Goal: Task Accomplishment & Management: Manage account settings

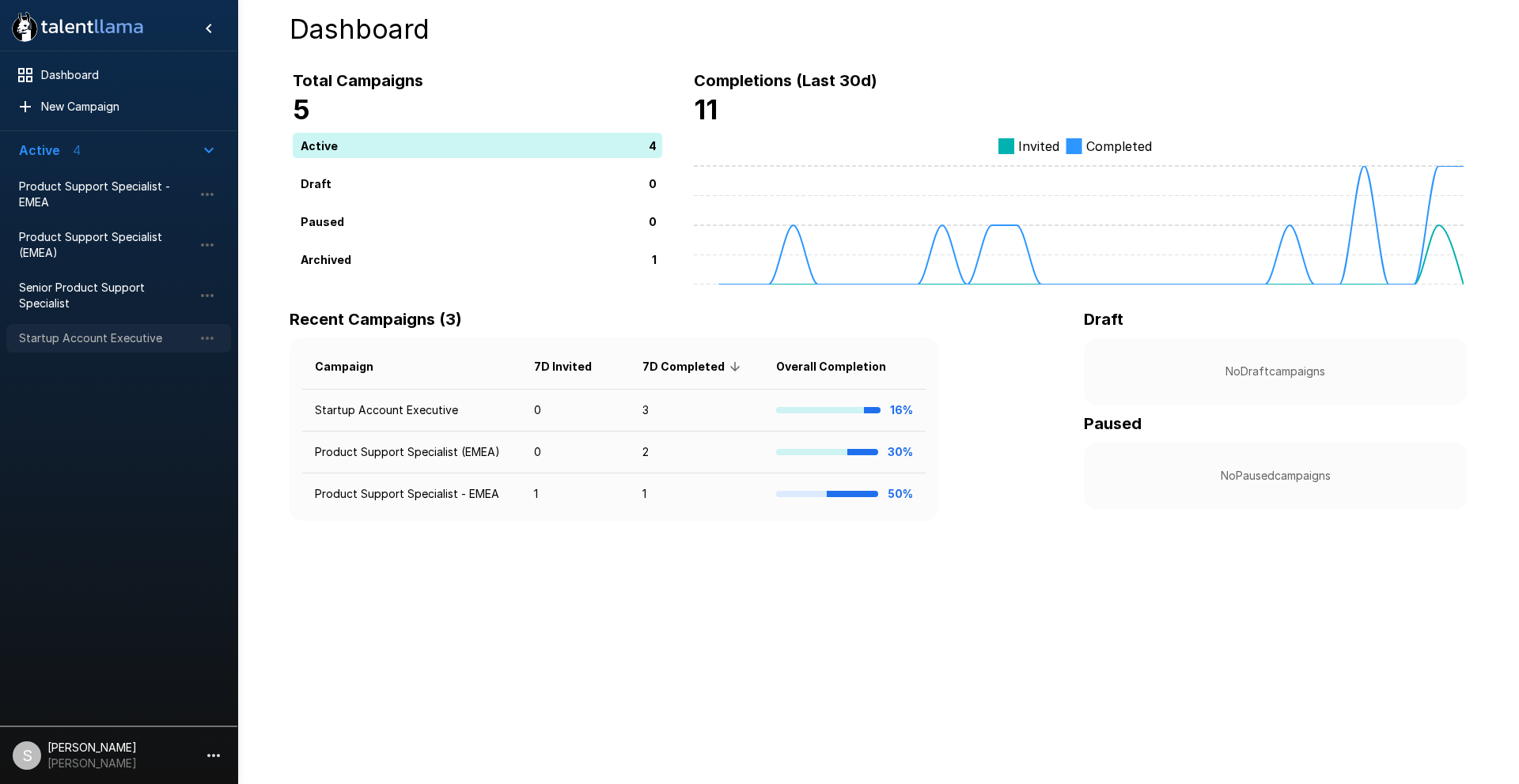
click at [123, 335] on span "Startup Account Executive" at bounding box center [105, 339] width 174 height 15
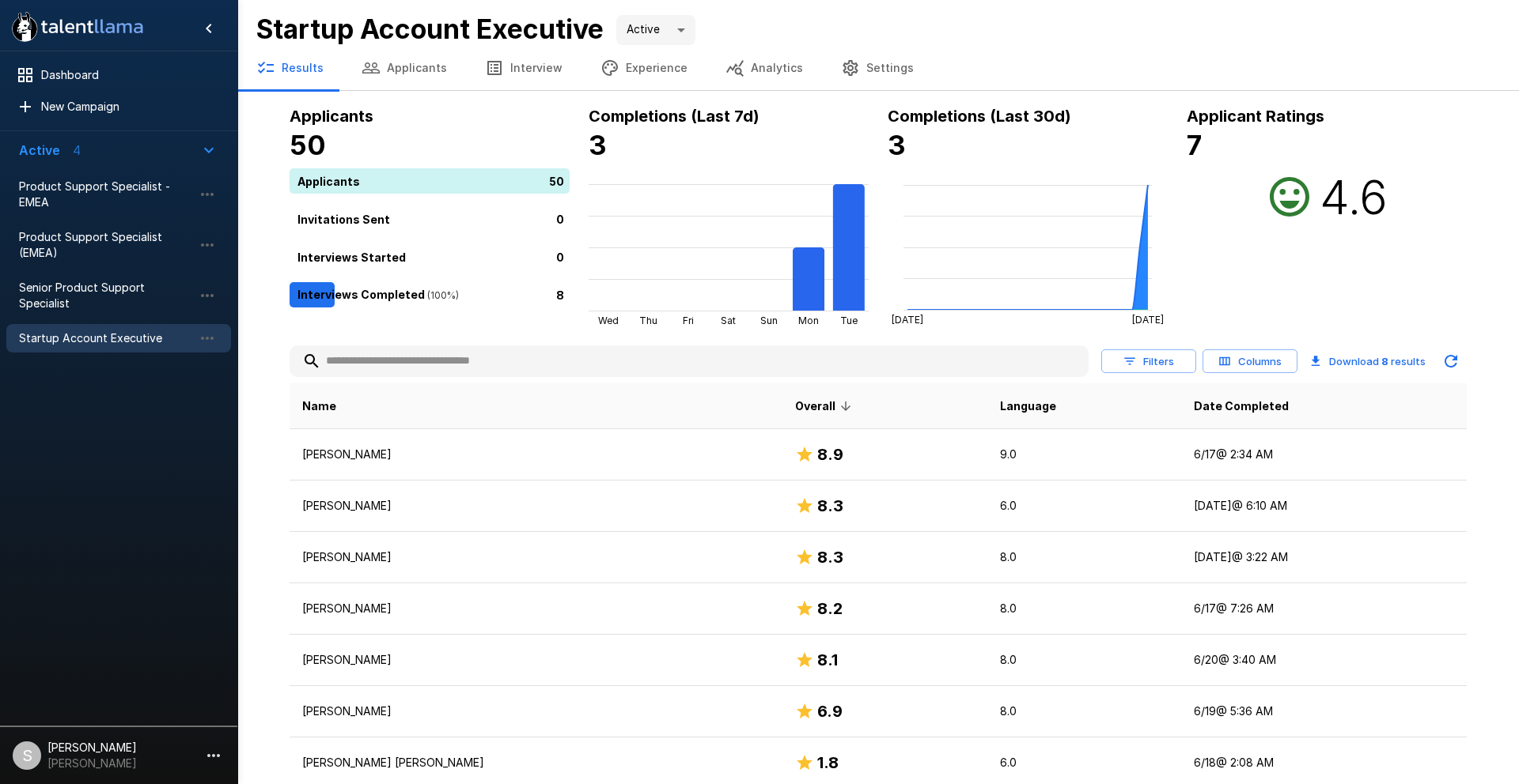
click at [411, 67] on button "Applicants" at bounding box center [404, 68] width 123 height 44
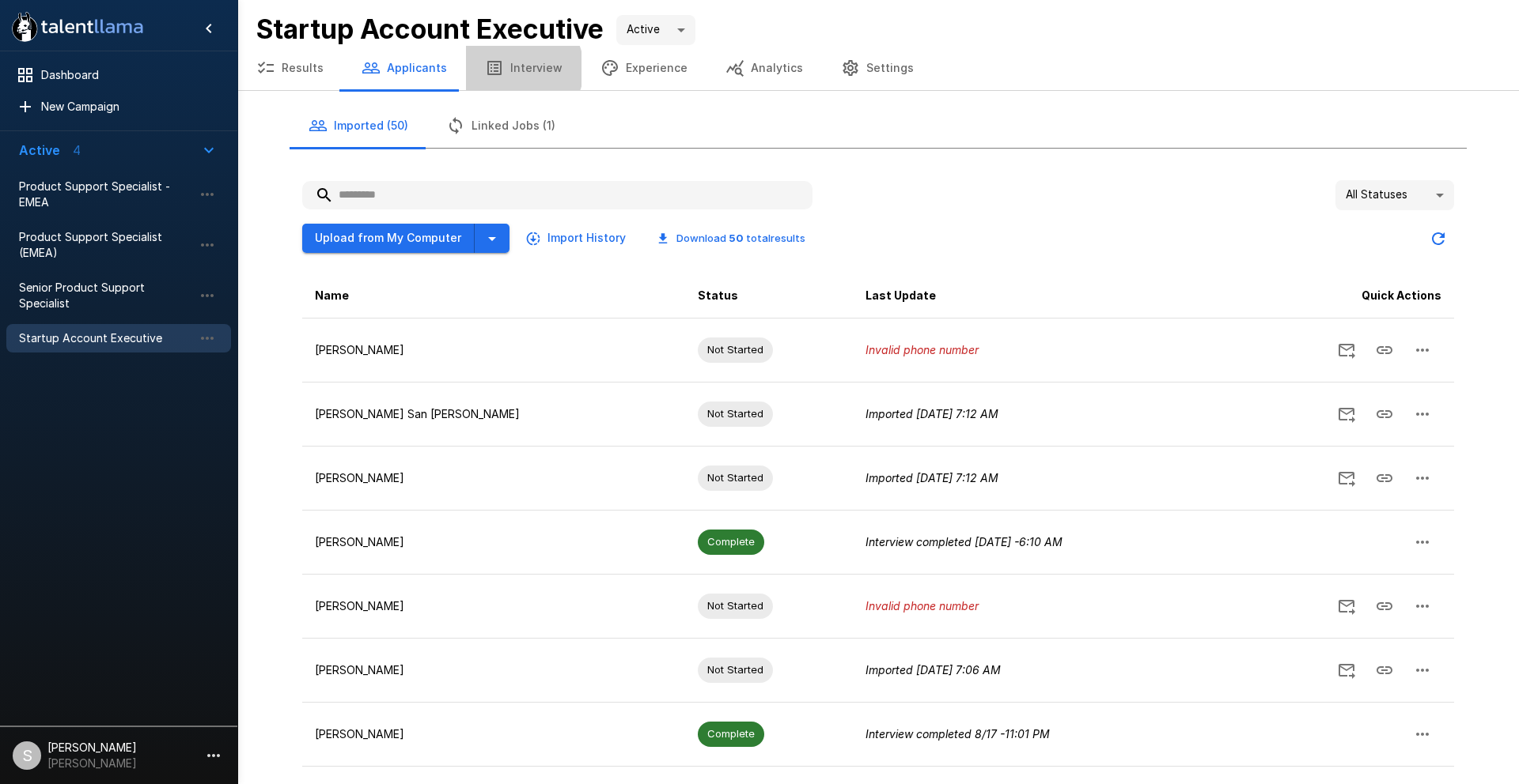
click at [511, 68] on button "Interview" at bounding box center [523, 68] width 115 height 44
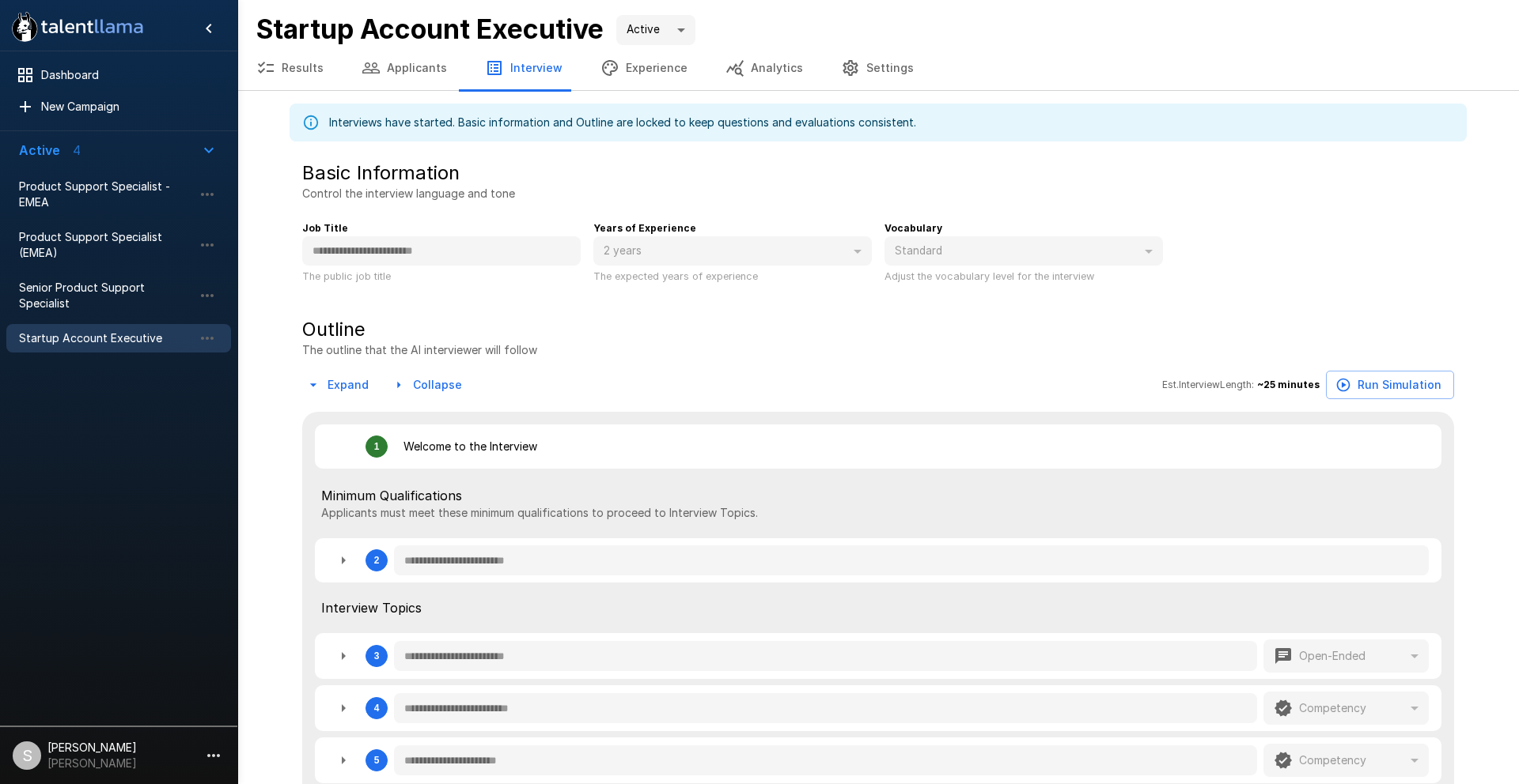
type textarea "*"
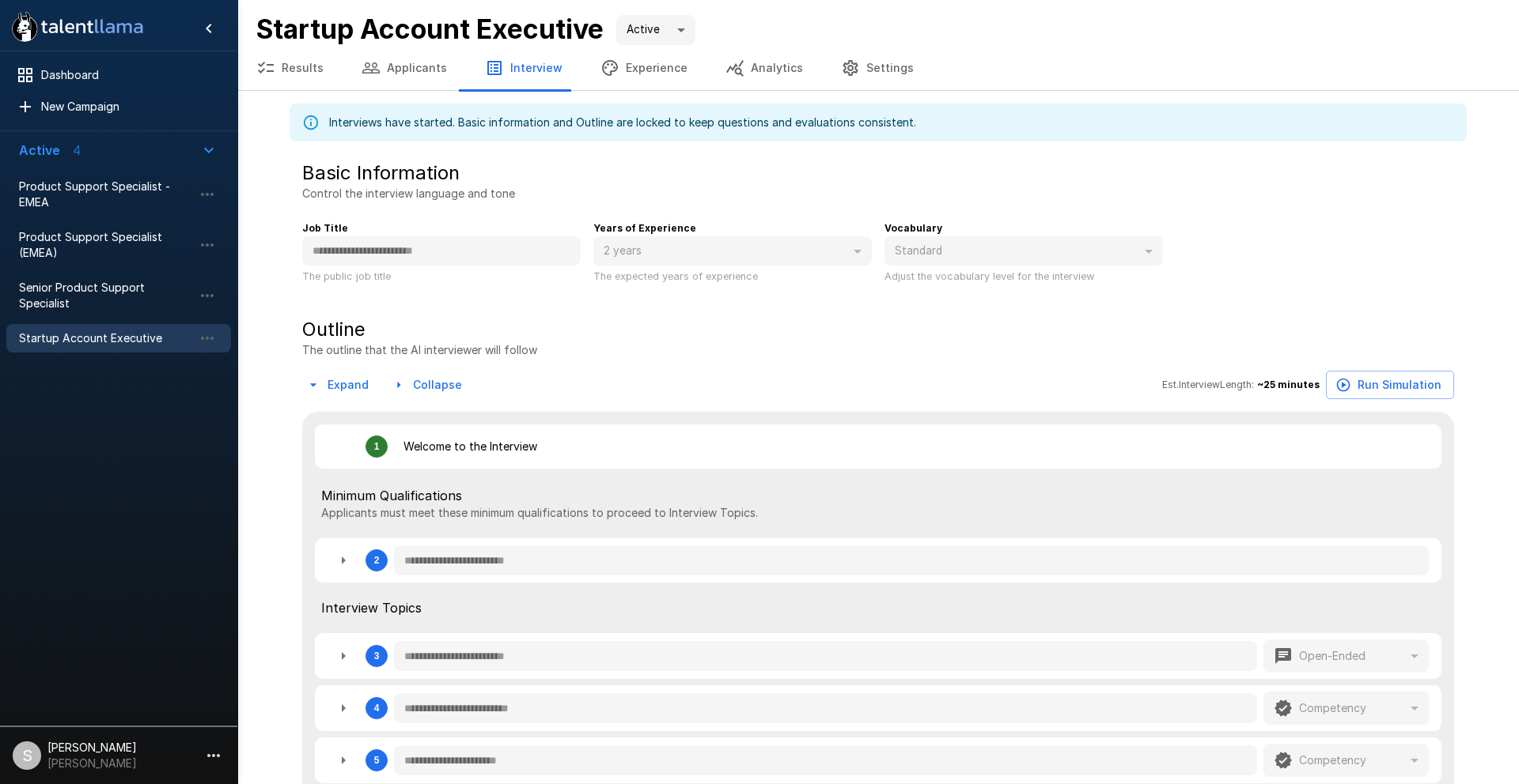
type textarea "*"
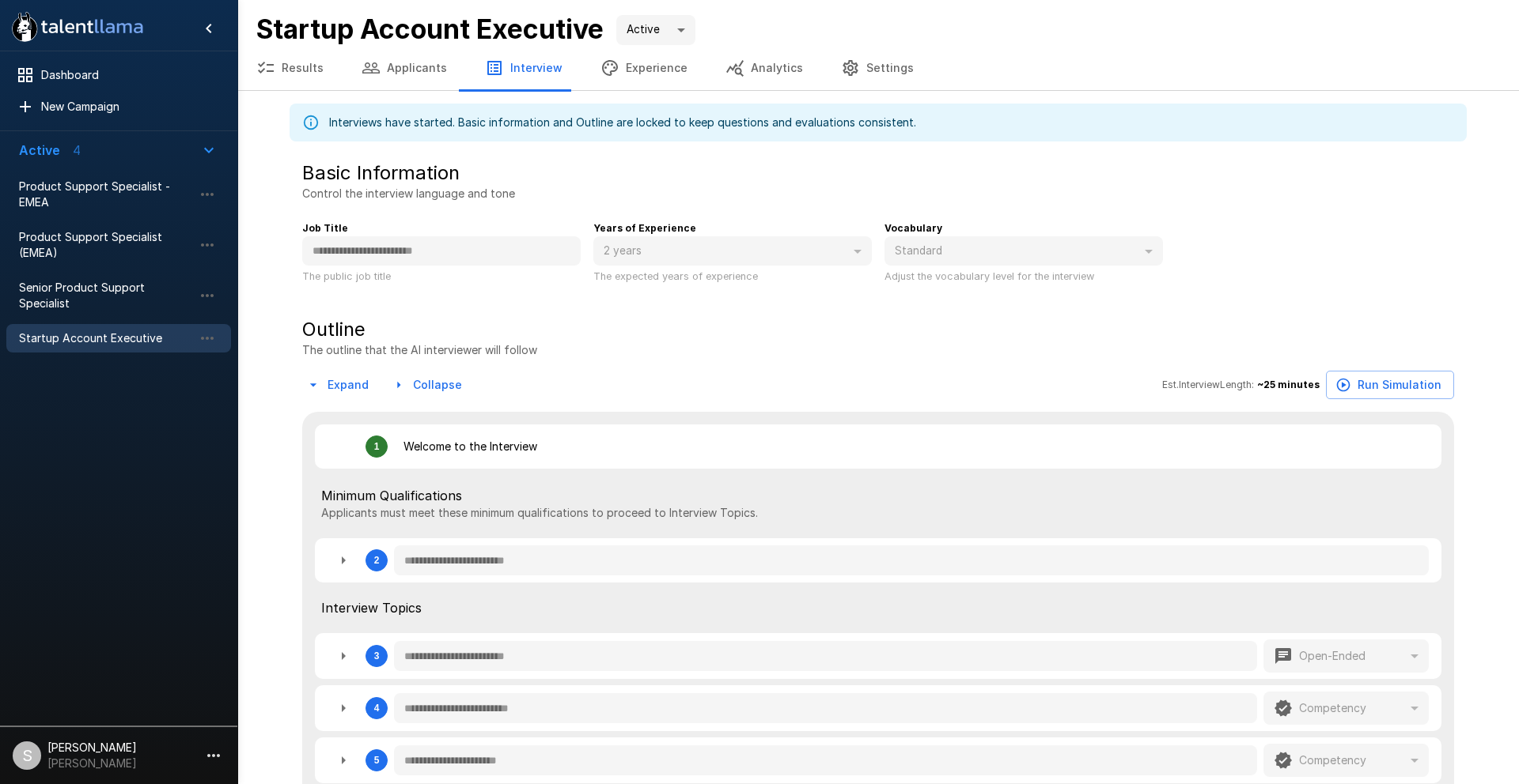
type textarea "*"
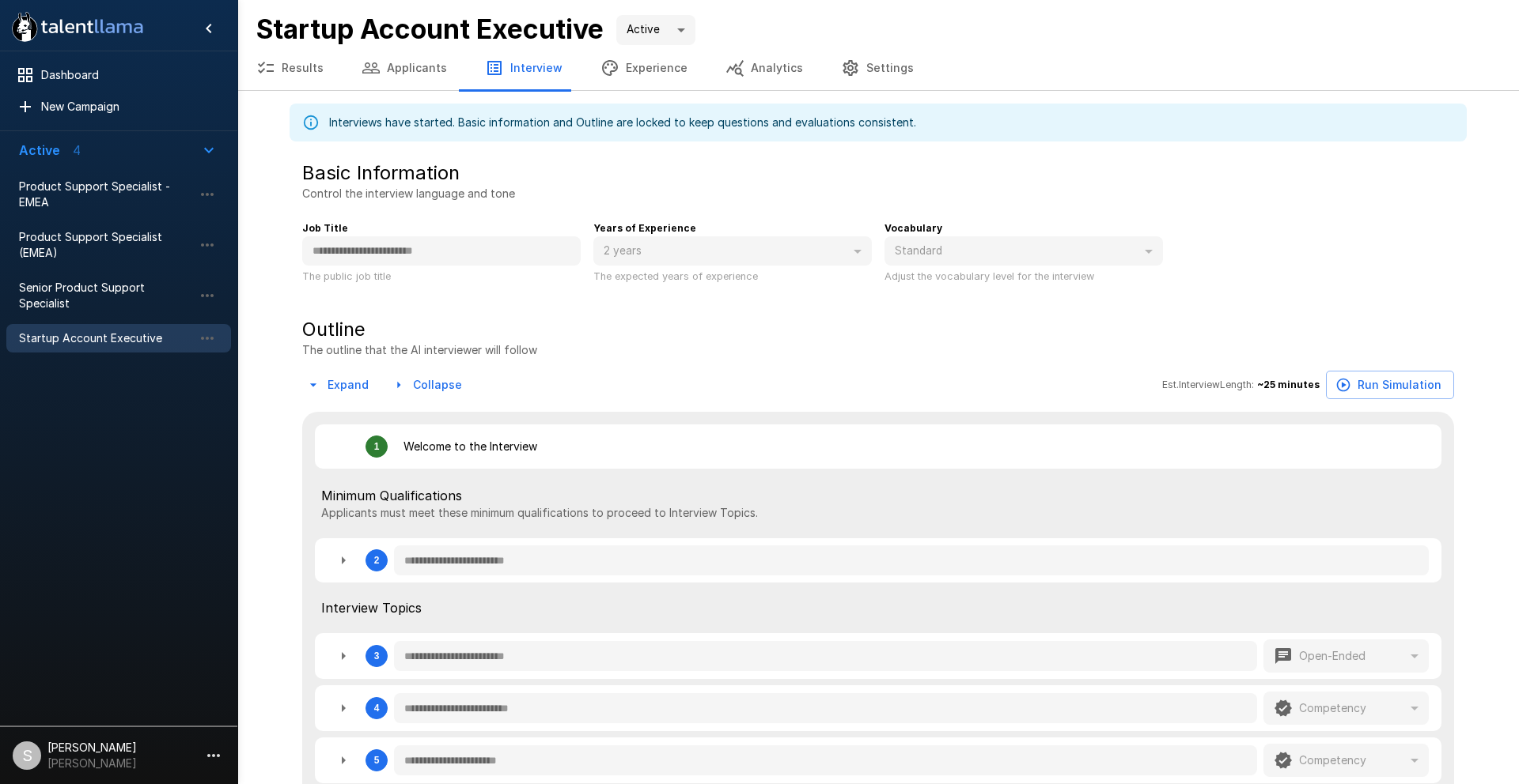
type textarea "*"
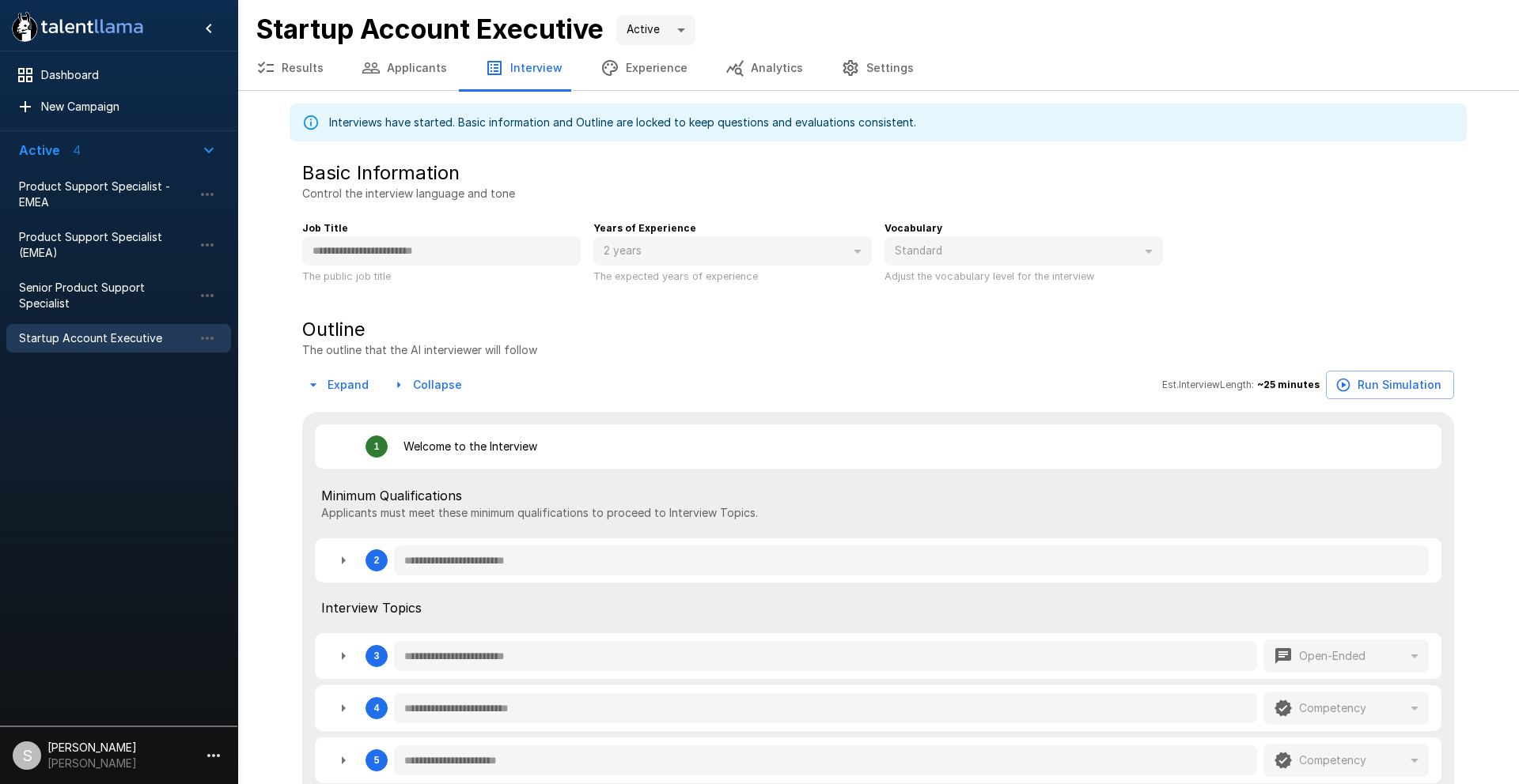
type textarea "*"
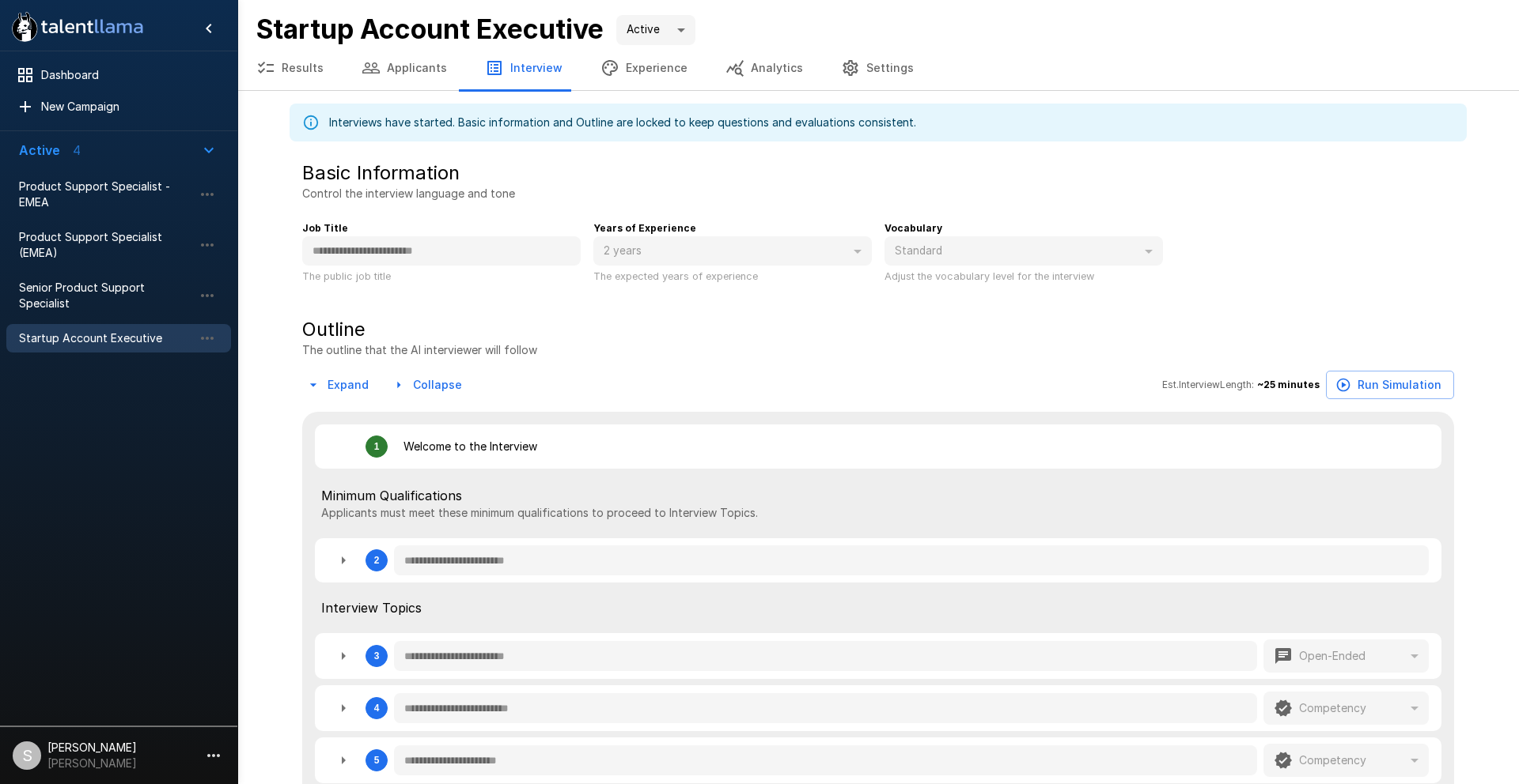
type textarea "*"
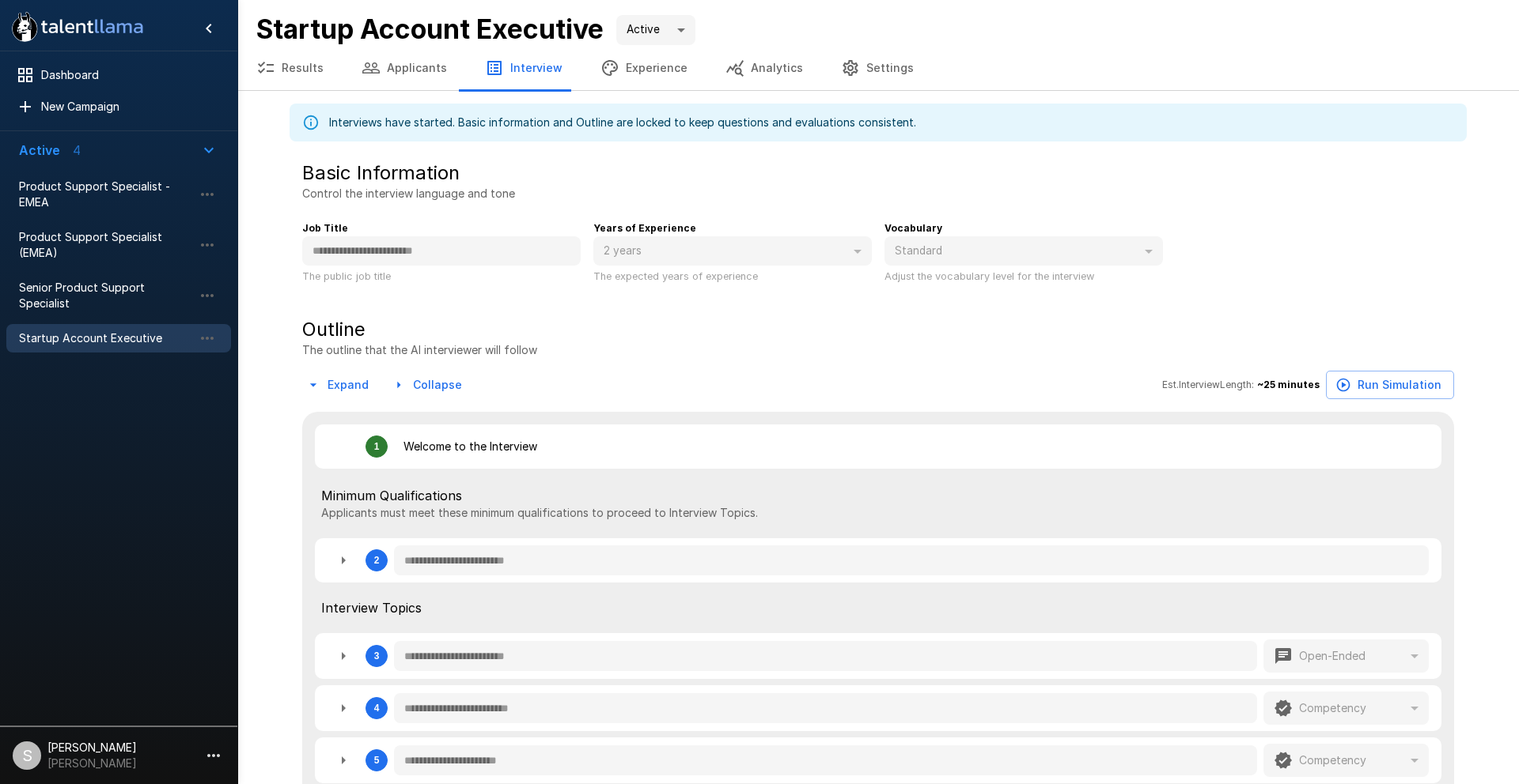
type textarea "*"
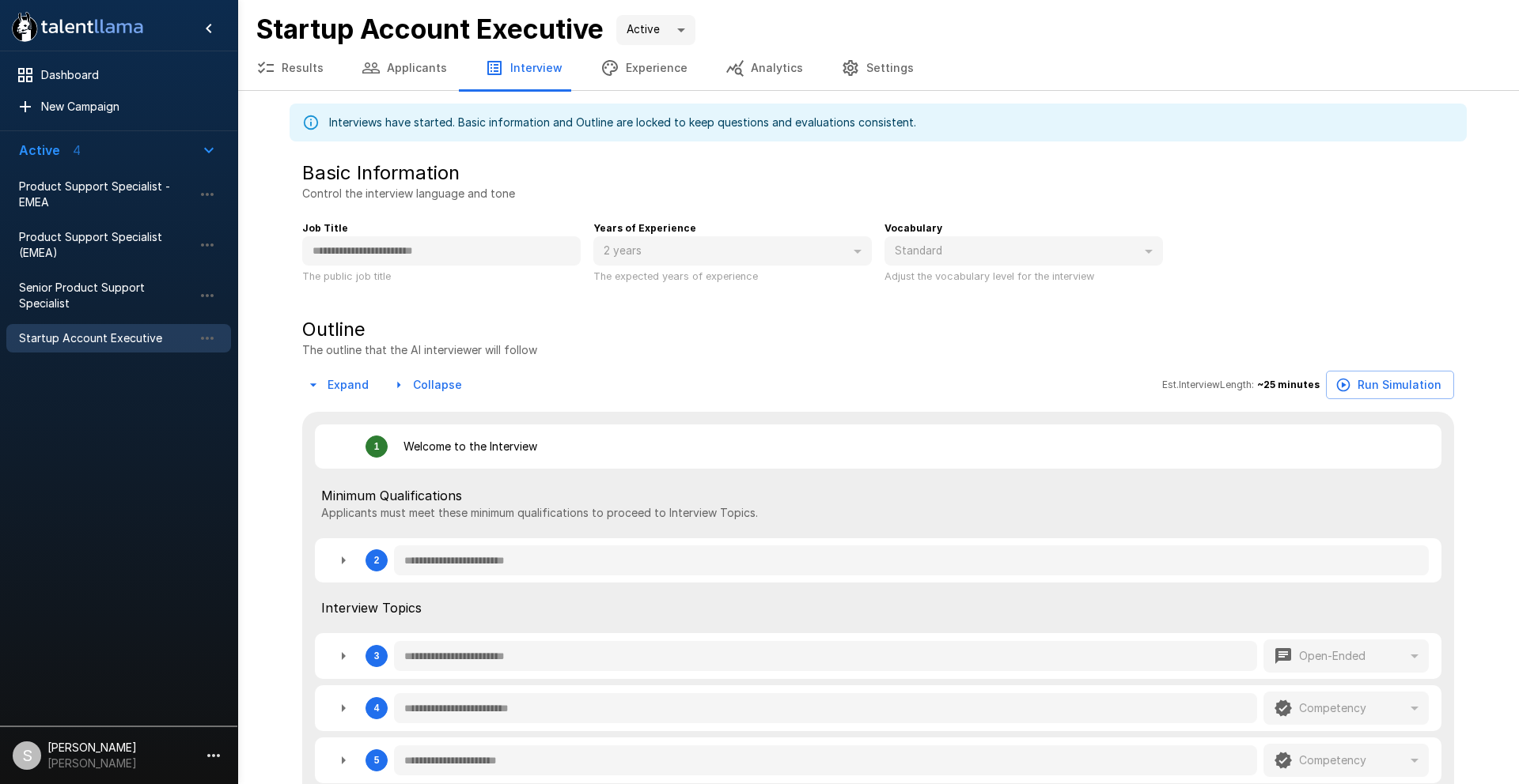
type textarea "*"
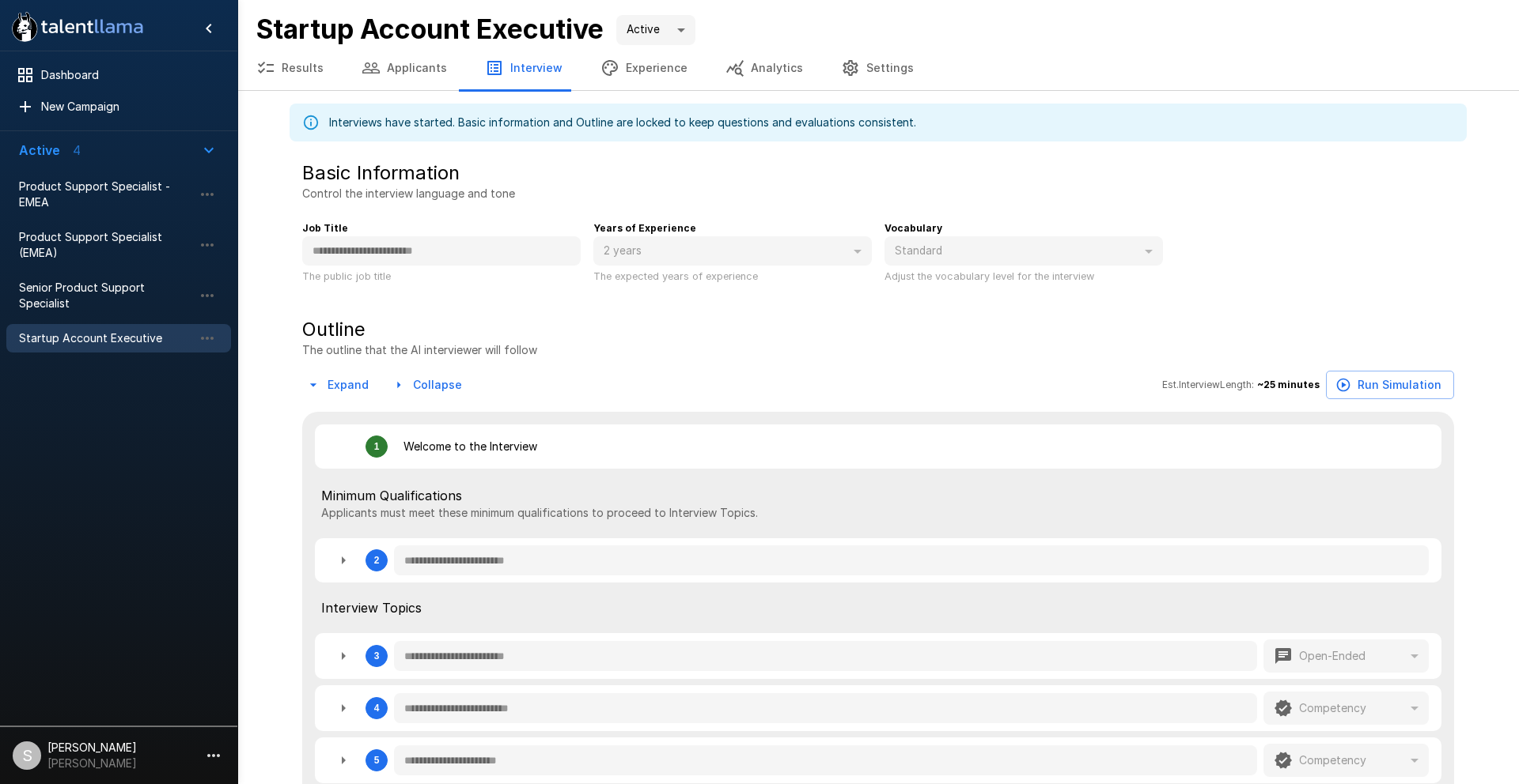
type textarea "*"
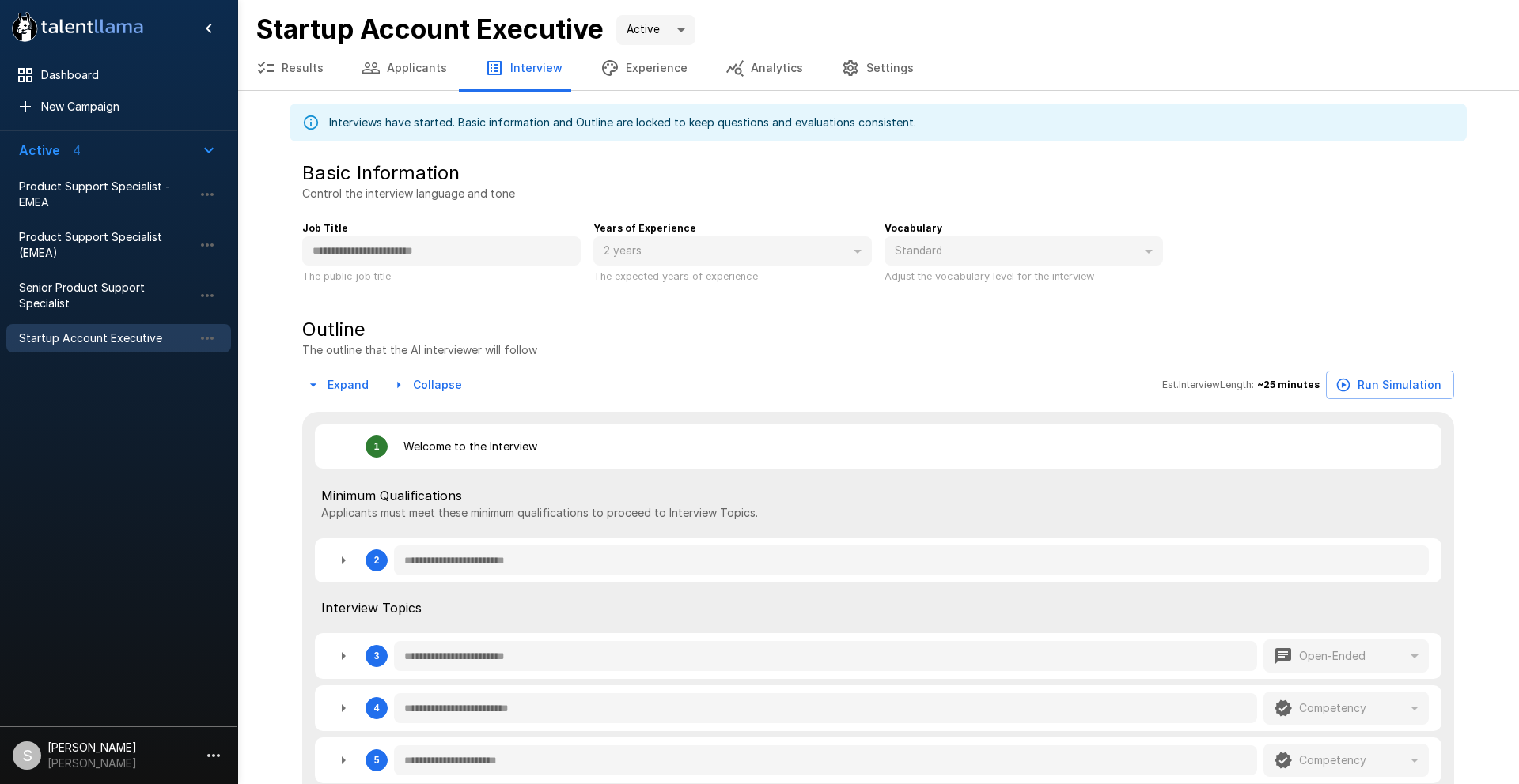
type textarea "*"
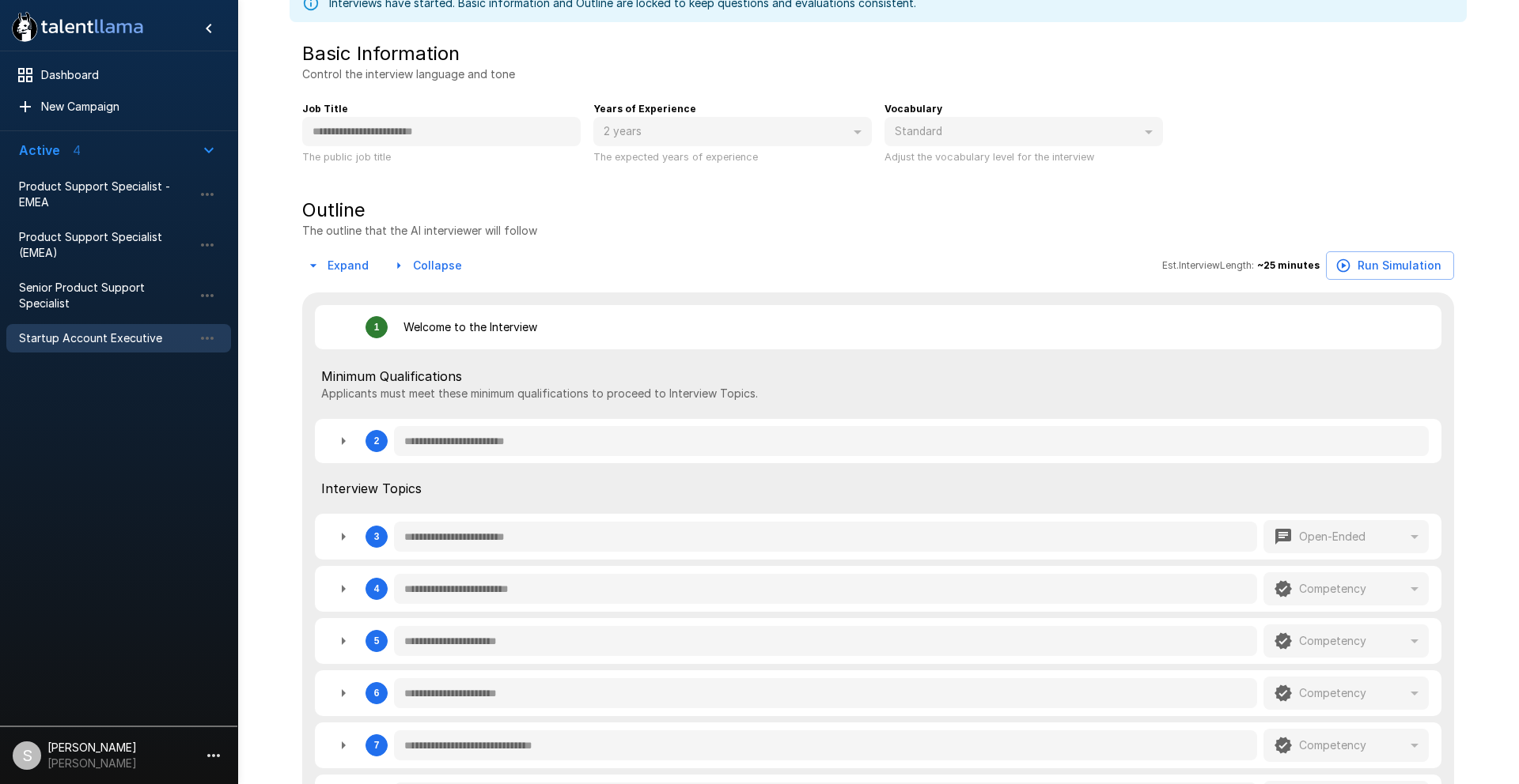
scroll to position [137, 0]
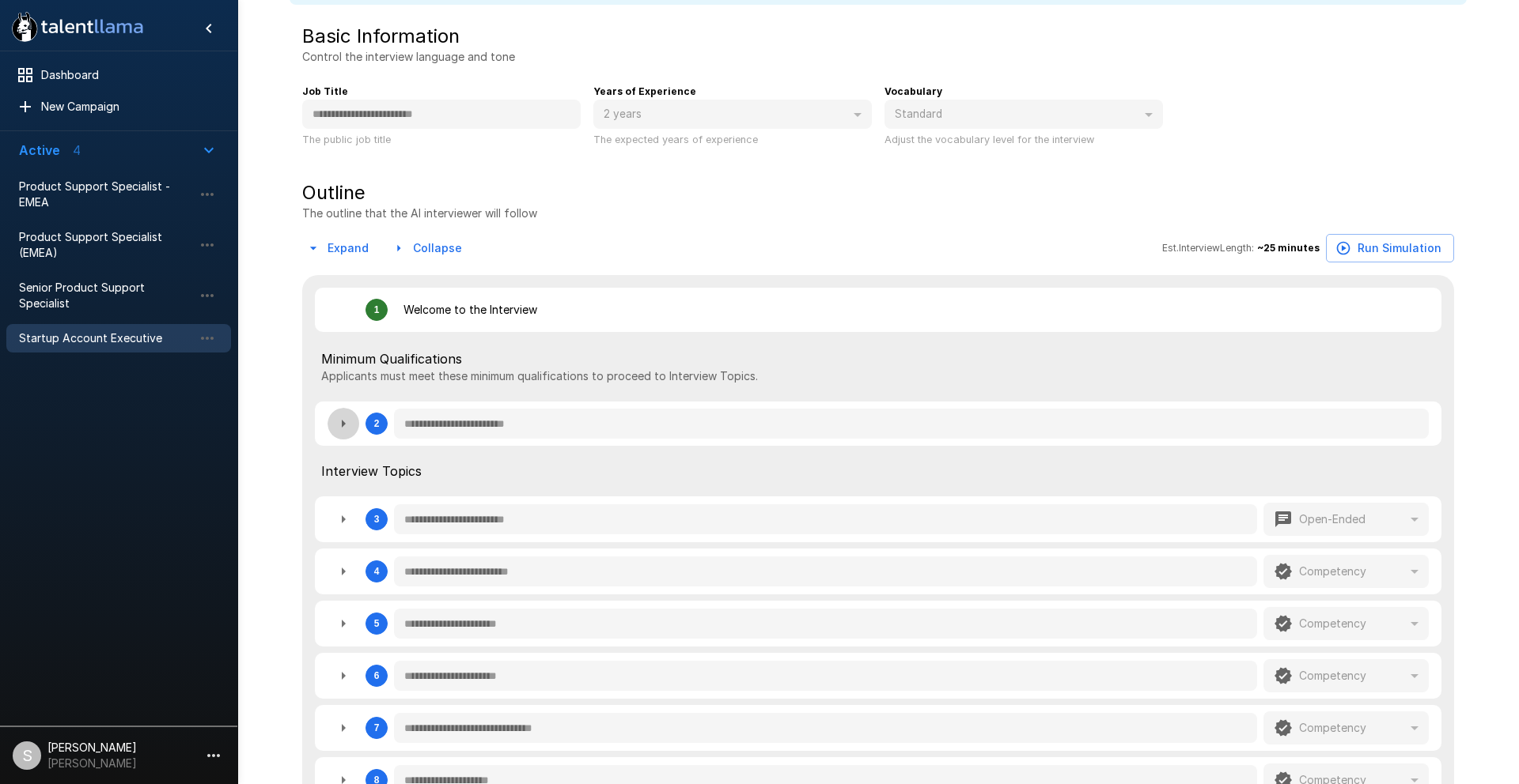
click at [338, 427] on icon "button" at bounding box center [343, 424] width 19 height 19
type textarea "*"
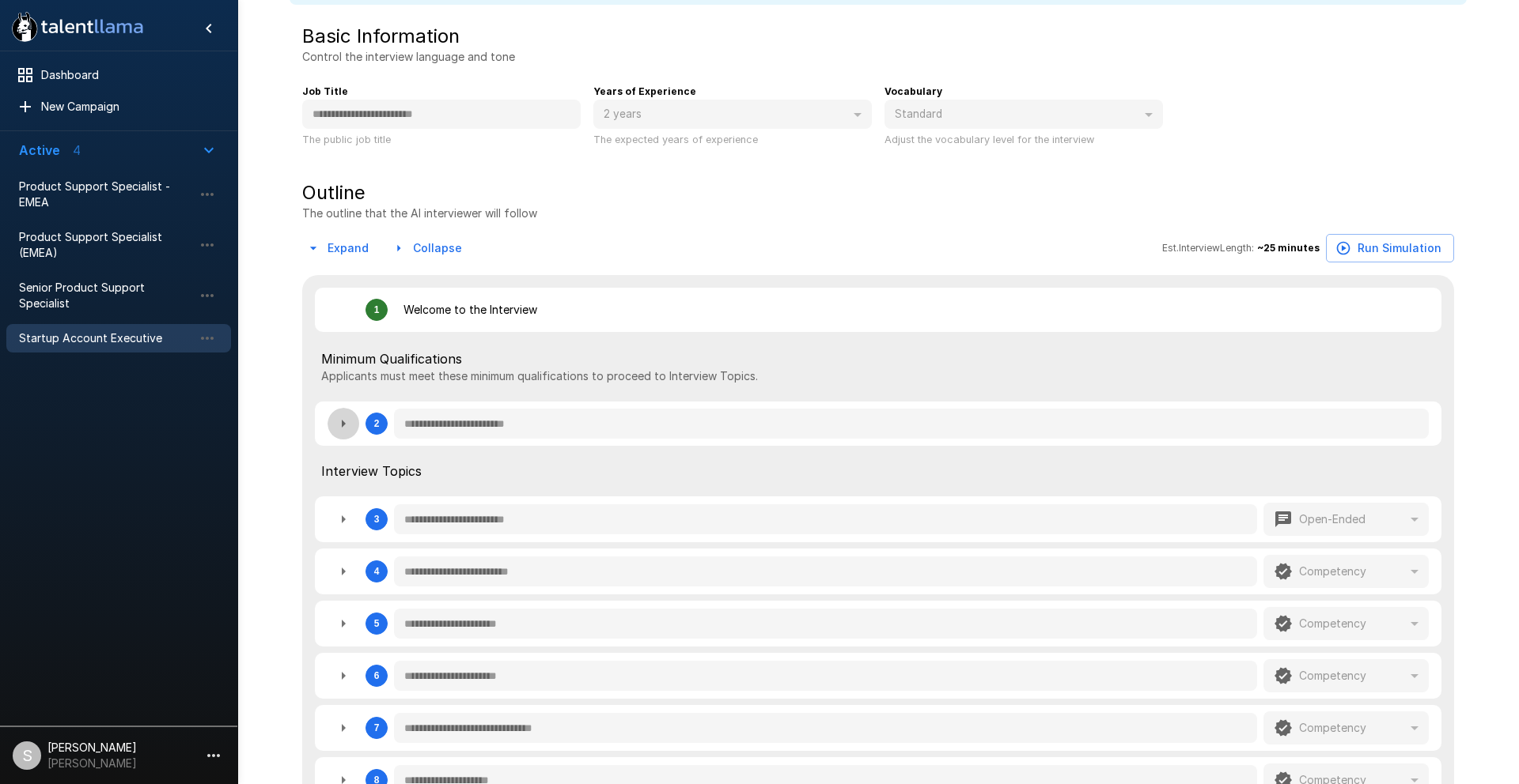
type textarea "*"
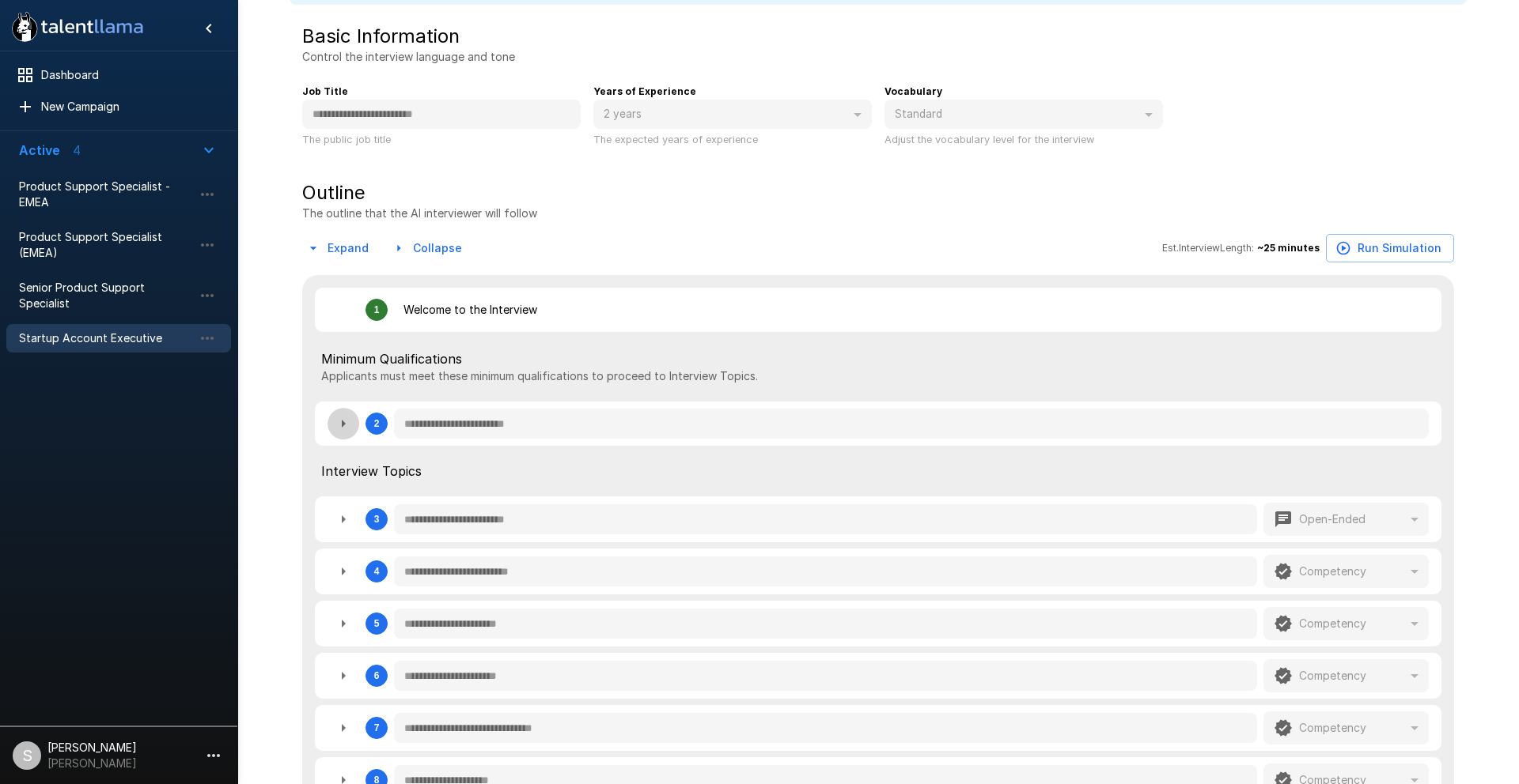
type textarea "*"
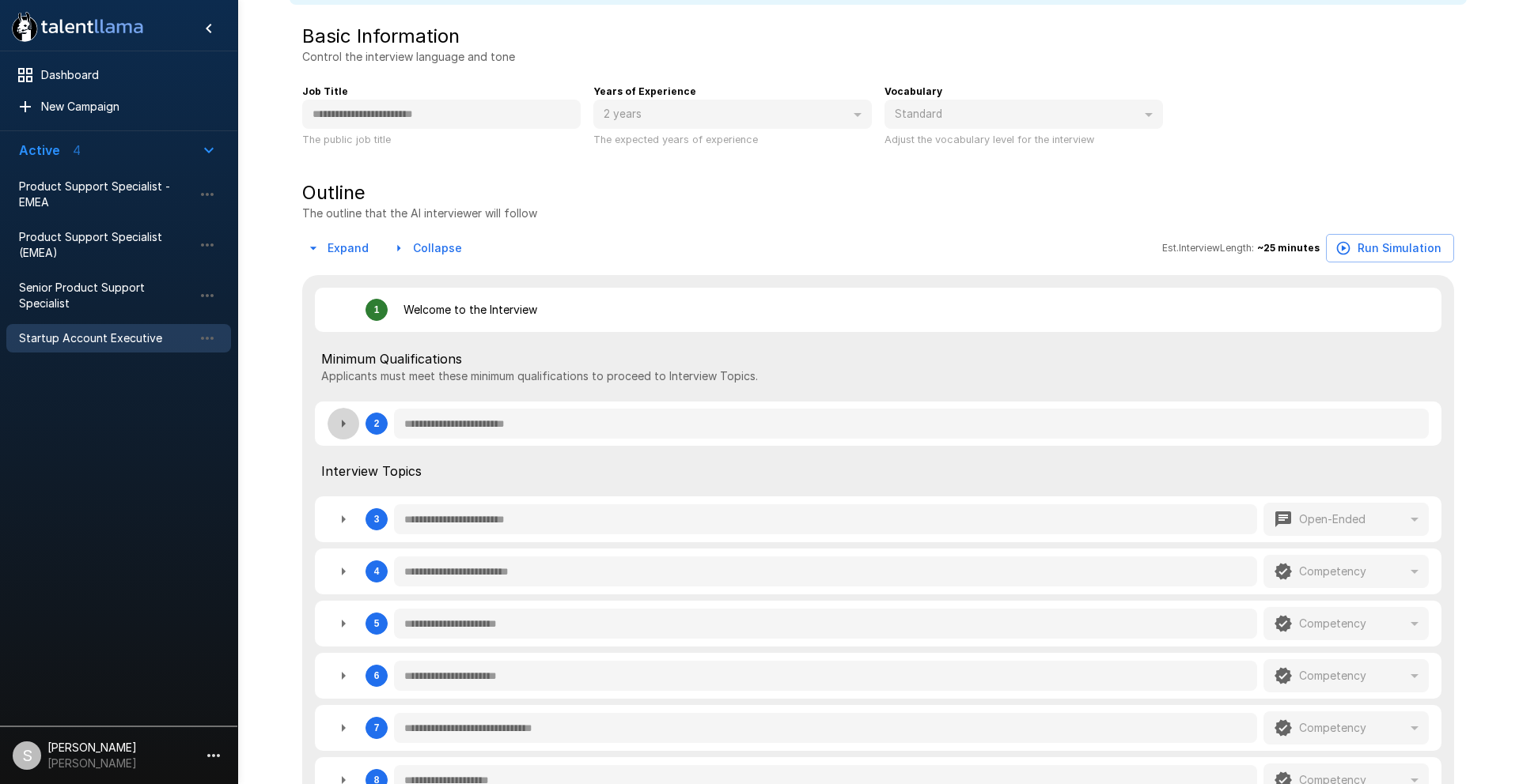
type textarea "*"
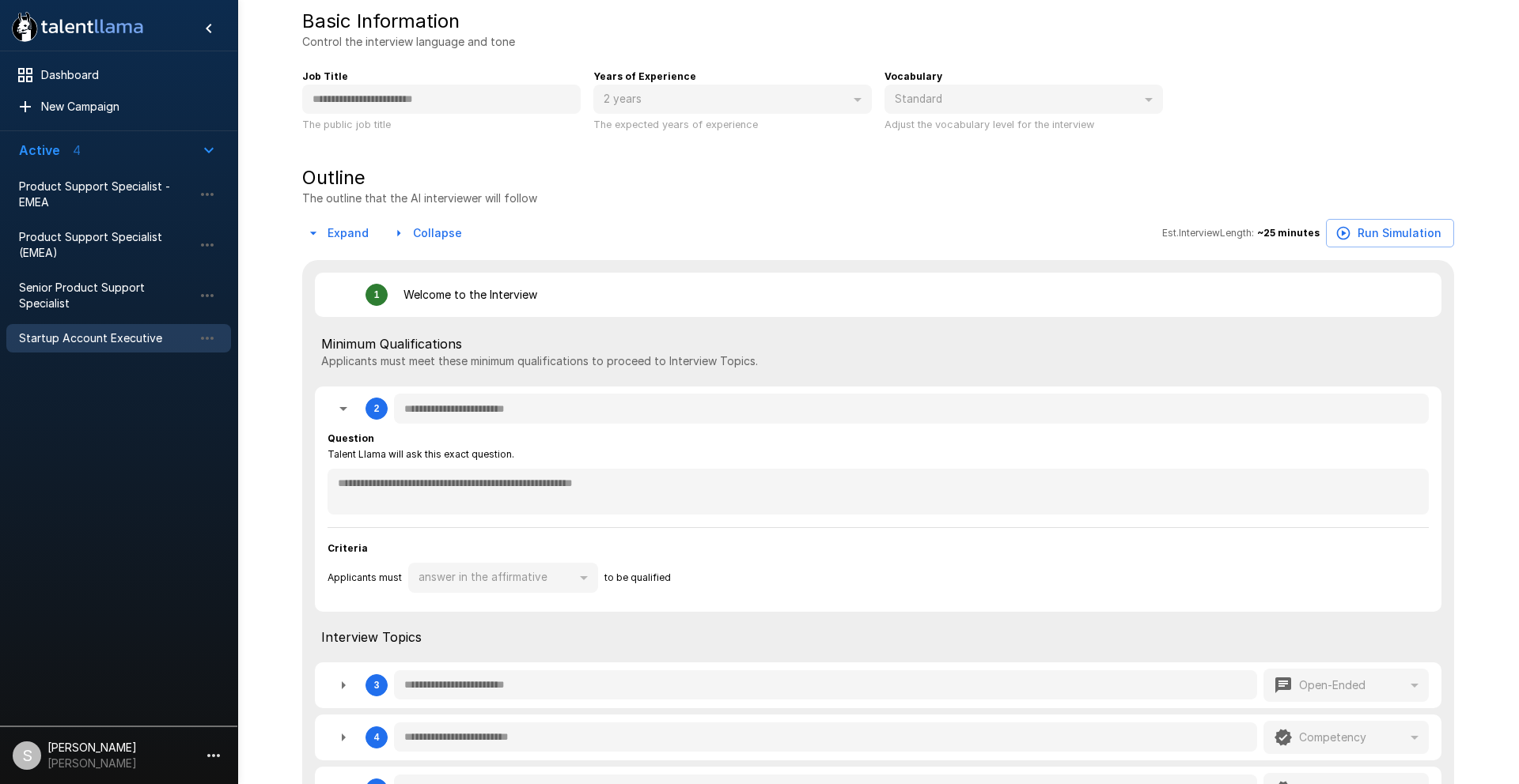
scroll to position [162, 0]
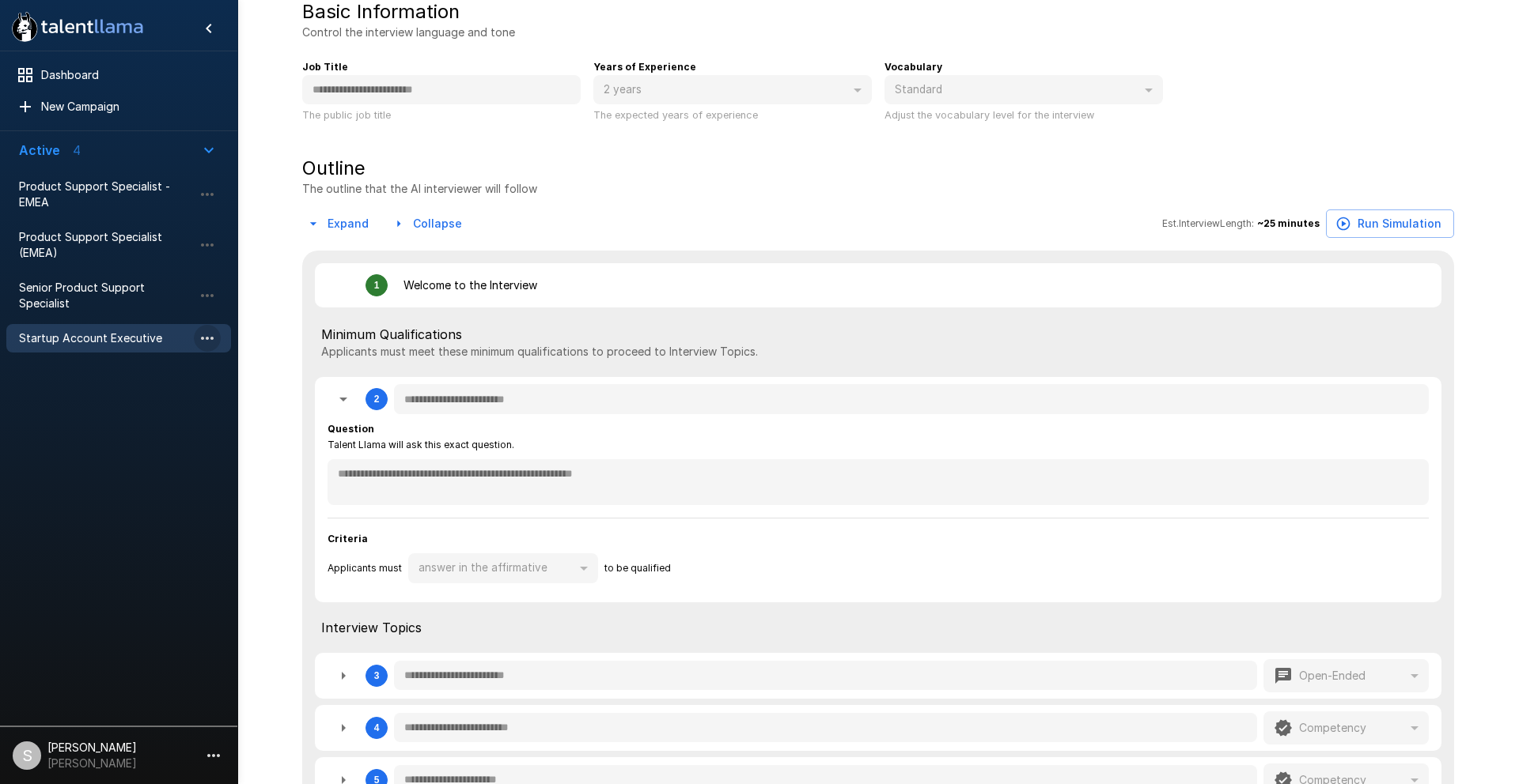
click at [212, 339] on icon "button" at bounding box center [207, 339] width 13 height 3
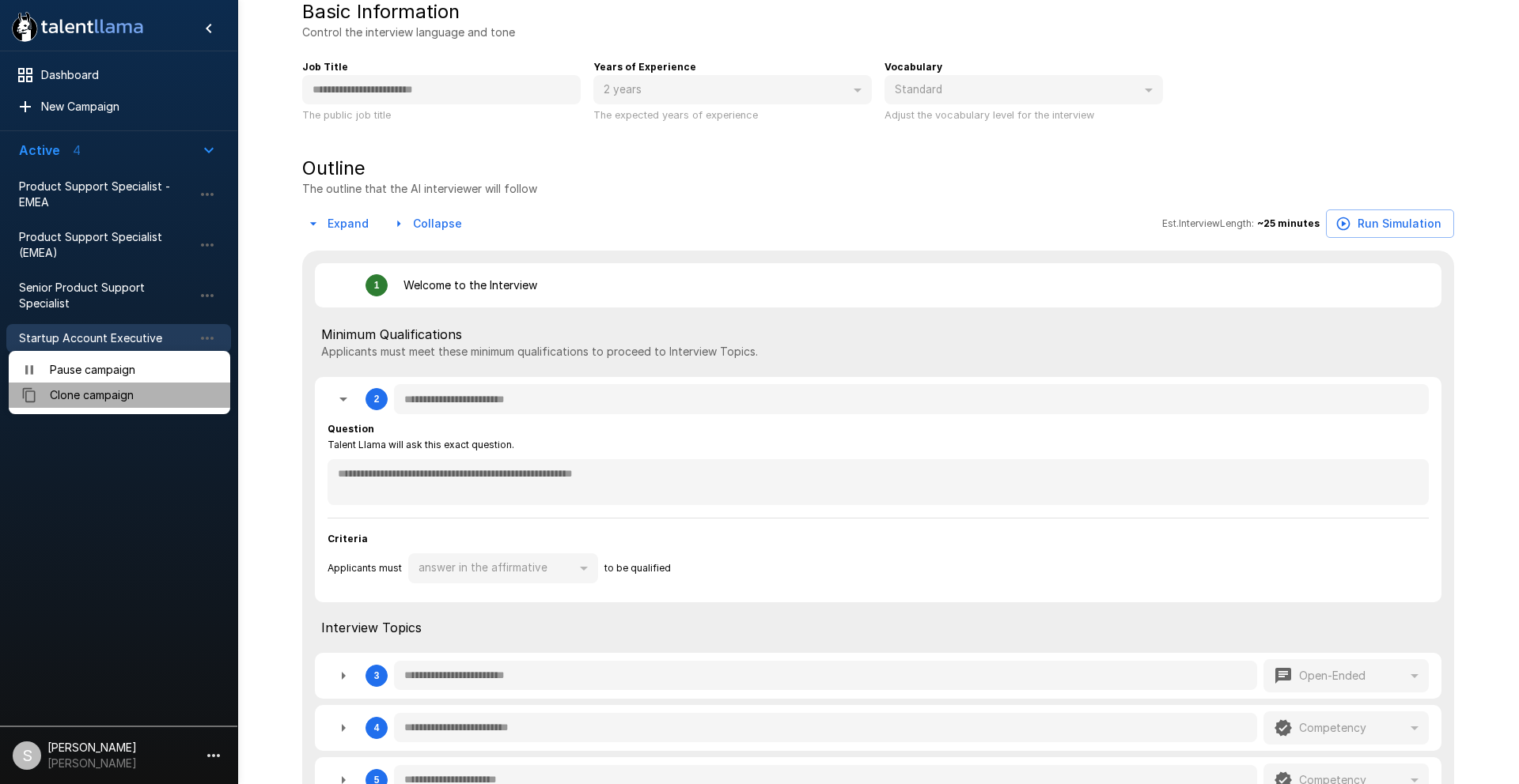
click at [175, 398] on span "Clone campaign" at bounding box center [133, 395] width 168 height 15
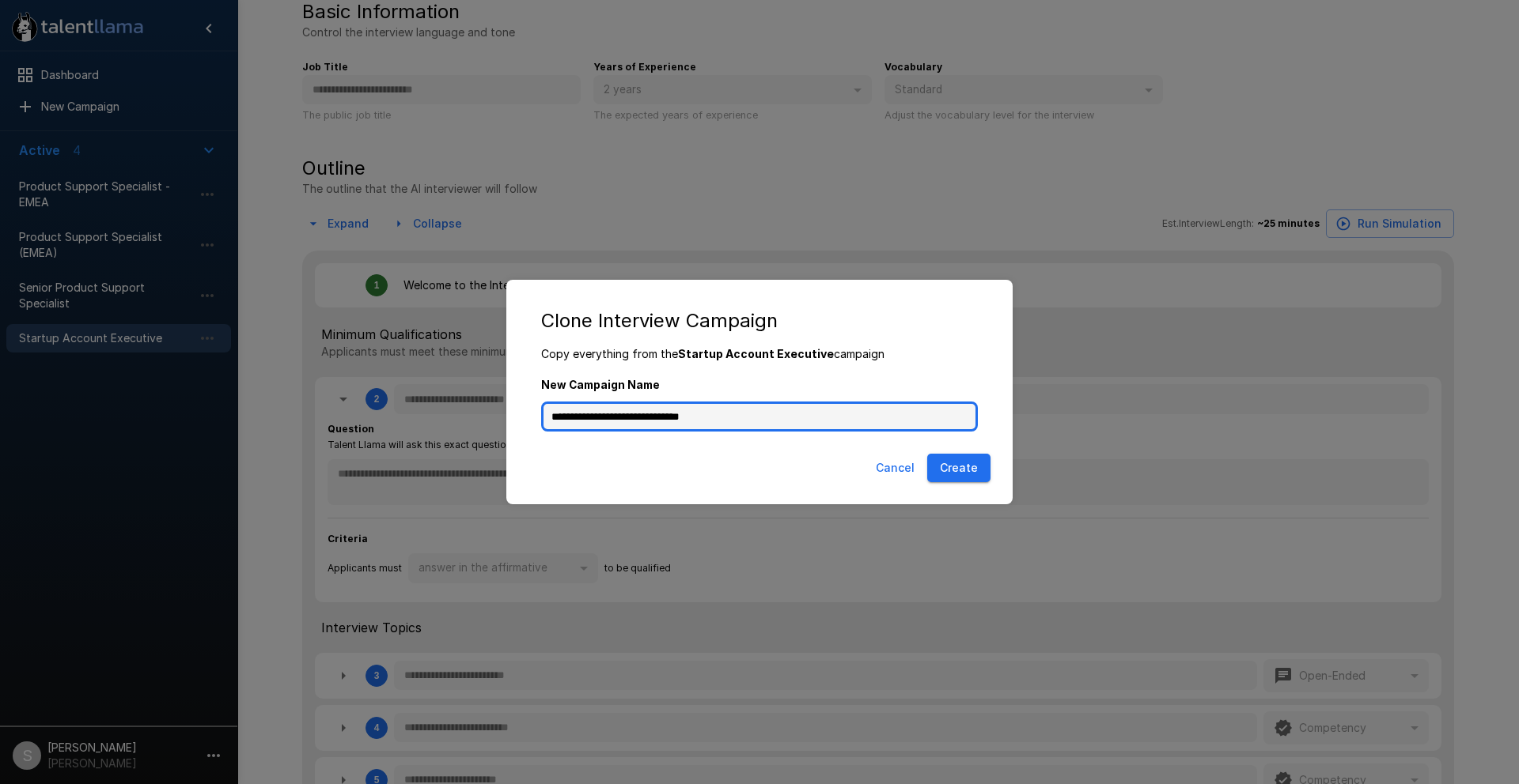
drag, startPoint x: 718, startPoint y: 418, endPoint x: 693, endPoint y: 419, distance: 25.0
click at [693, 419] on input "**********" at bounding box center [760, 416] width 437 height 30
type input "**********"
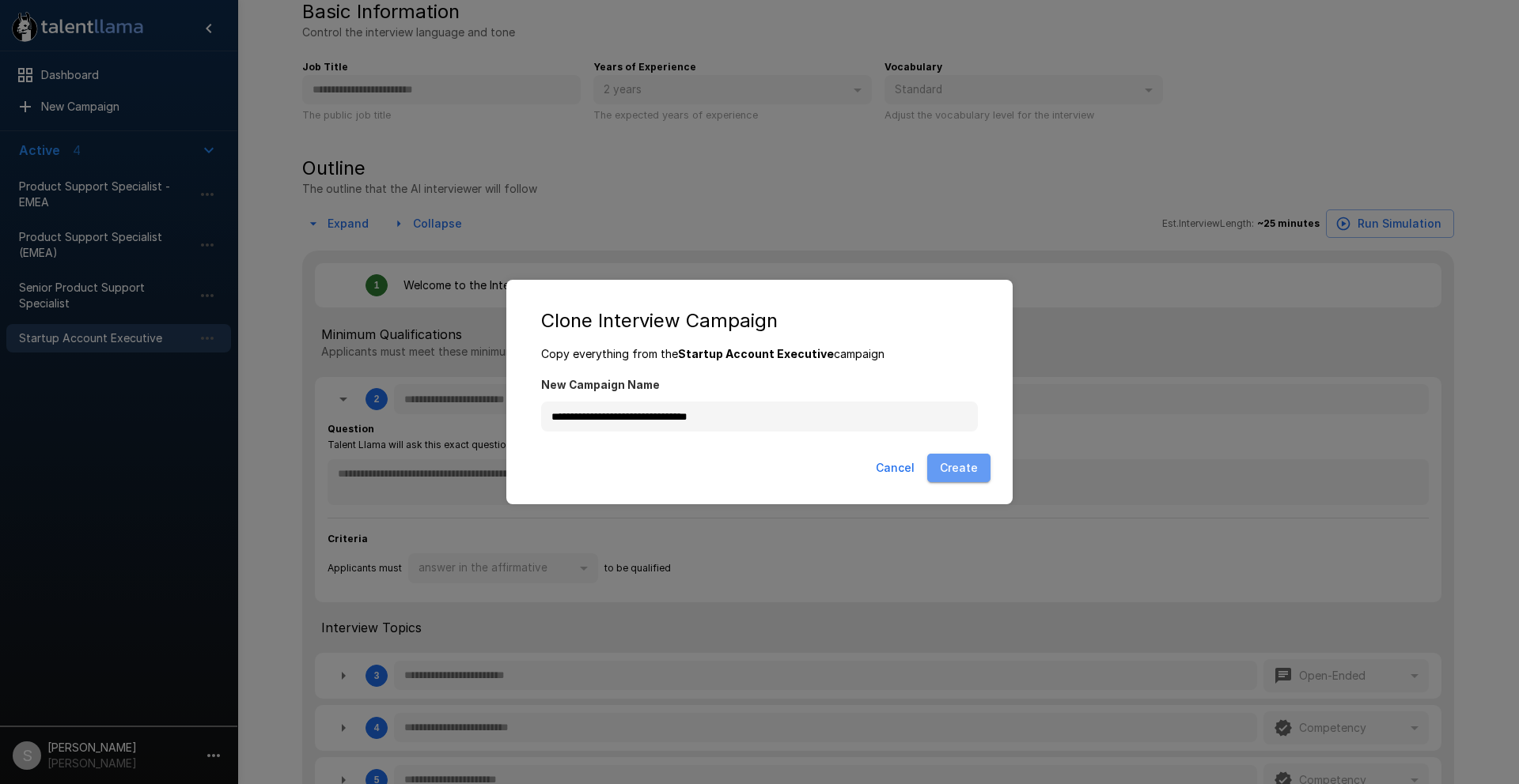
click at [964, 466] on button "Create" at bounding box center [959, 469] width 63 height 29
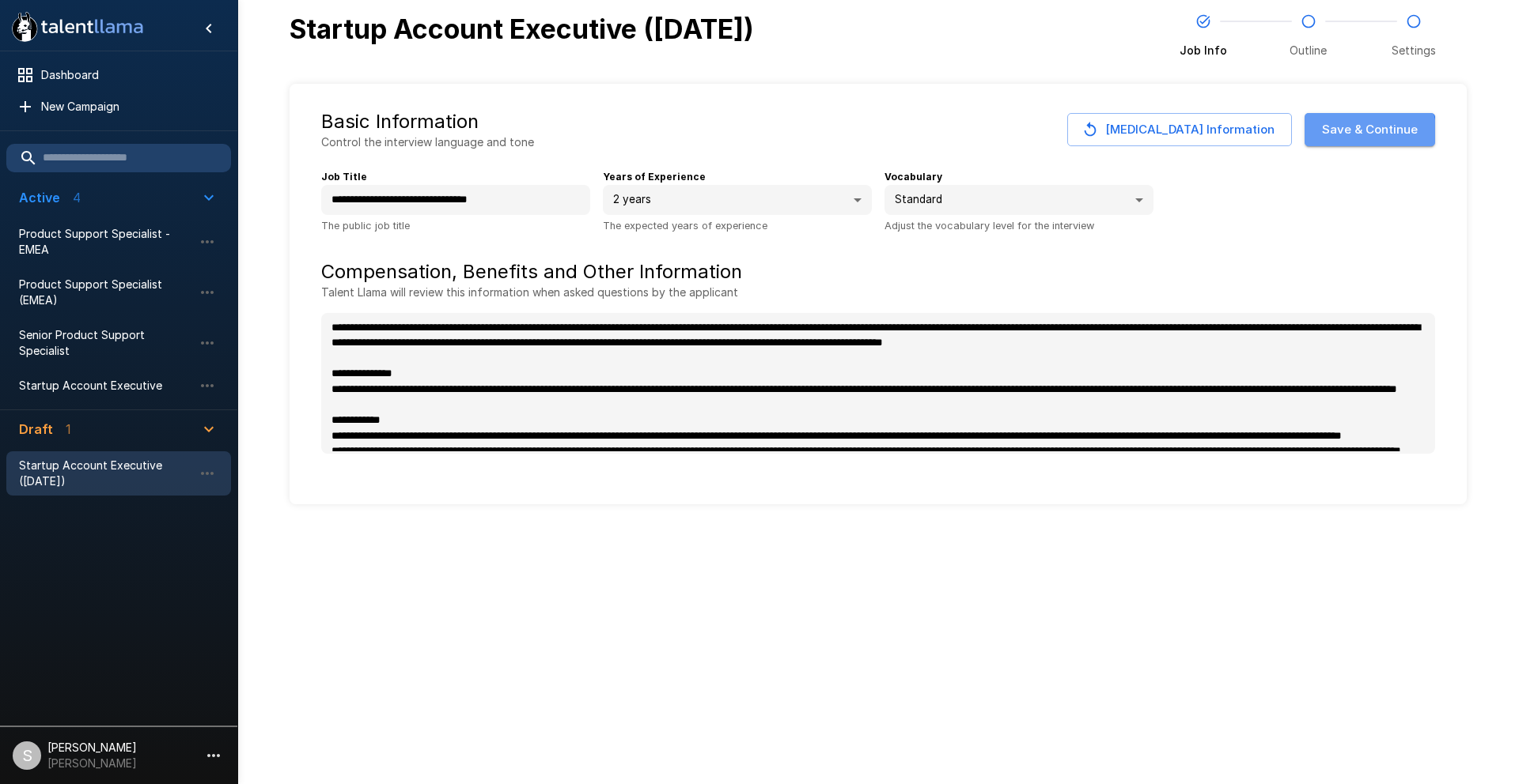
click at [1338, 142] on button "Save & Continue" at bounding box center [1369, 129] width 131 height 33
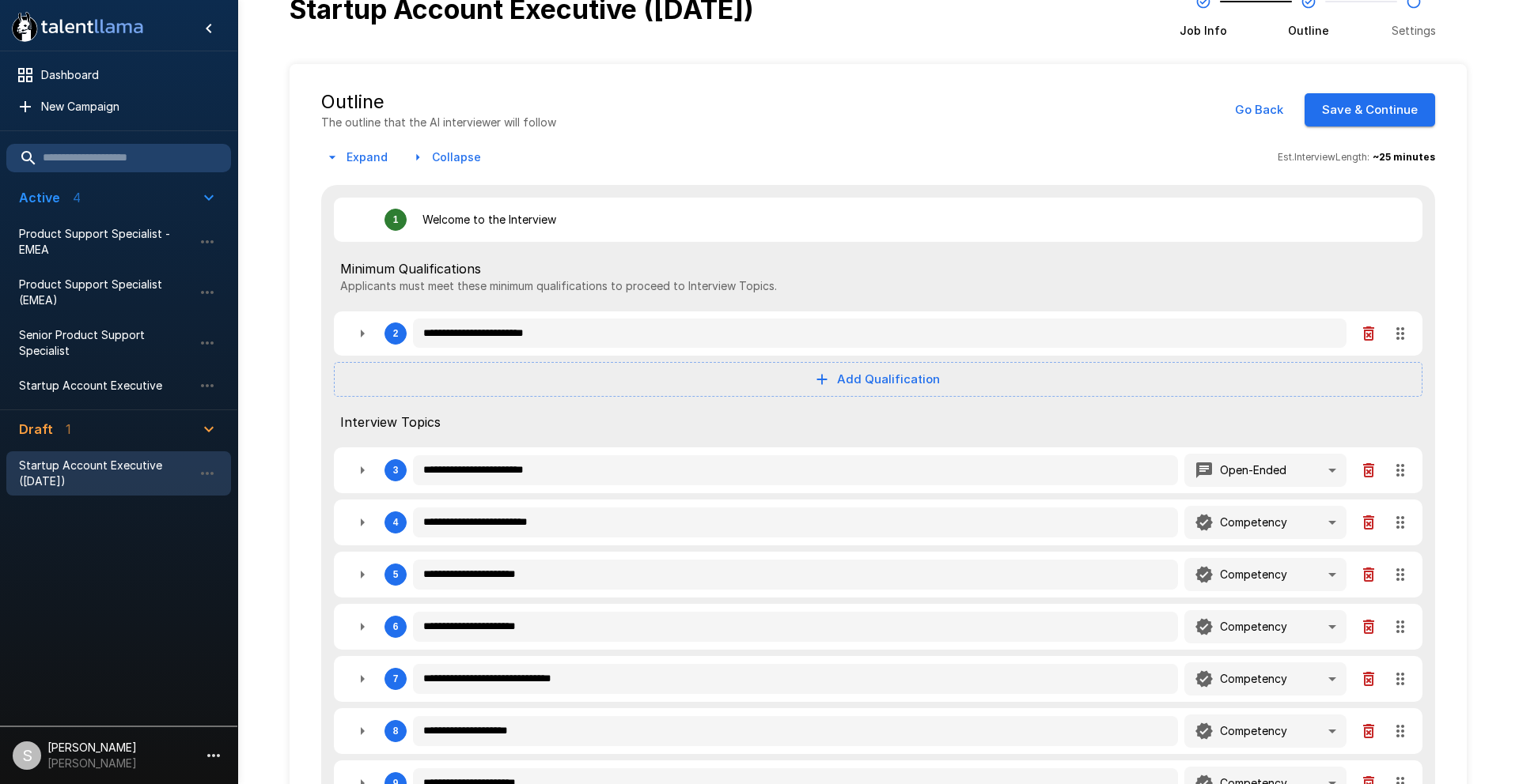
scroll to position [22, 0]
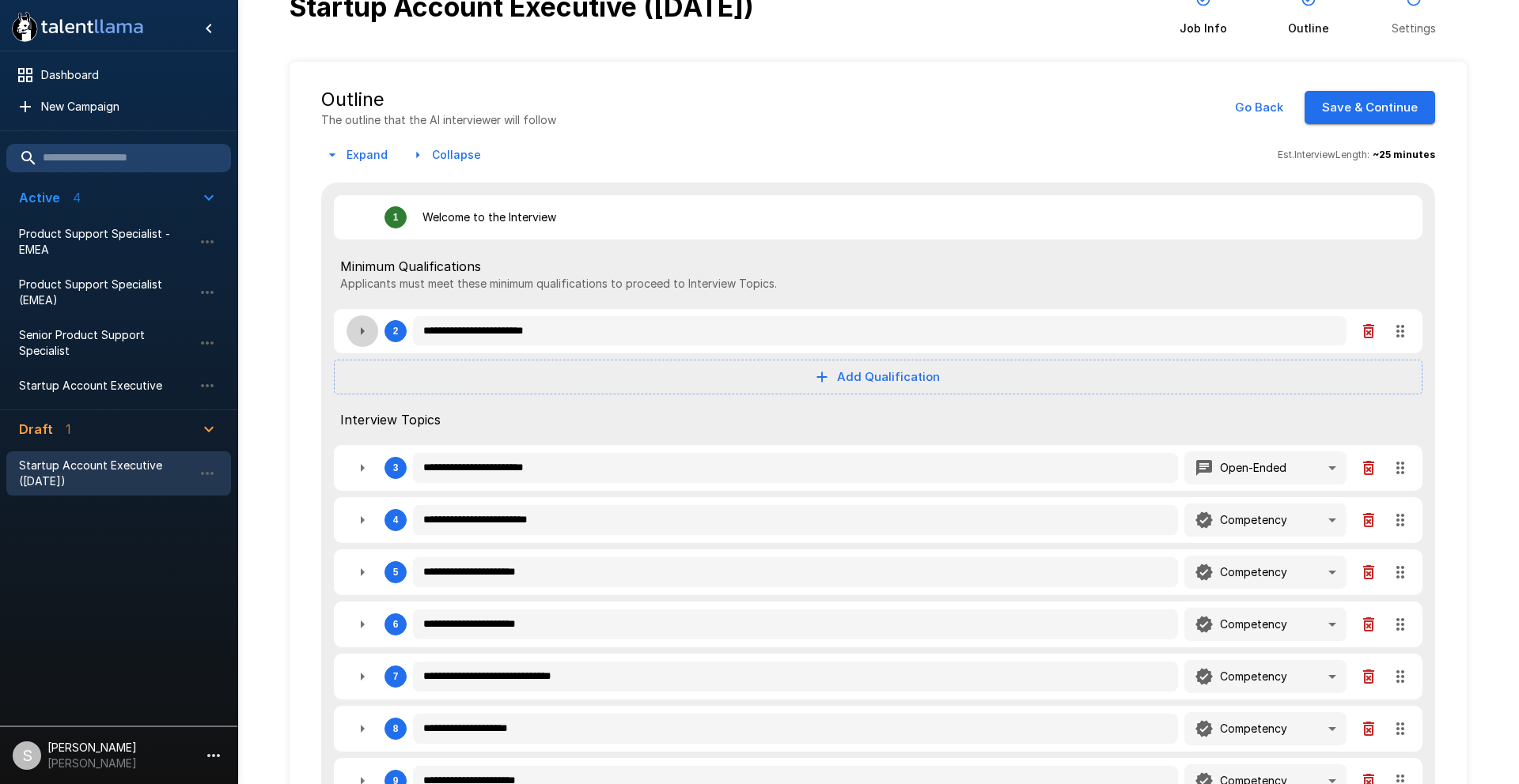
click at [363, 332] on icon "button" at bounding box center [363, 331] width 19 height 19
type textarea "*"
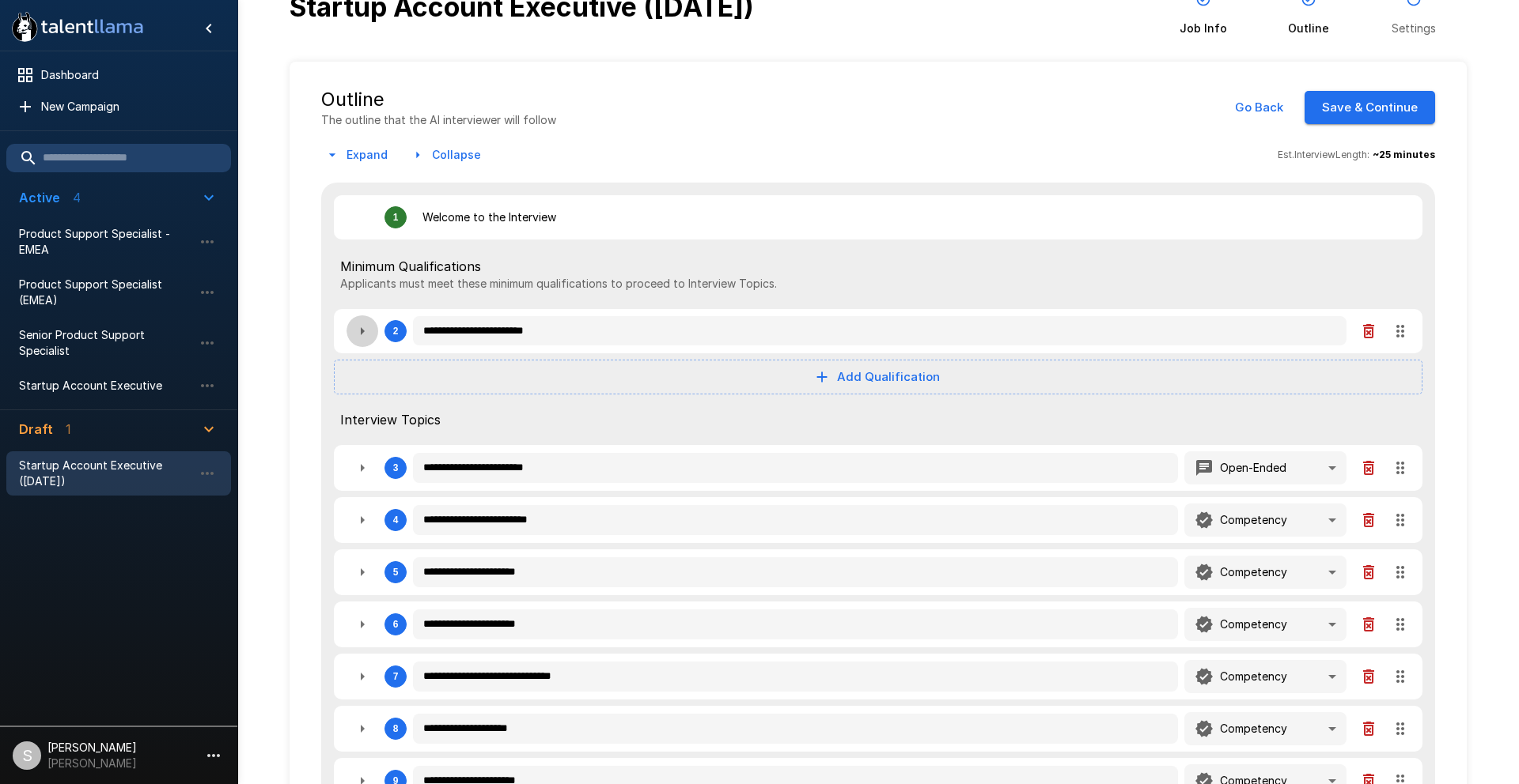
type textarea "*"
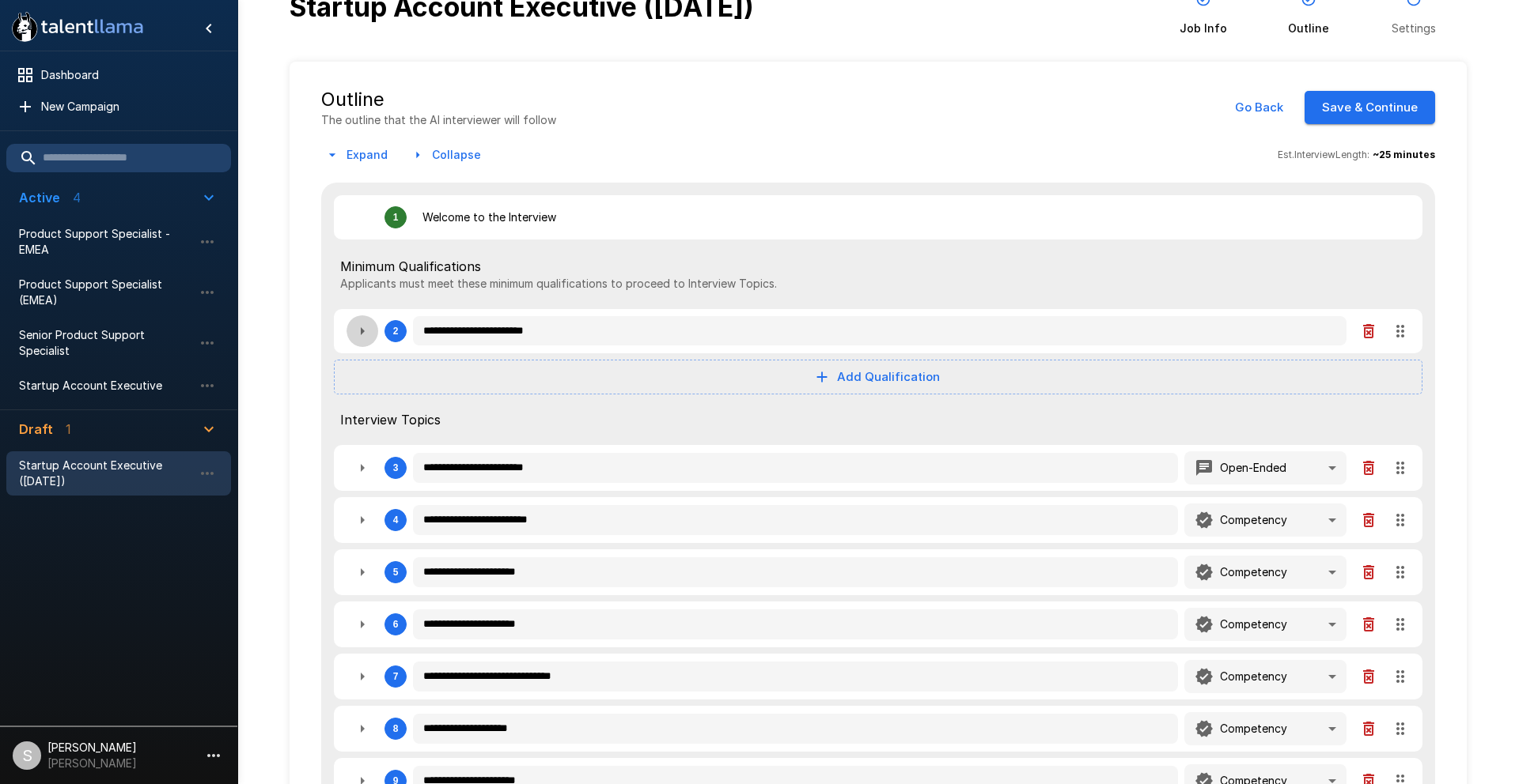
type textarea "*"
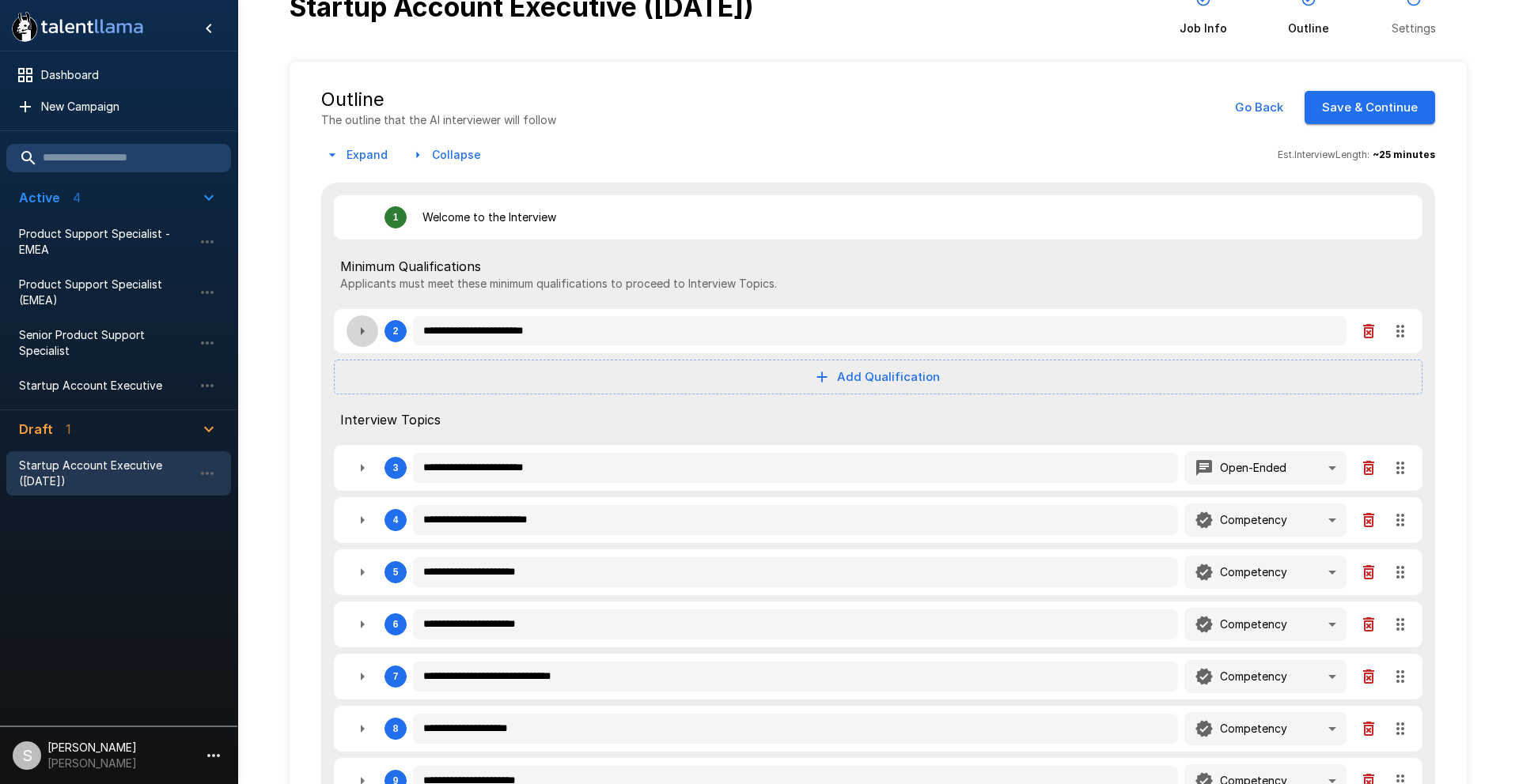
type textarea "*"
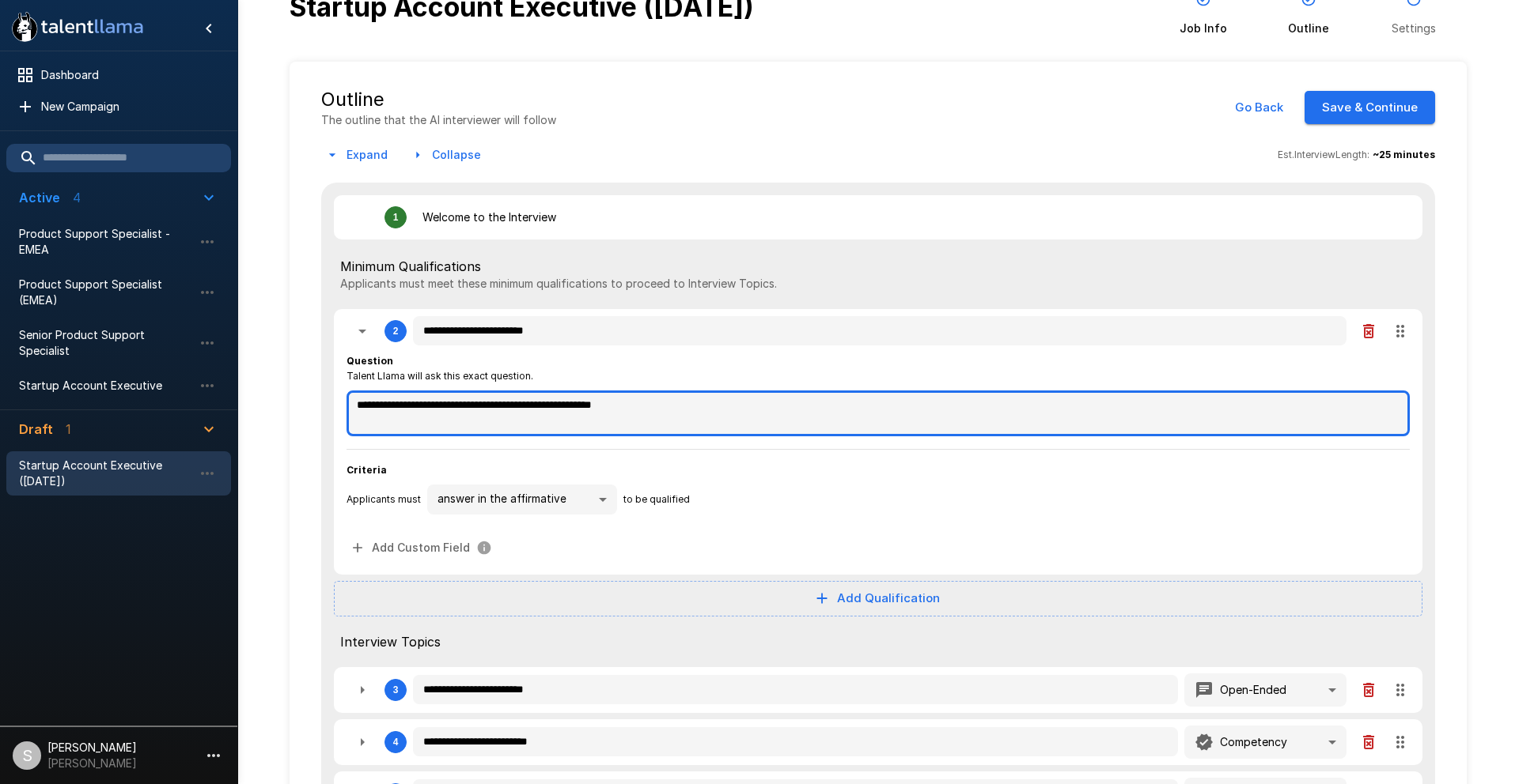
drag, startPoint x: 510, startPoint y: 406, endPoint x: 446, endPoint y: 404, distance: 64.0
click at [446, 404] on textarea "**********" at bounding box center [878, 414] width 1063 height 46
type textarea "*"
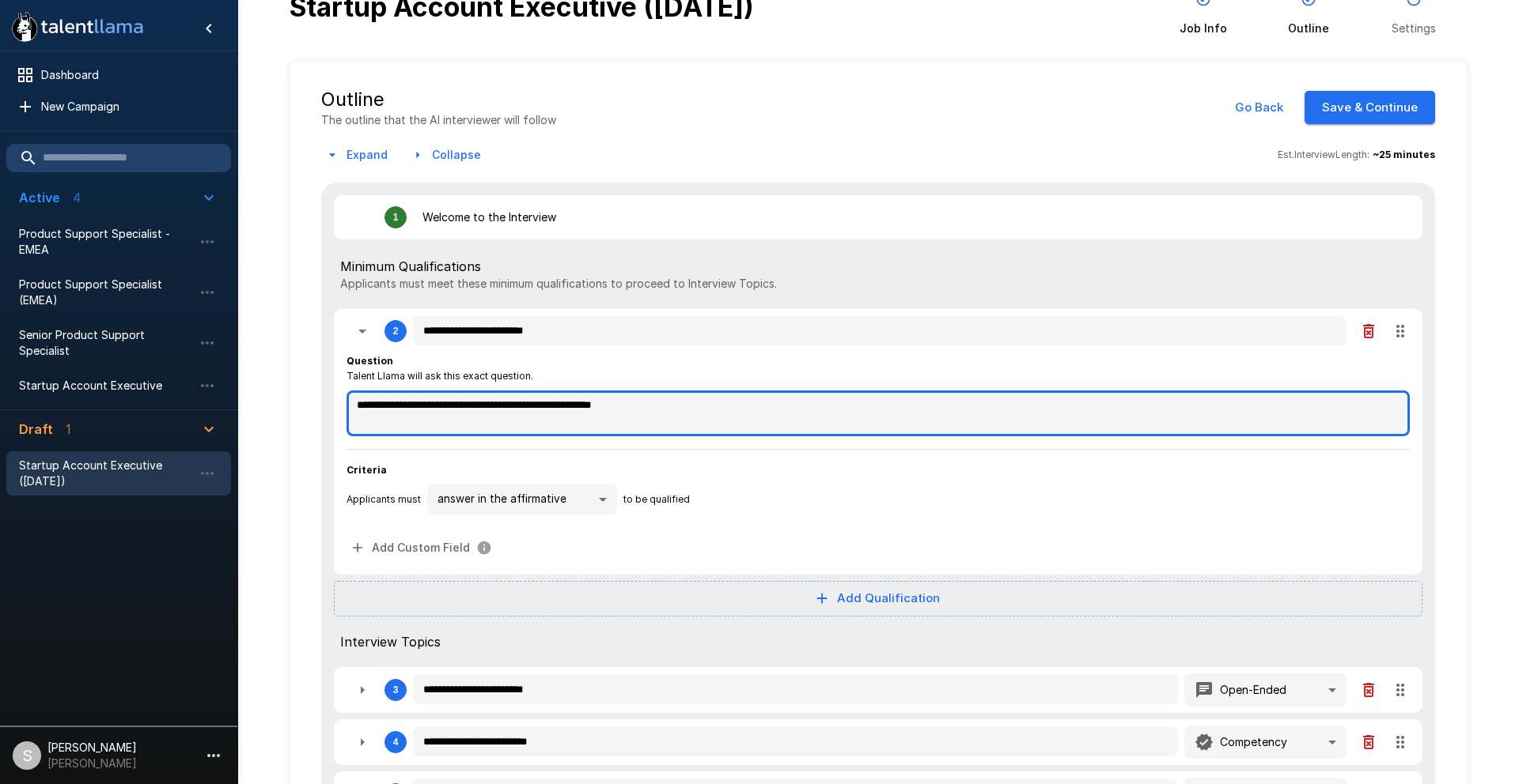
type textarea "*"
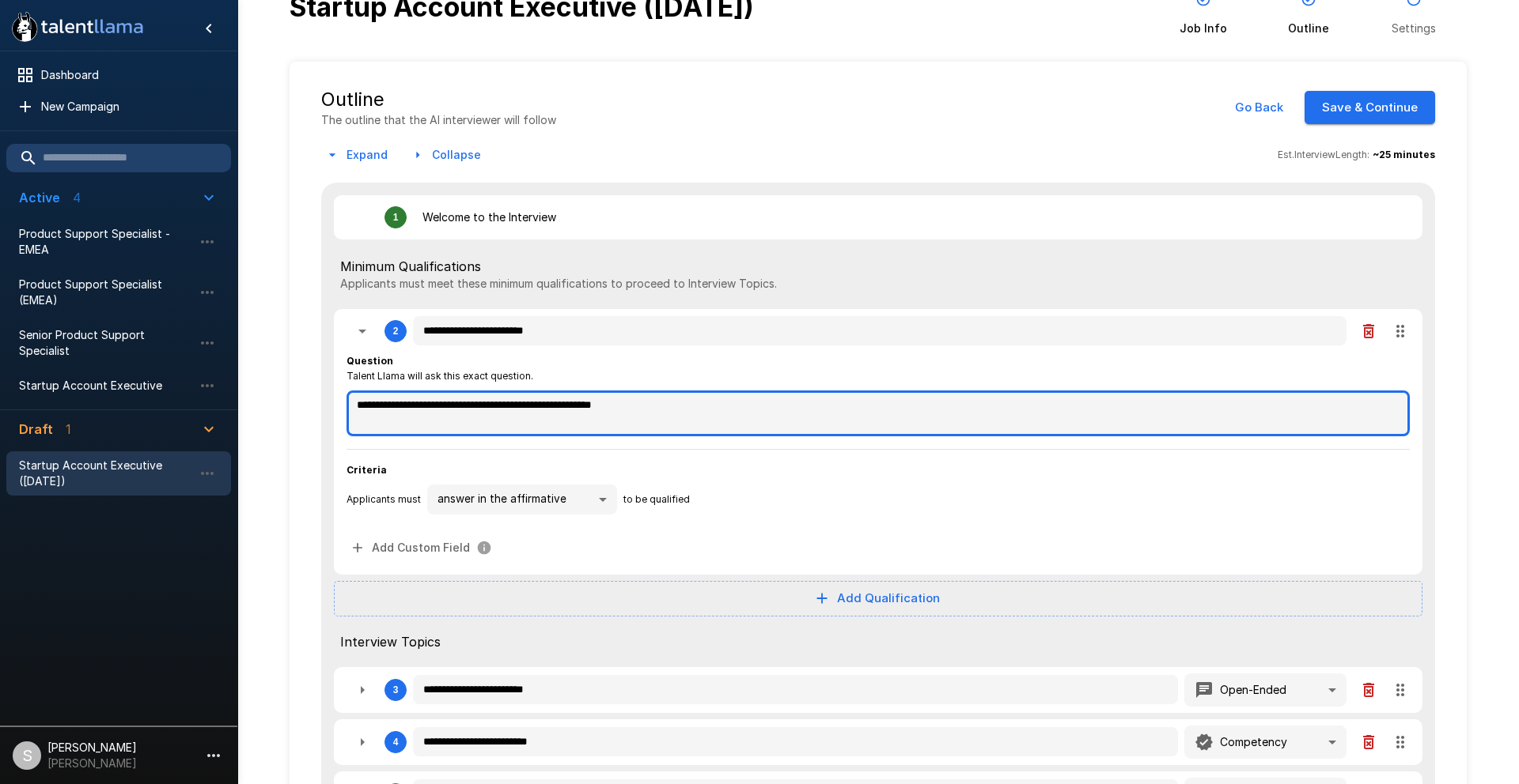
type textarea "*"
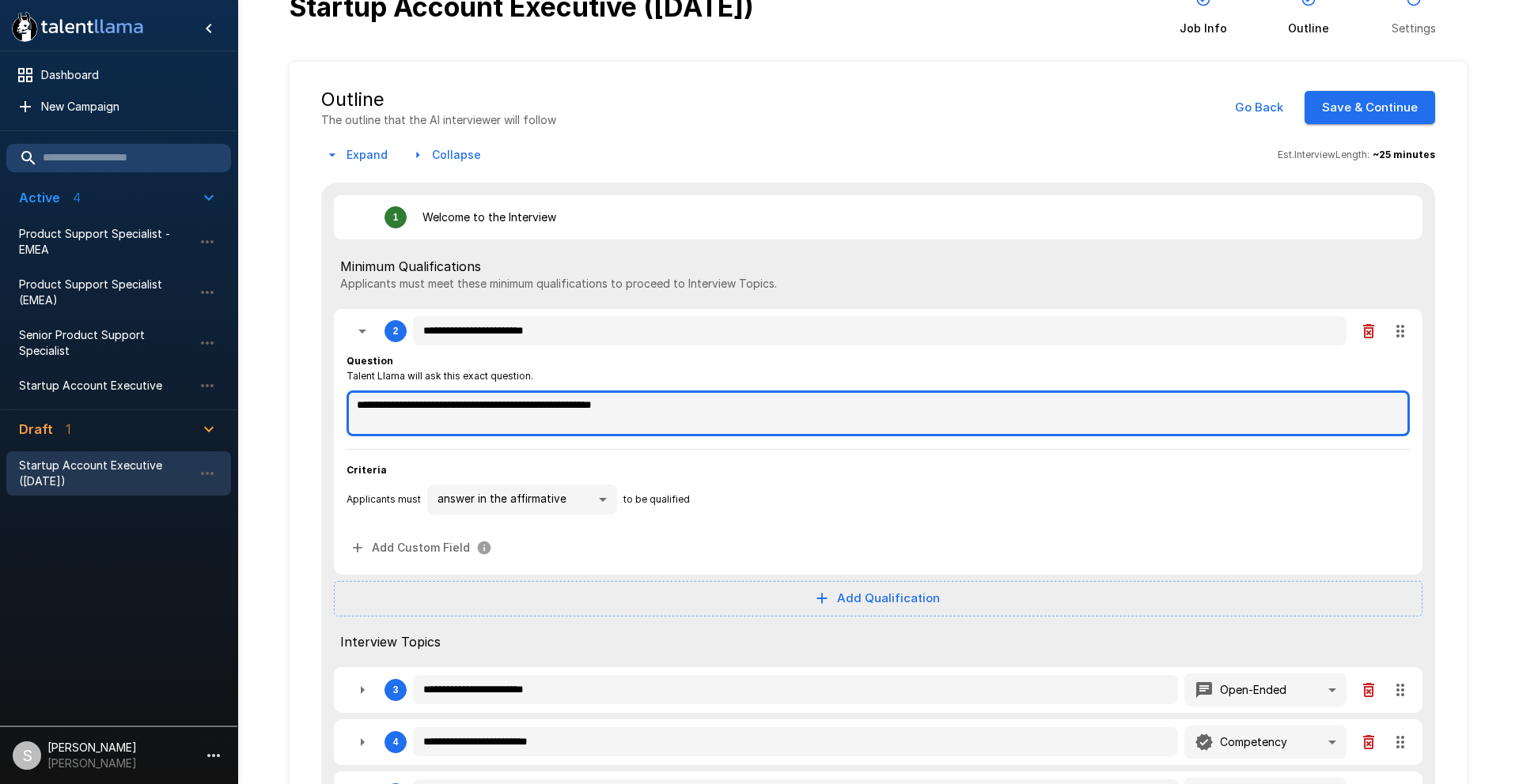
type textarea "*"
type textarea "**********"
type textarea "*"
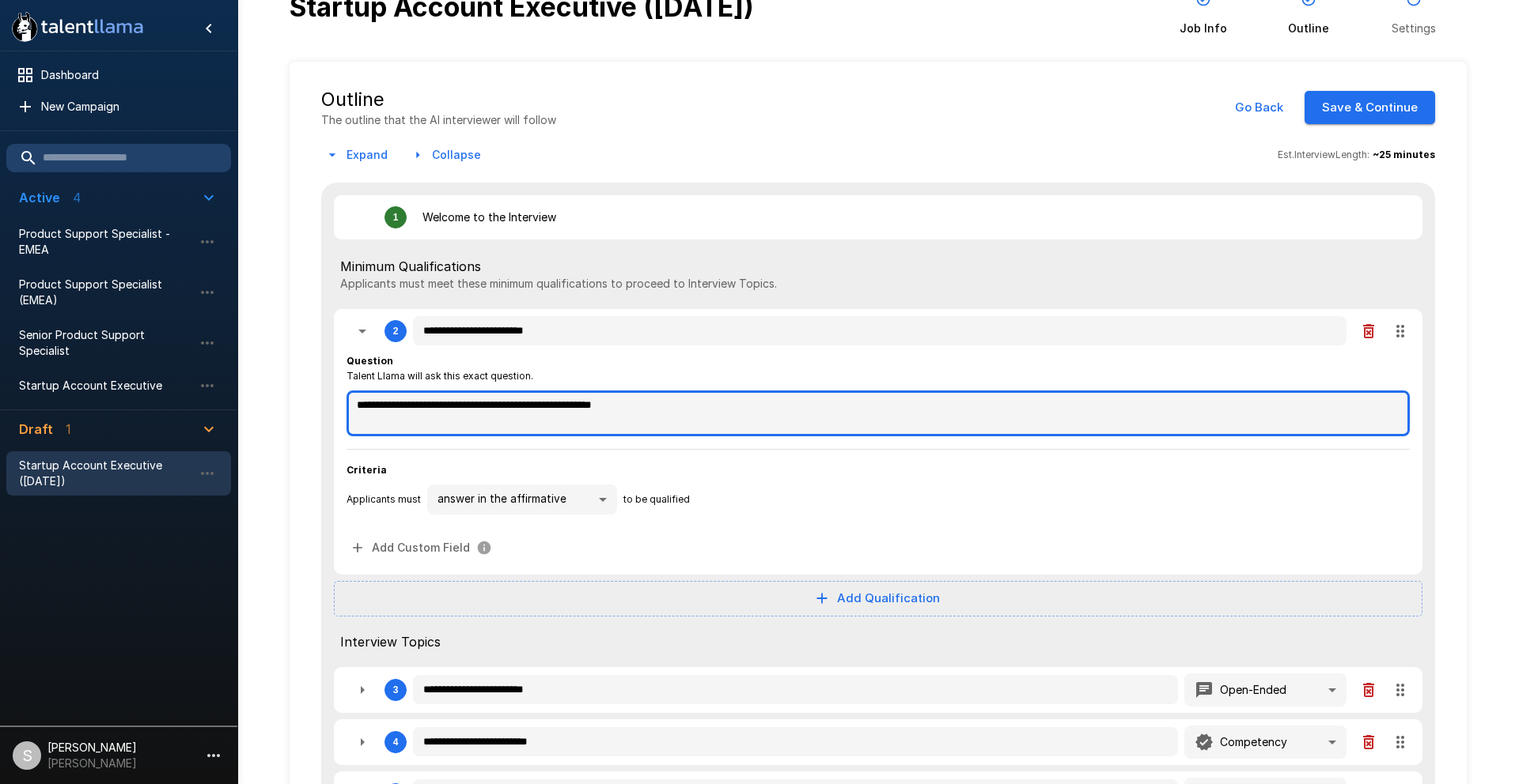
type textarea "*"
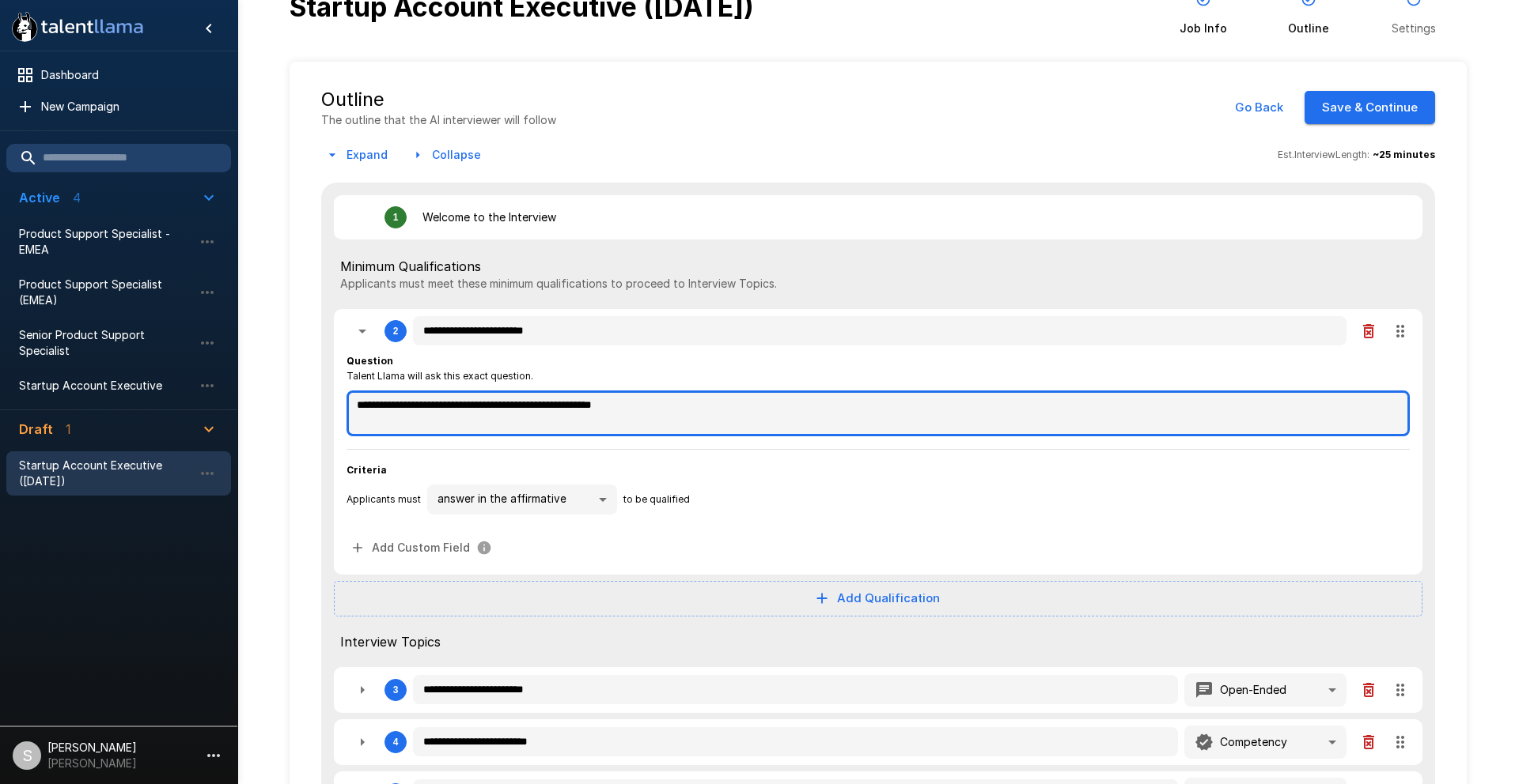
type textarea "*"
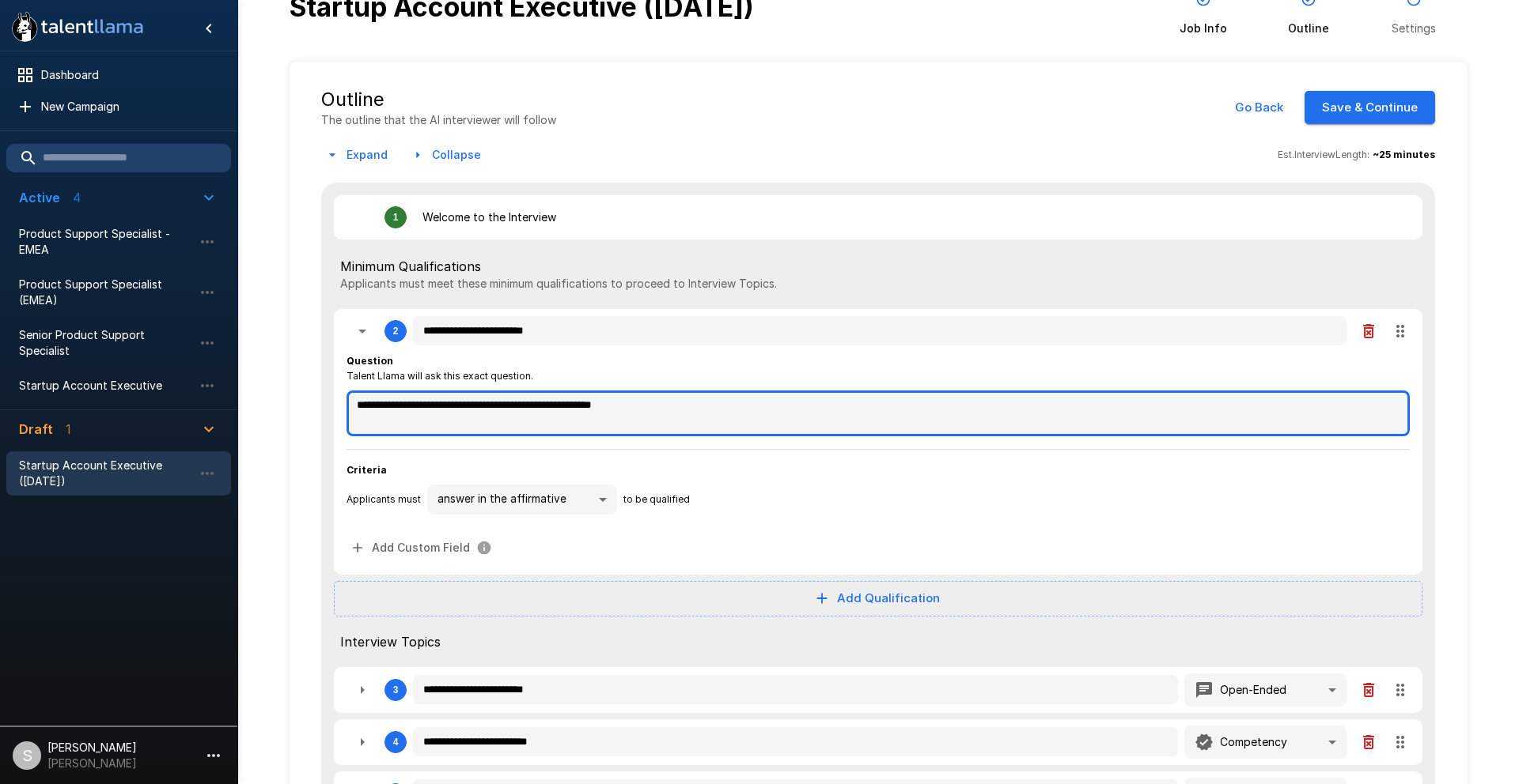
type textarea "*"
type textarea "**********"
type textarea "*"
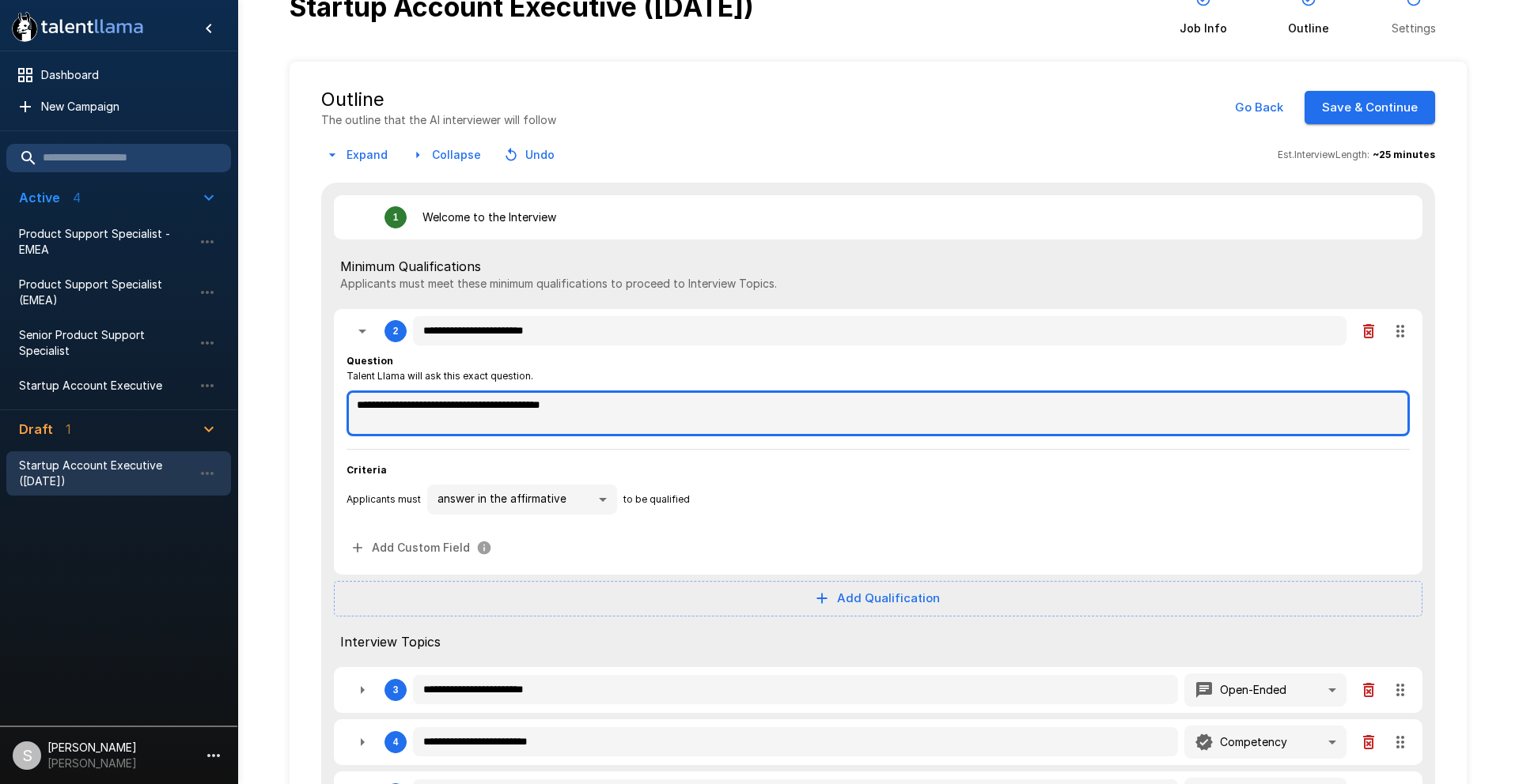
type textarea "*"
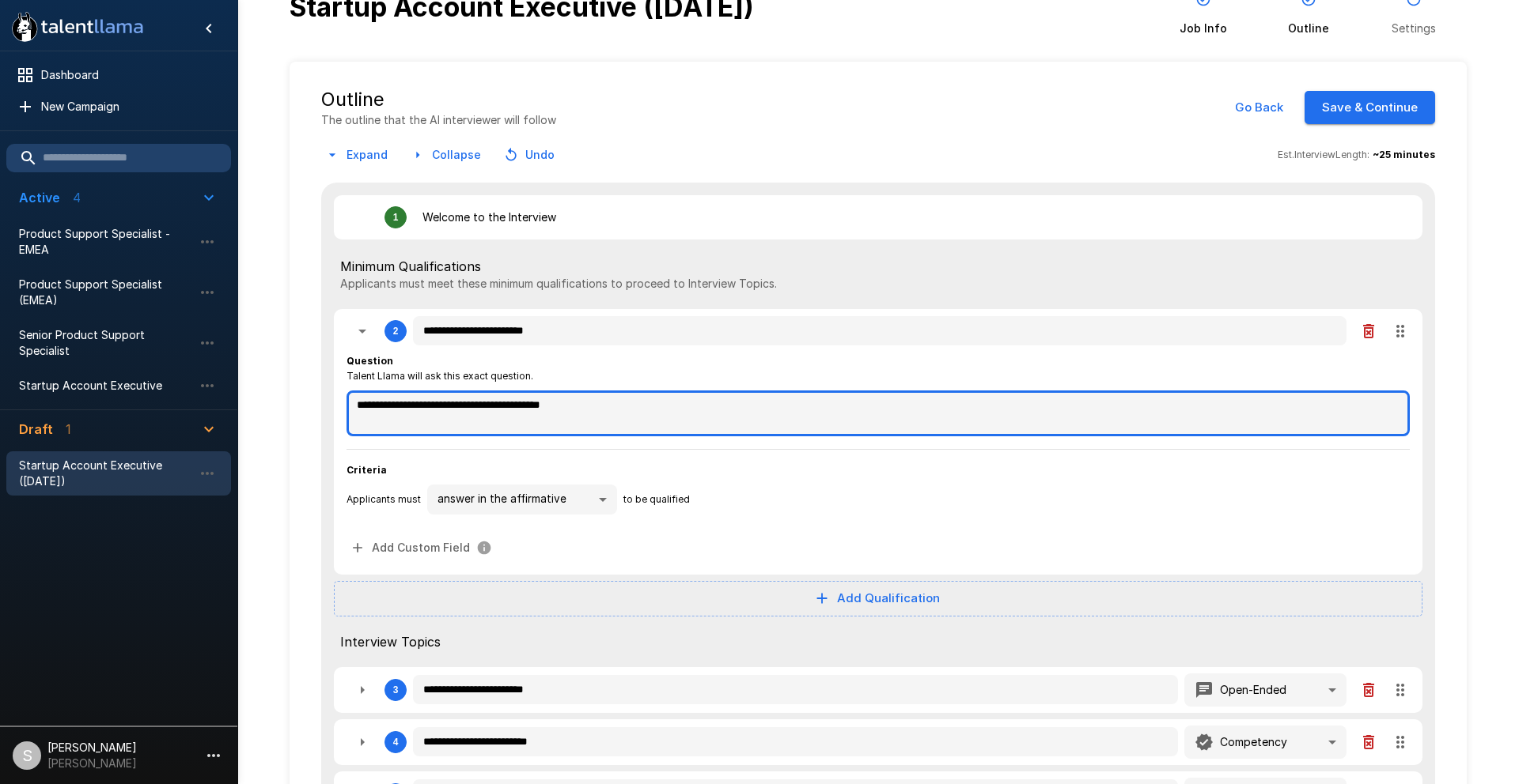
type textarea "*"
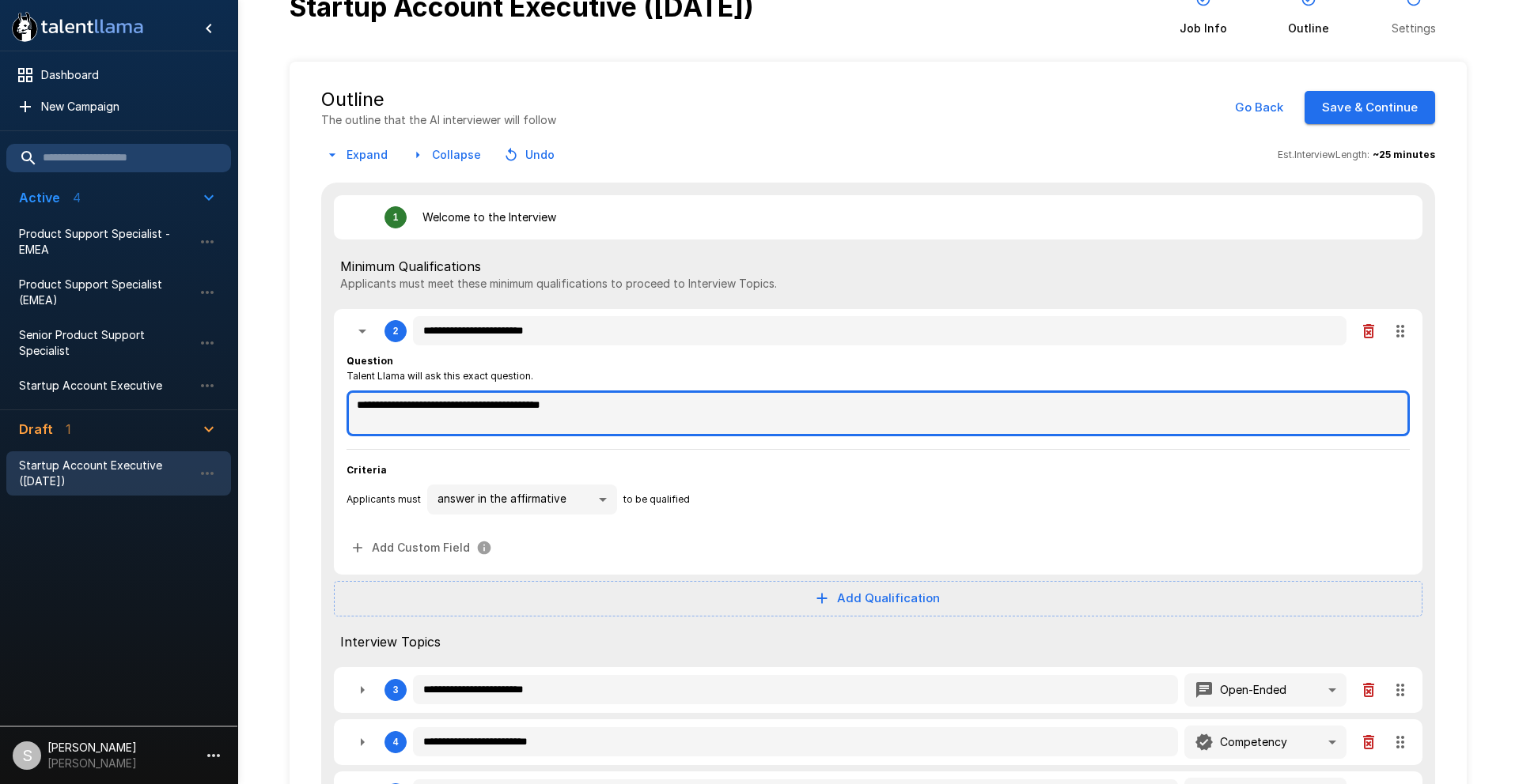
type textarea "*"
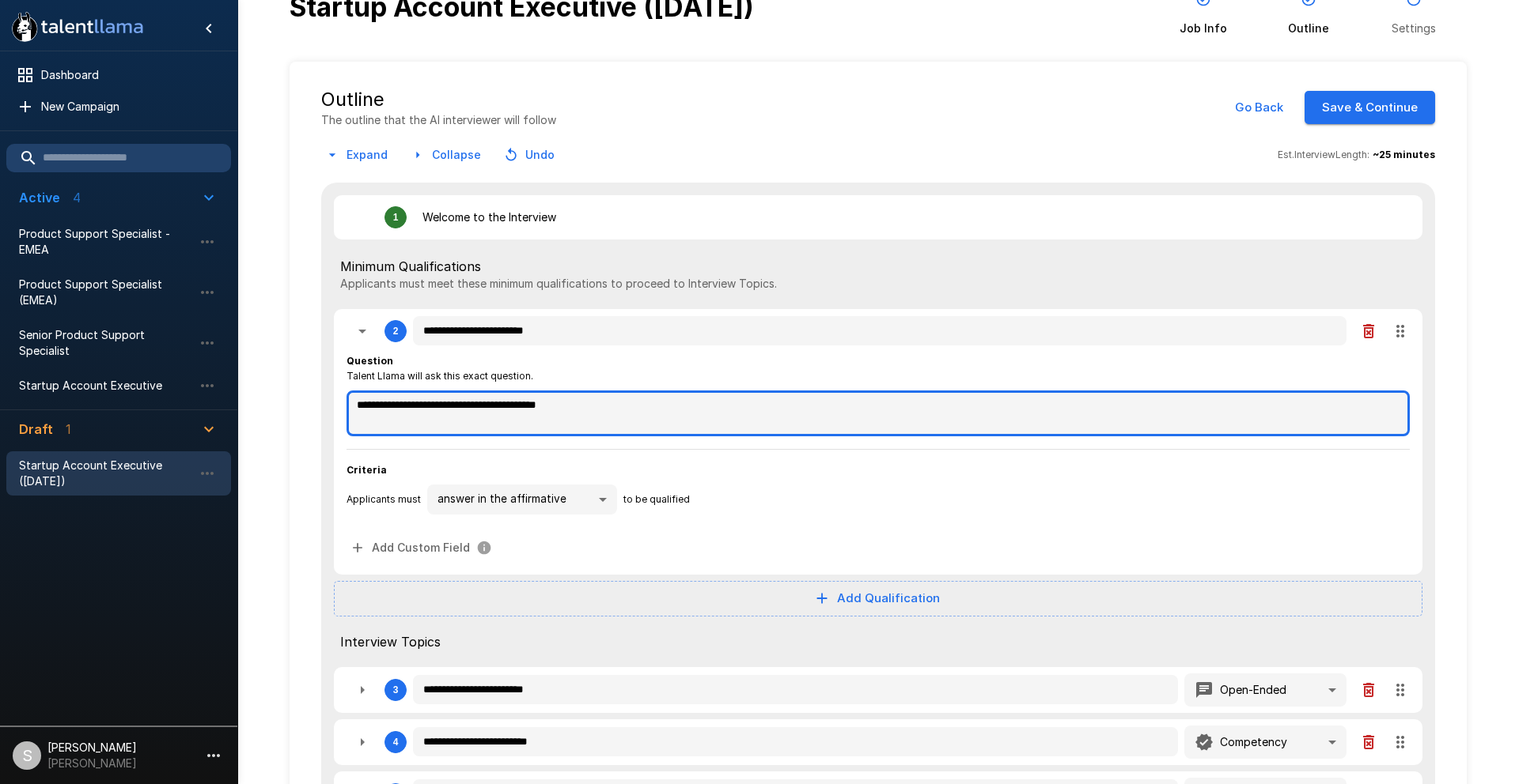
type textarea "*"
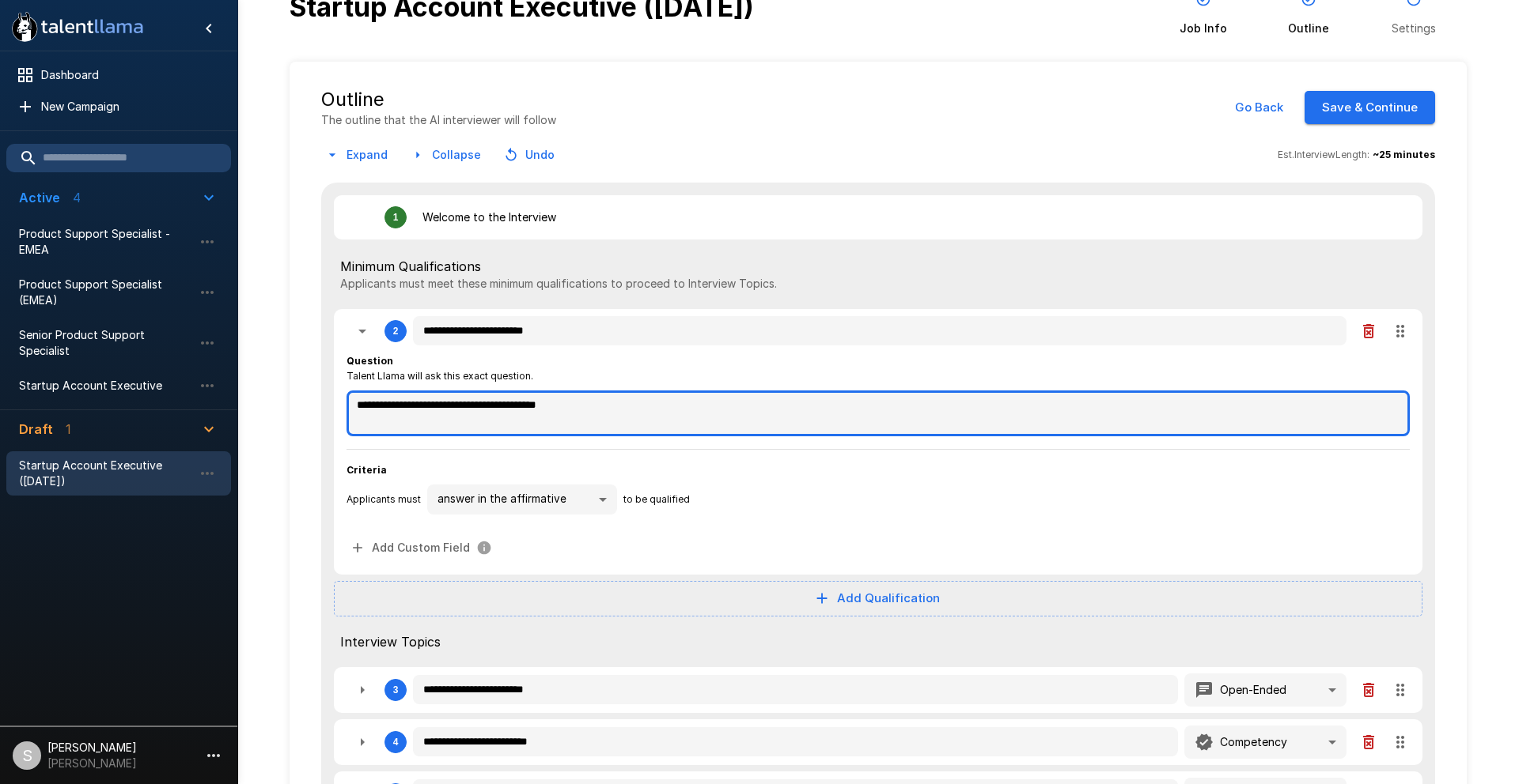
type textarea "*"
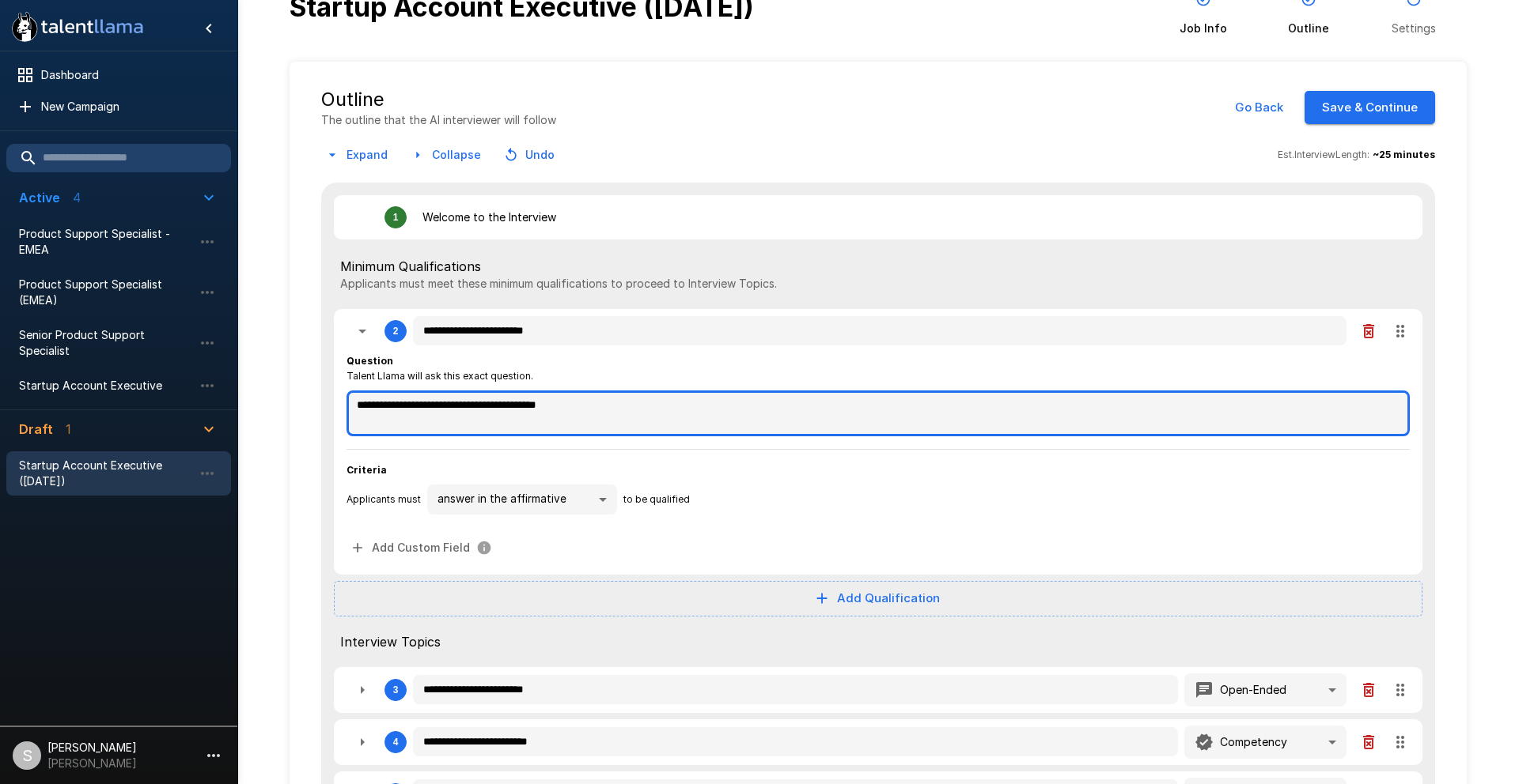
type textarea "*"
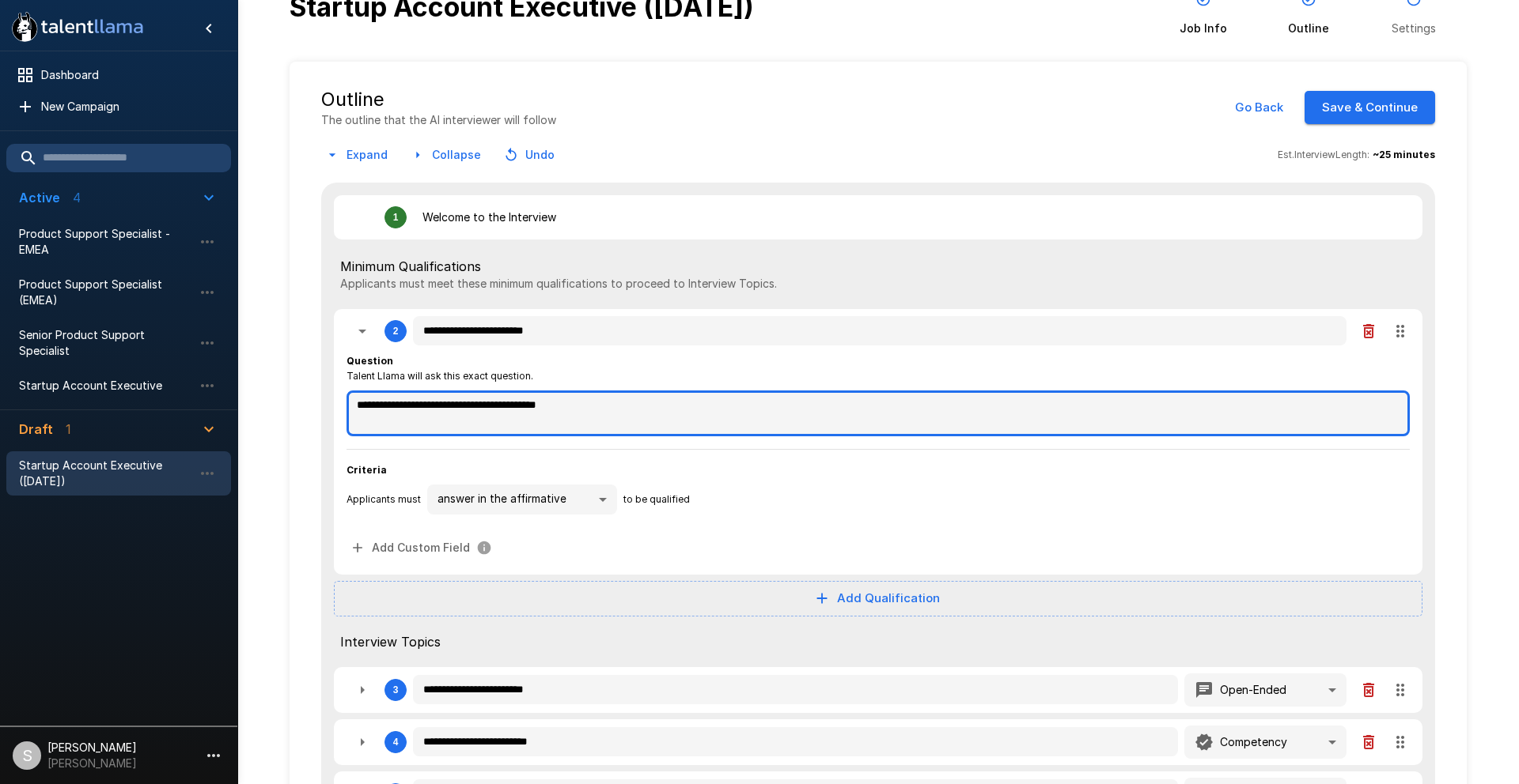
type textarea "*"
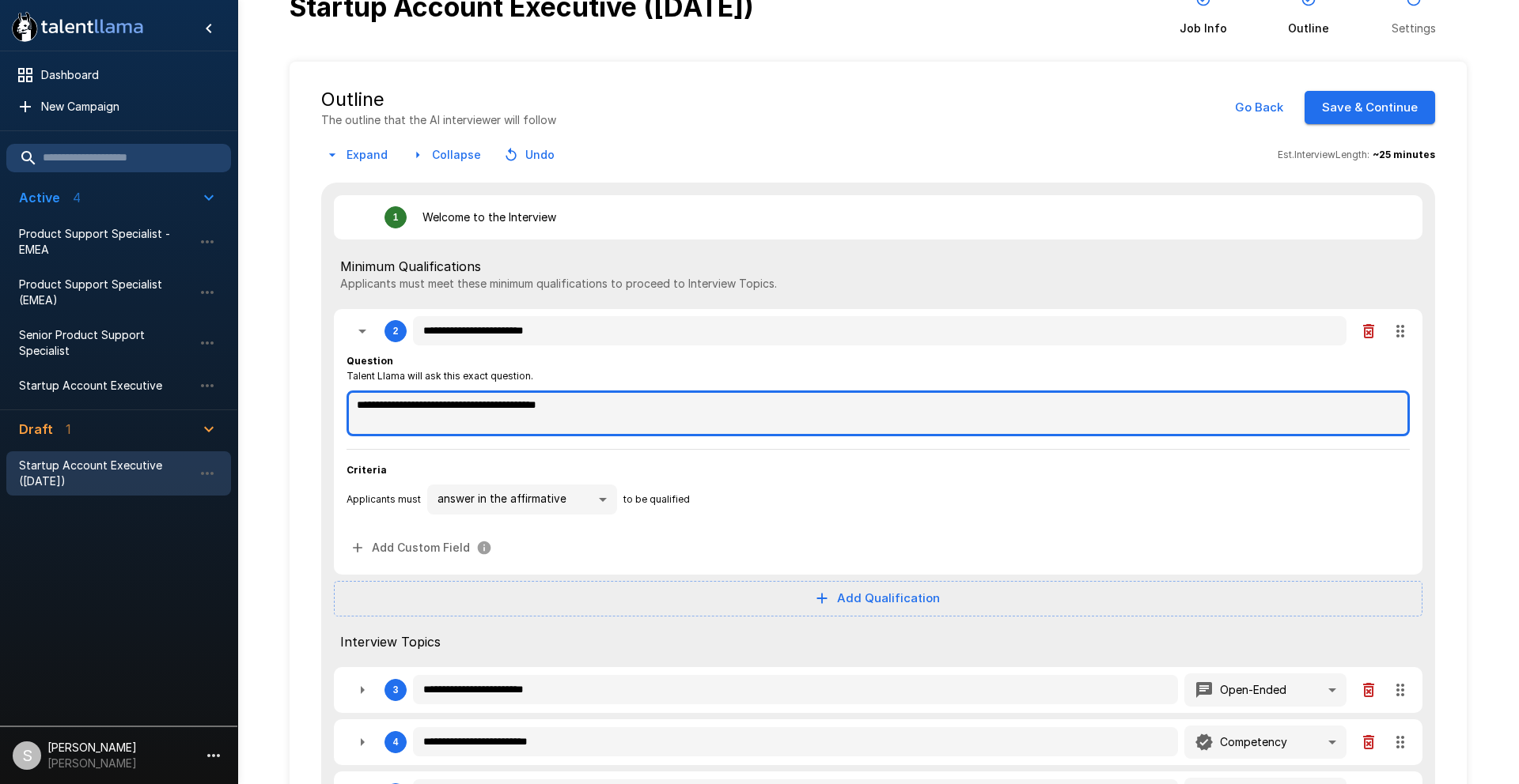
type textarea "*"
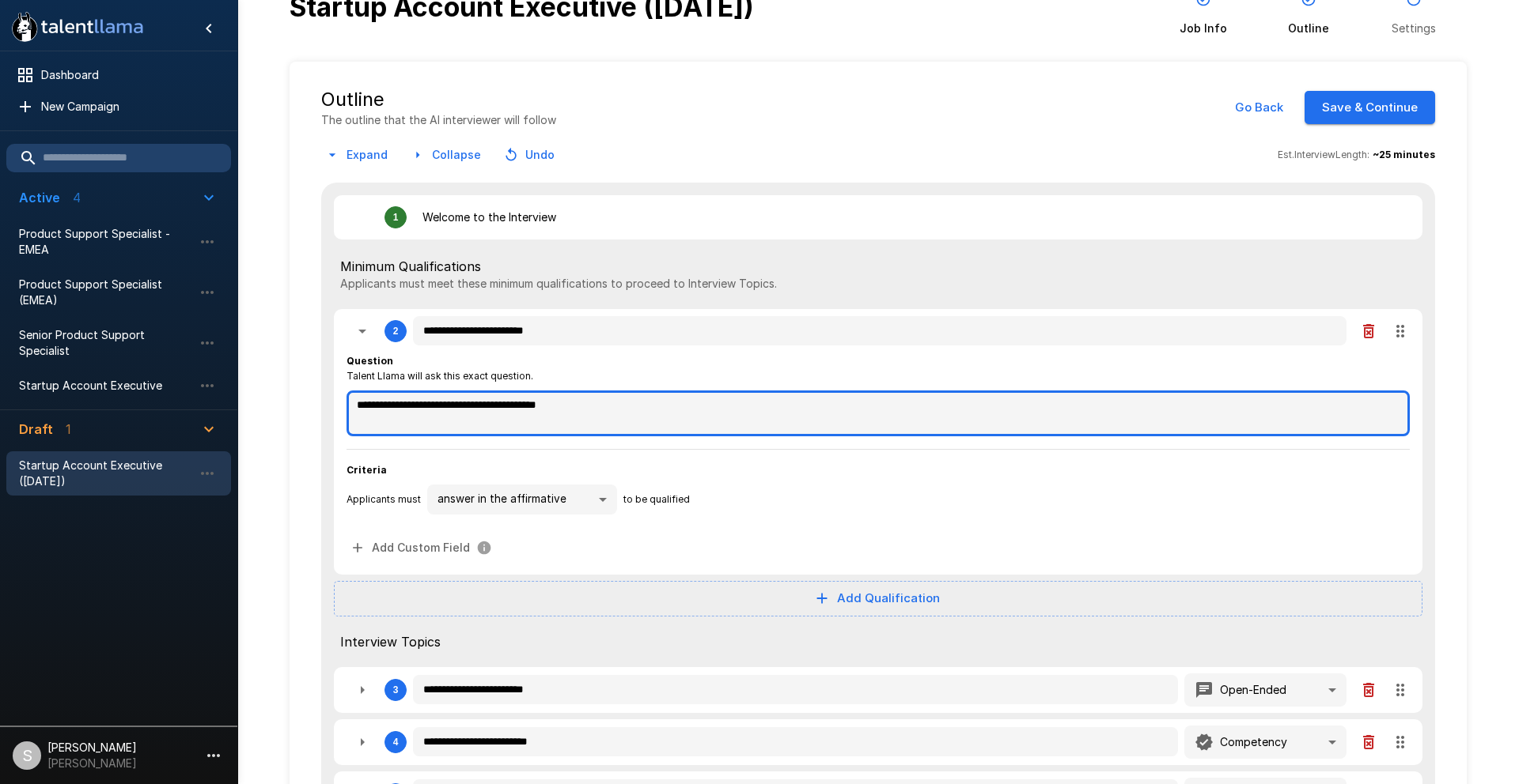
type textarea "*"
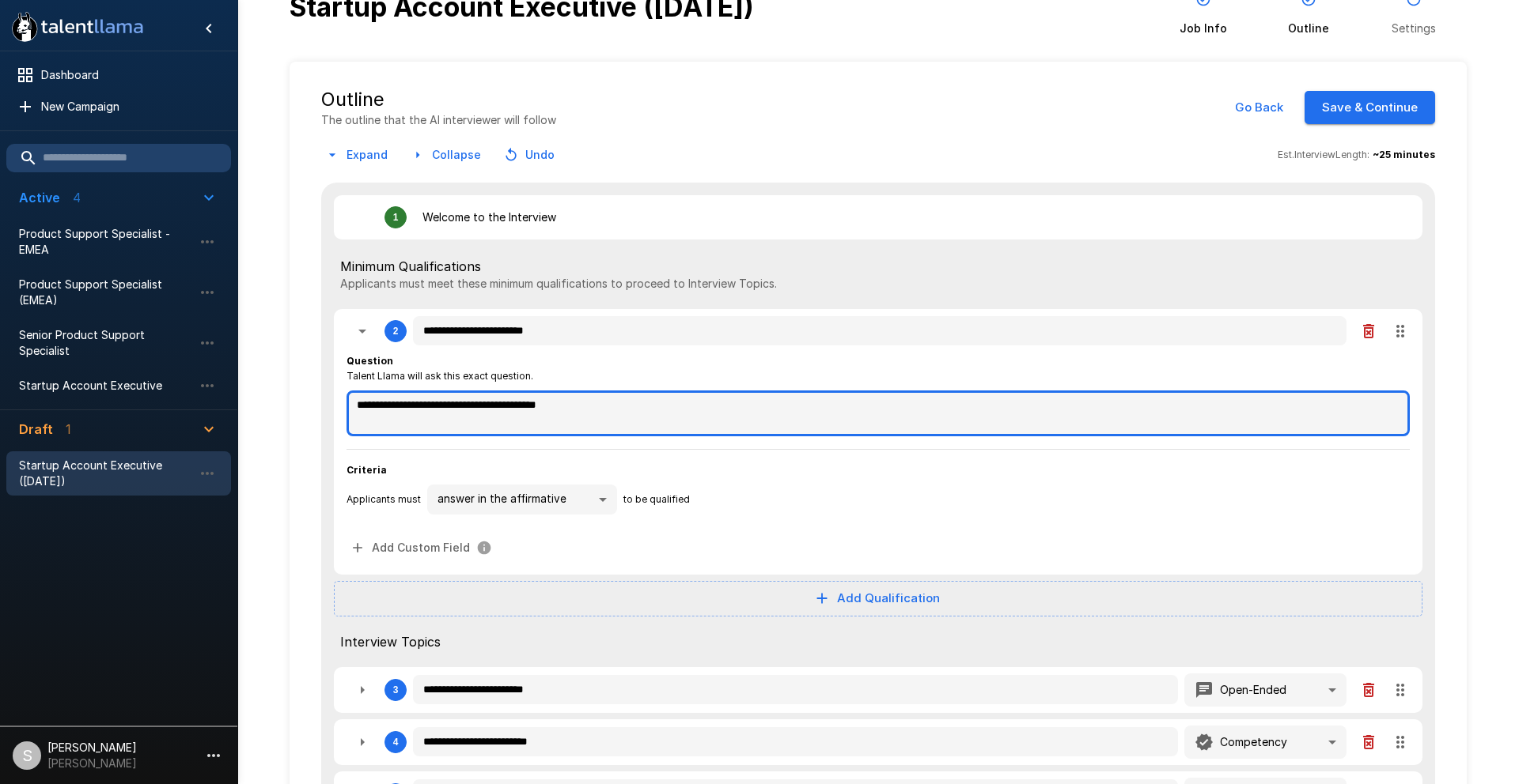
type textarea "*"
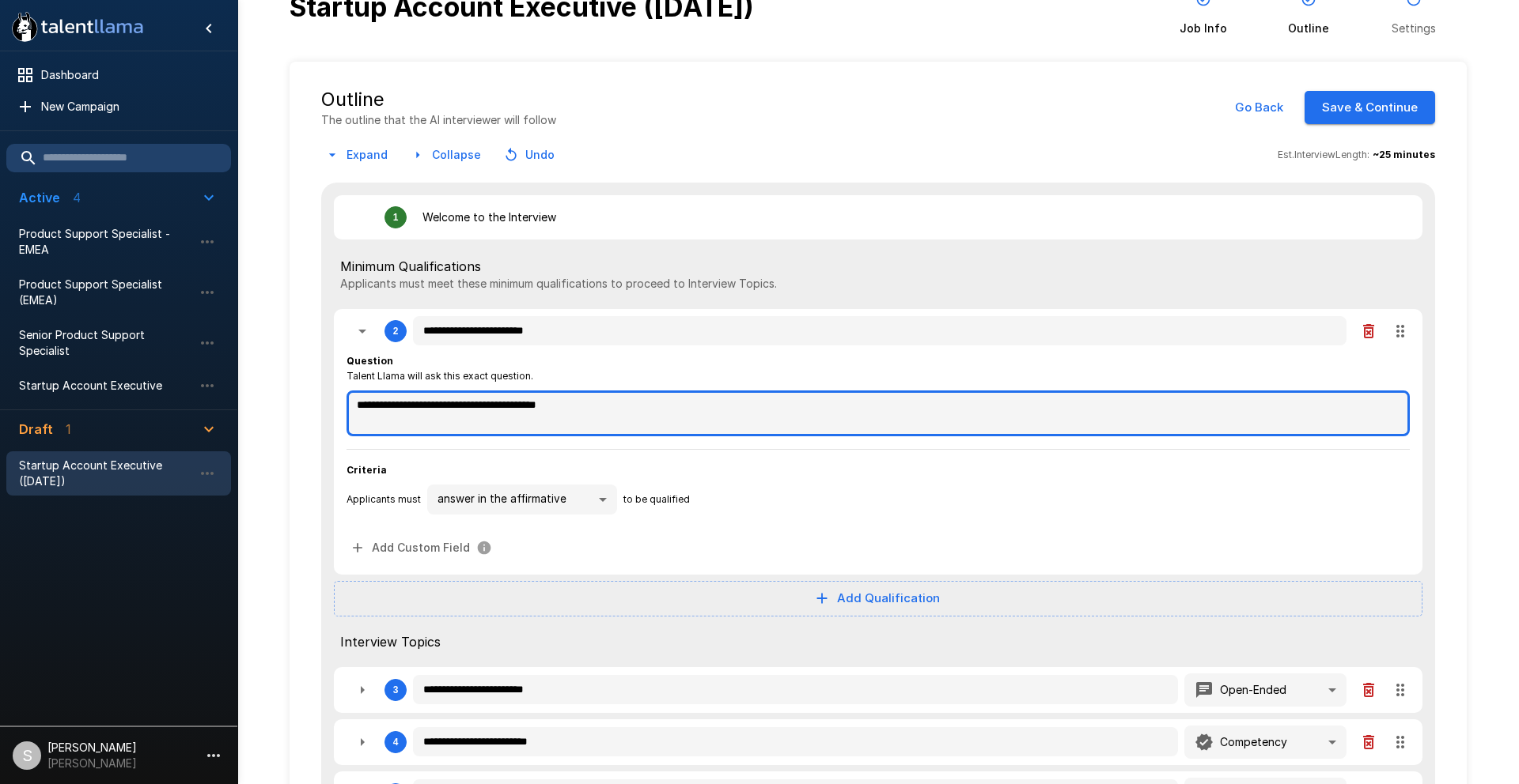
type textarea "*"
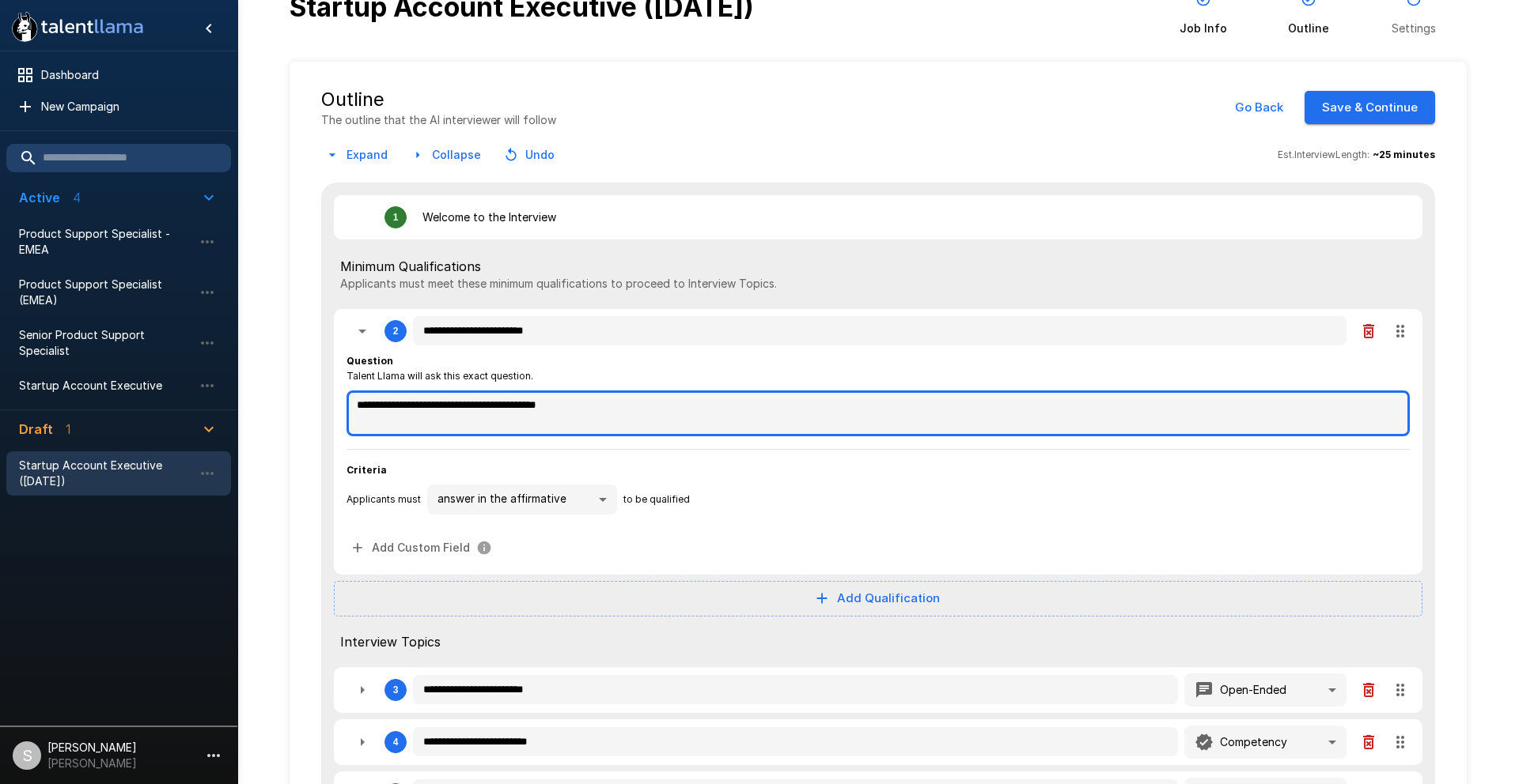
type textarea "*"
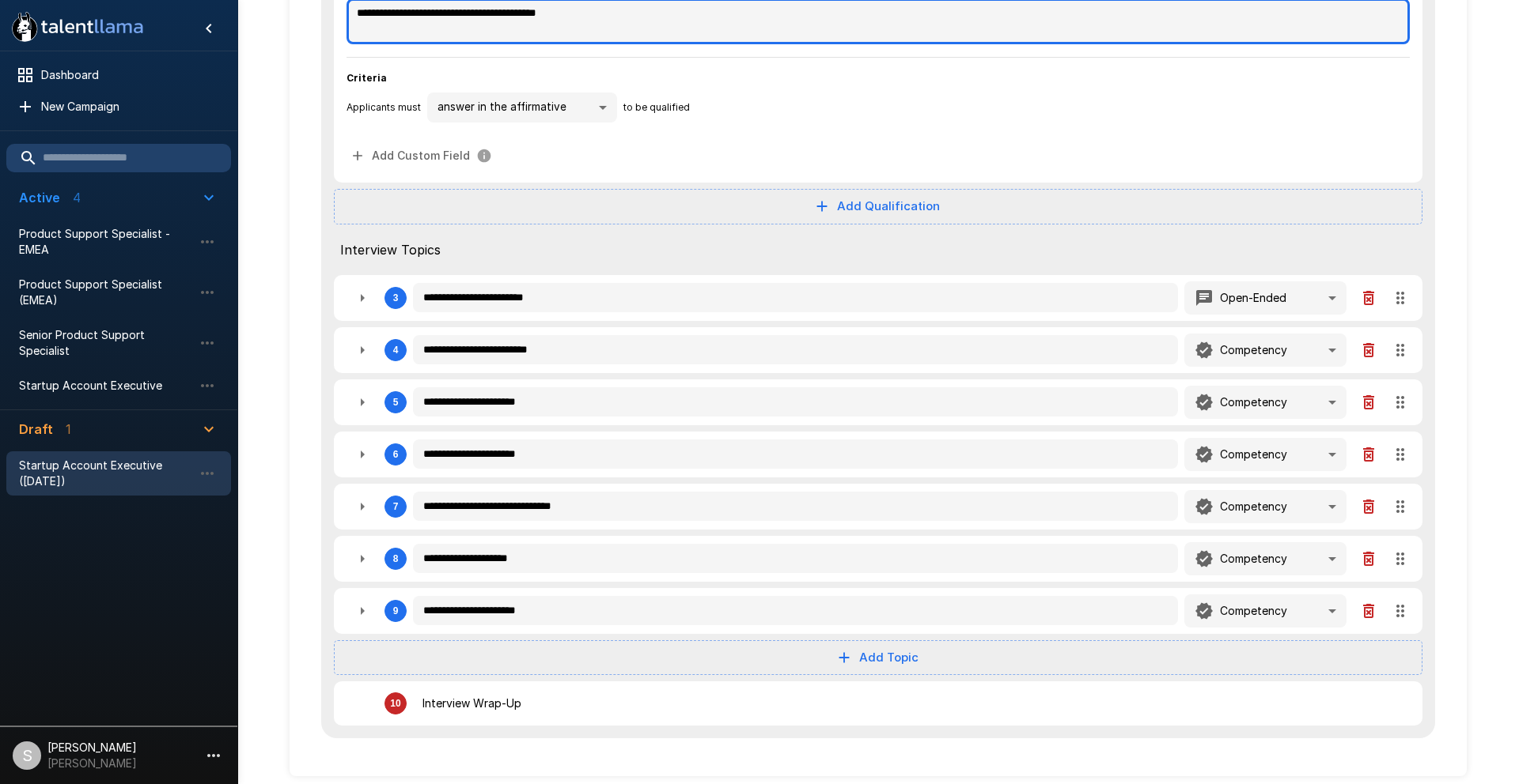
scroll to position [419, 0]
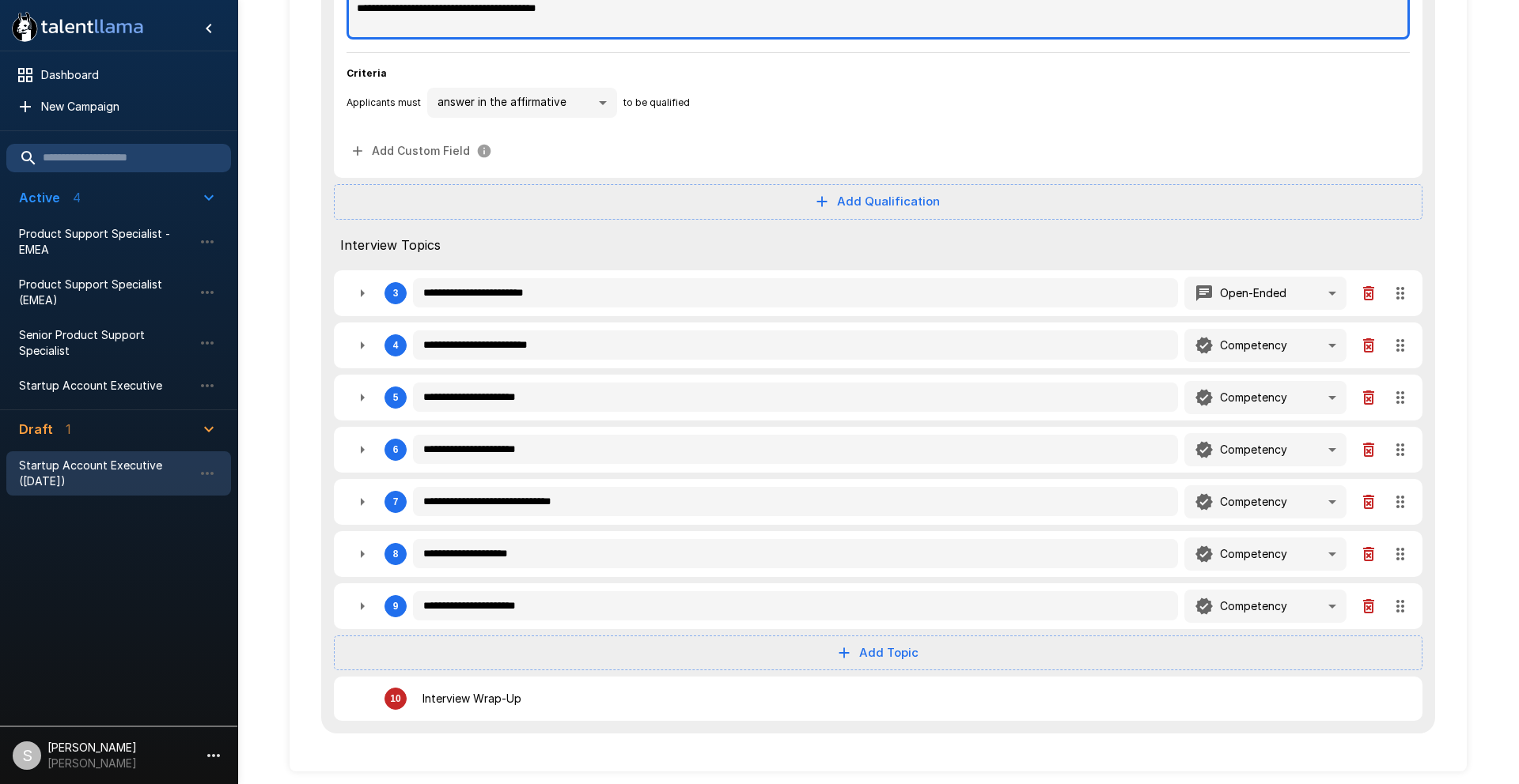
type textarea "**********"
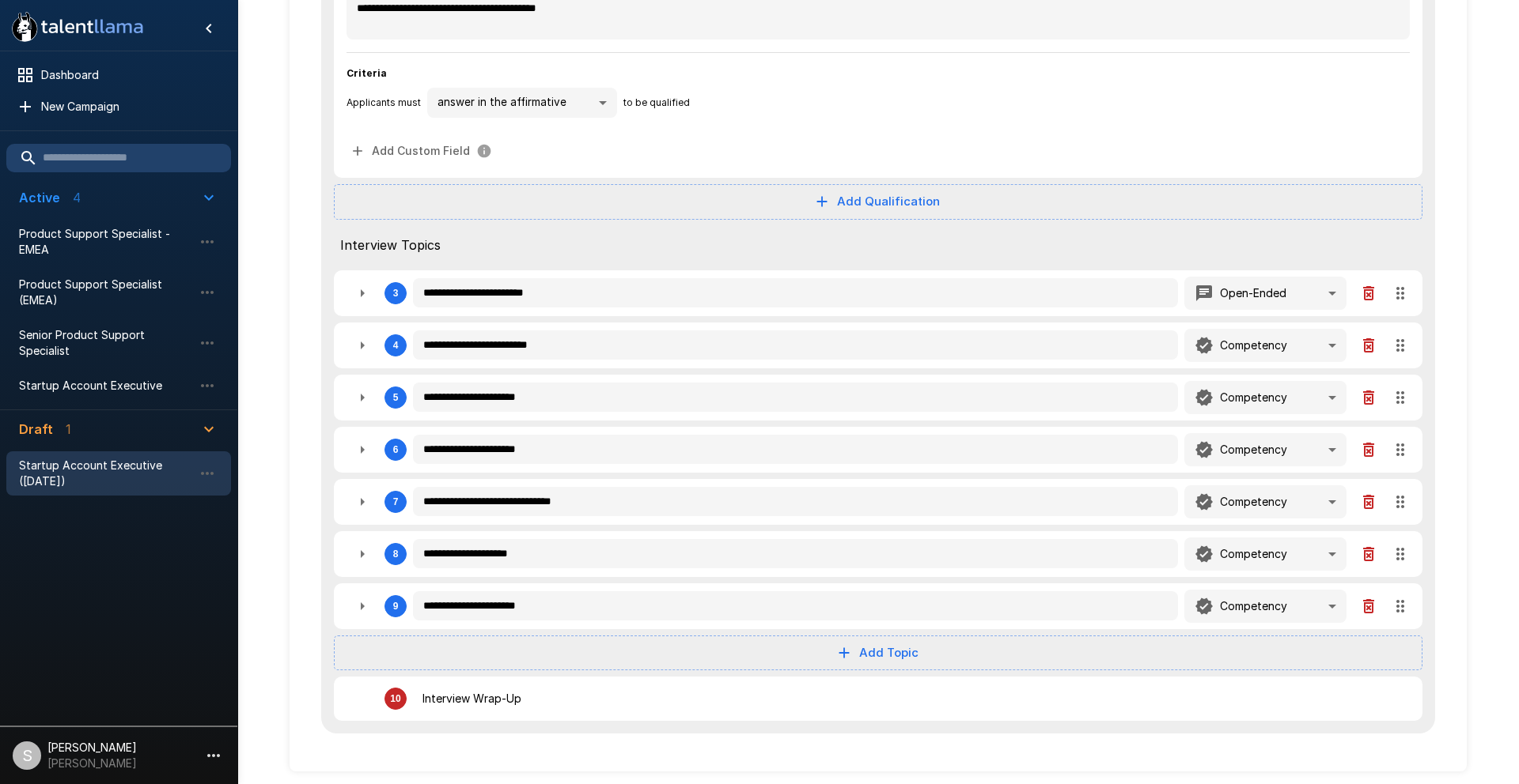
type textarea "*"
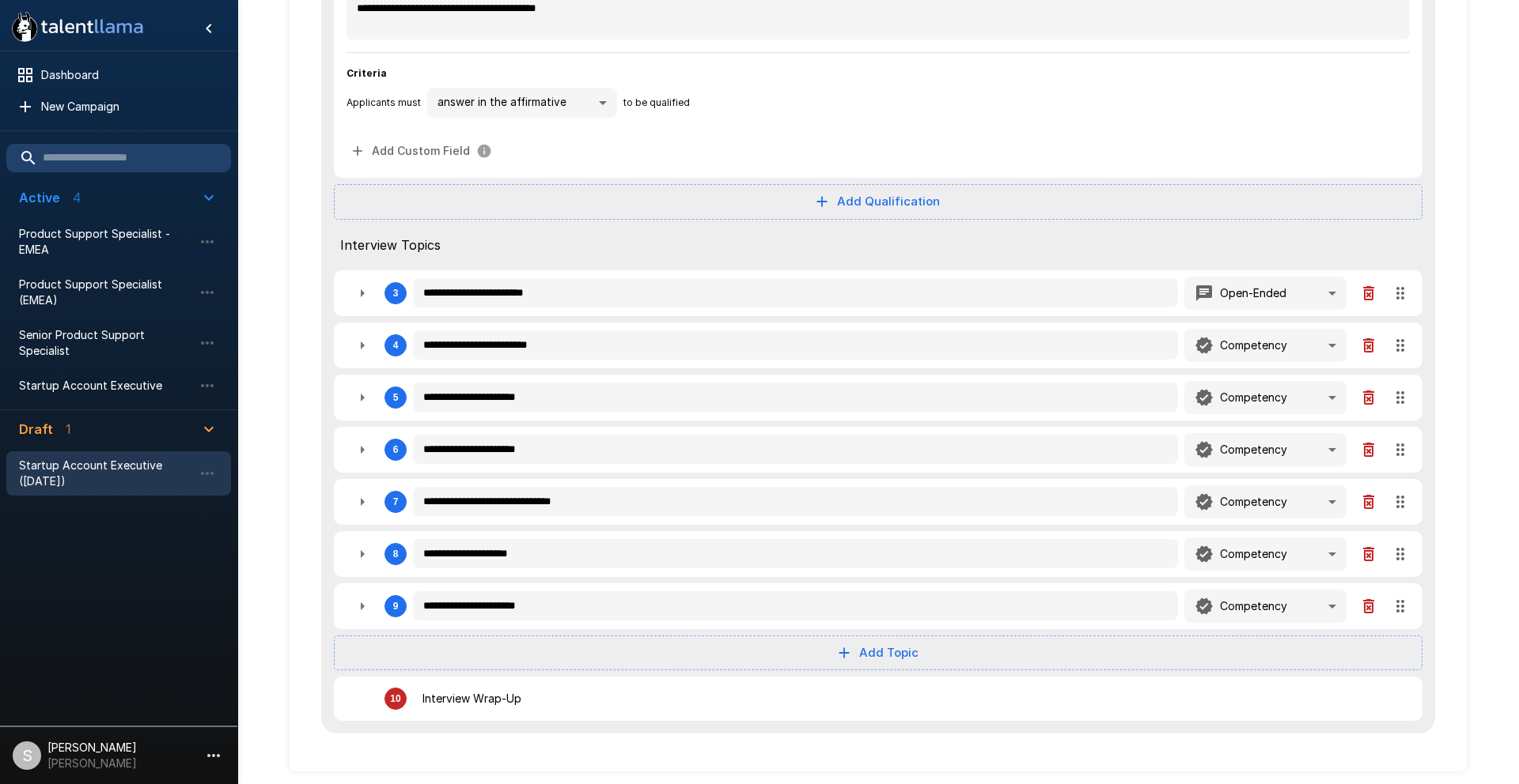
type textarea "*"
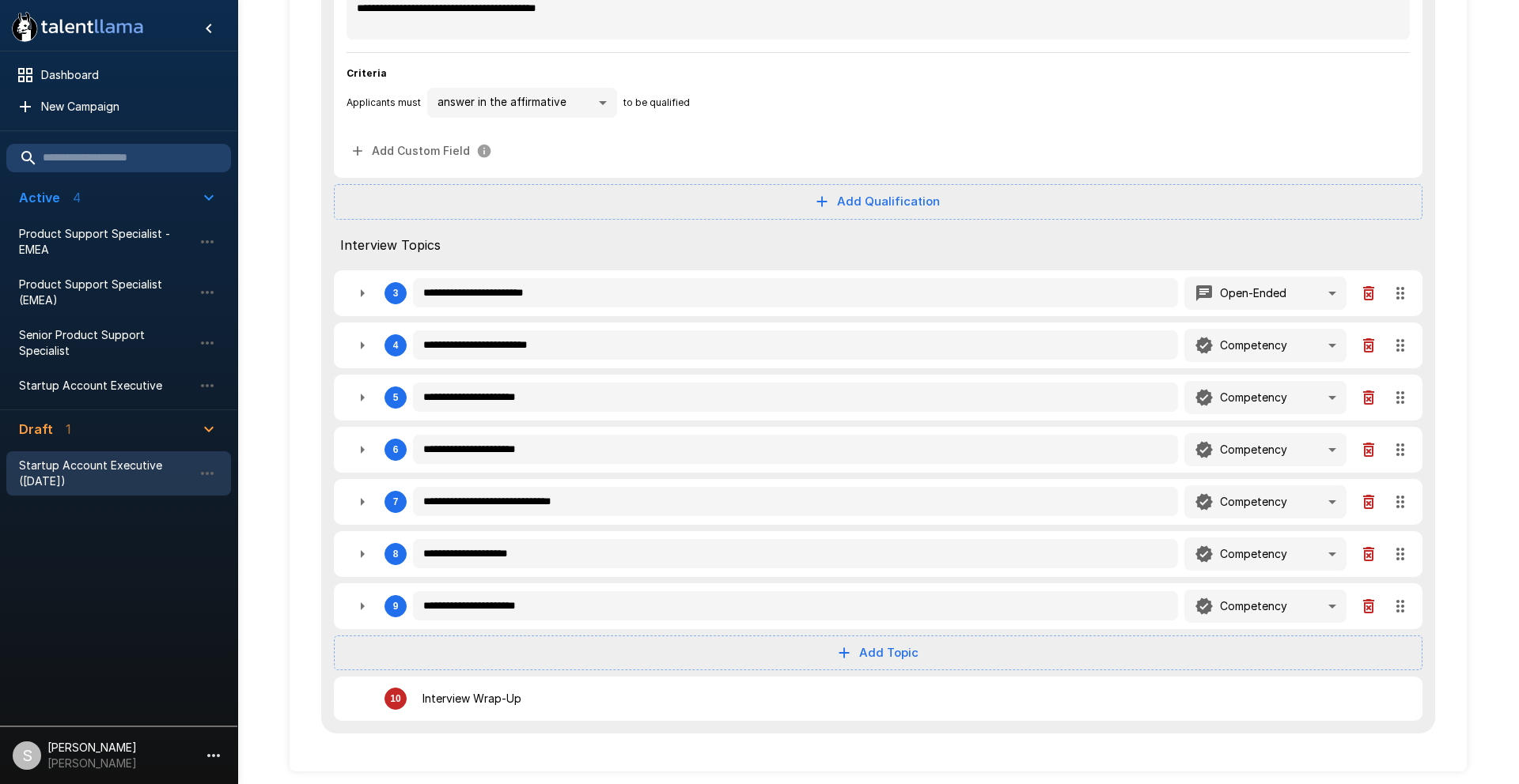
type textarea "*"
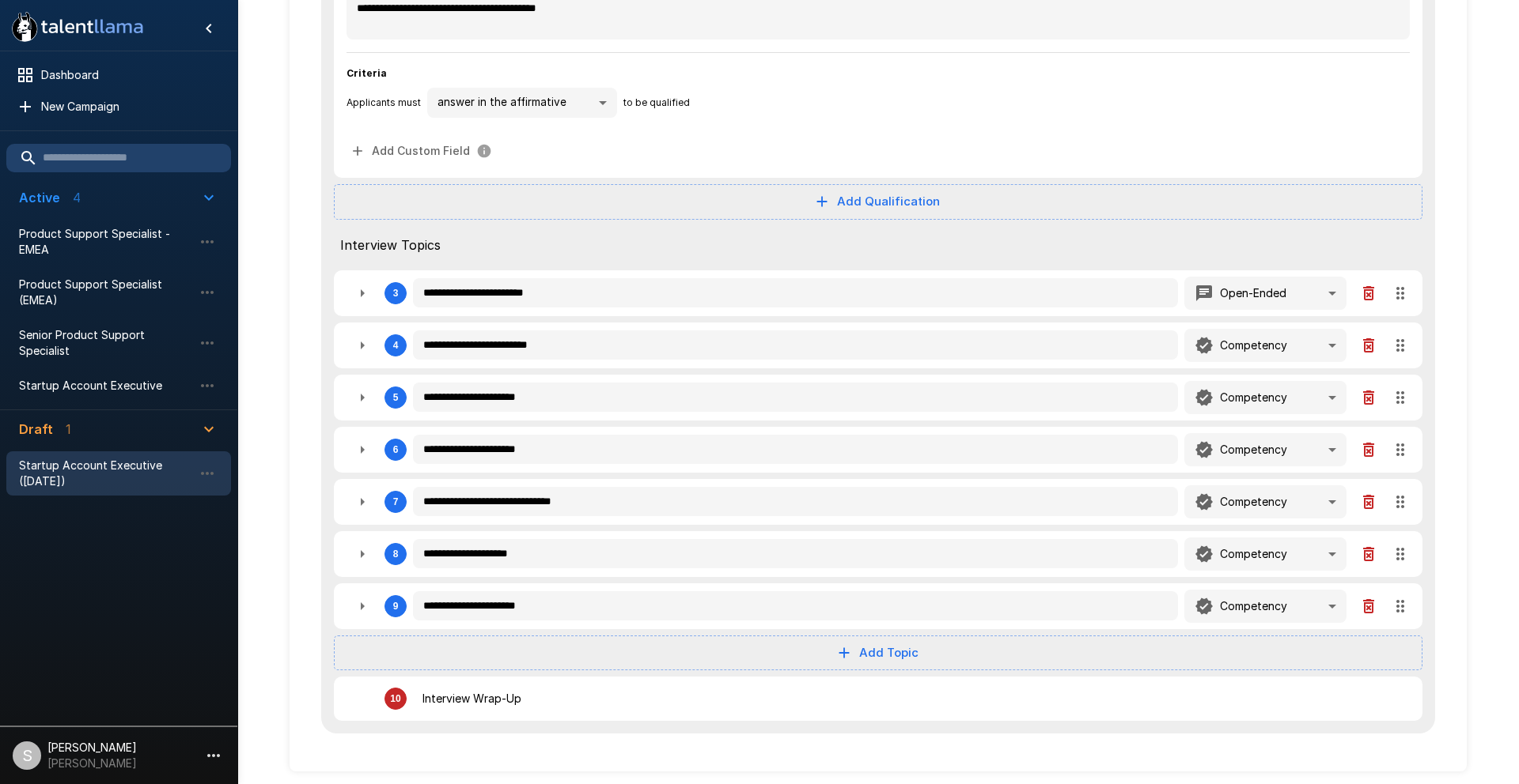
click at [875, 654] on button "Add Topic" at bounding box center [878, 653] width 1089 height 35
click at [872, 748] on span "Criteria" at bounding box center [893, 748] width 78 height 19
type textarea "*"
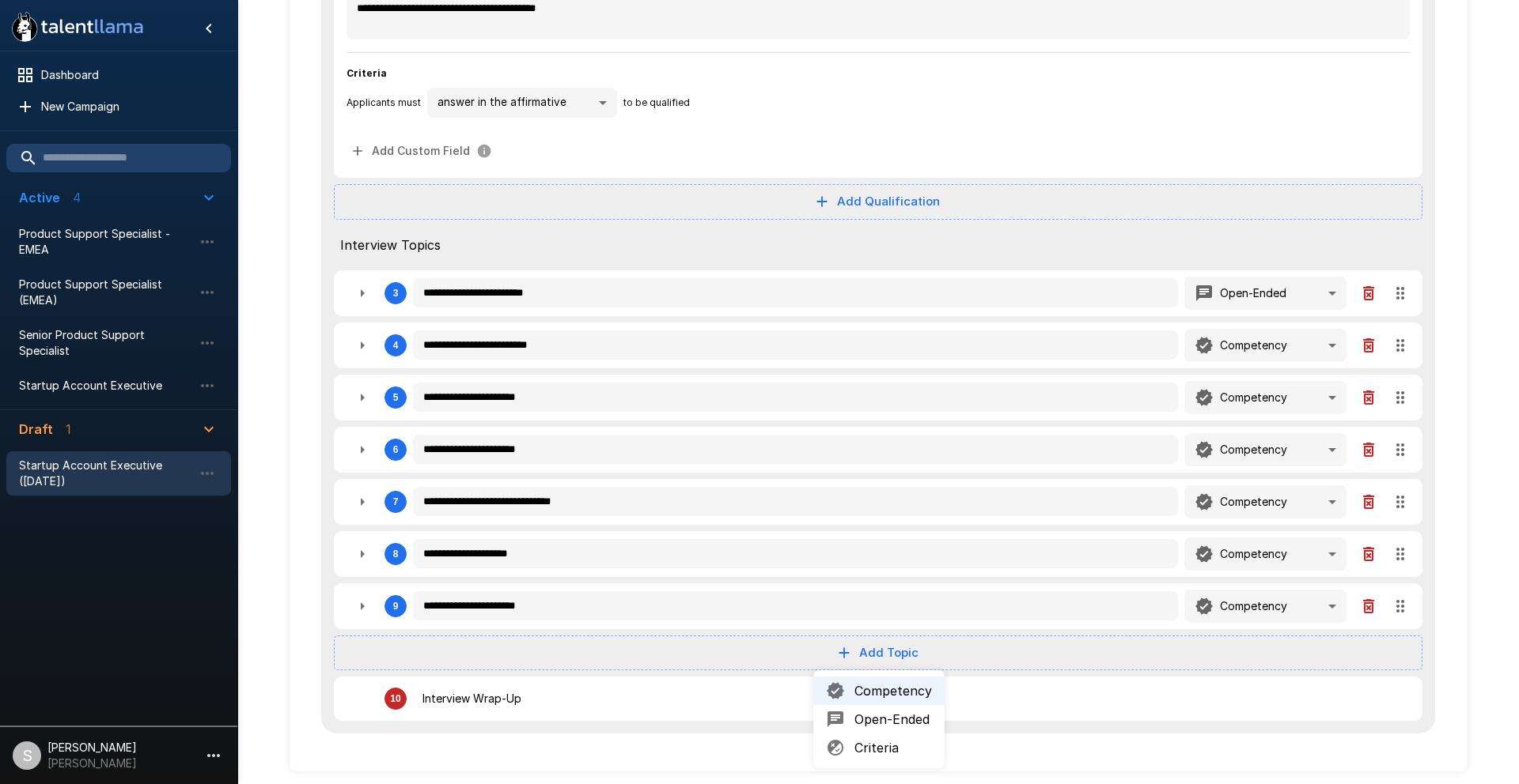
type textarea "*"
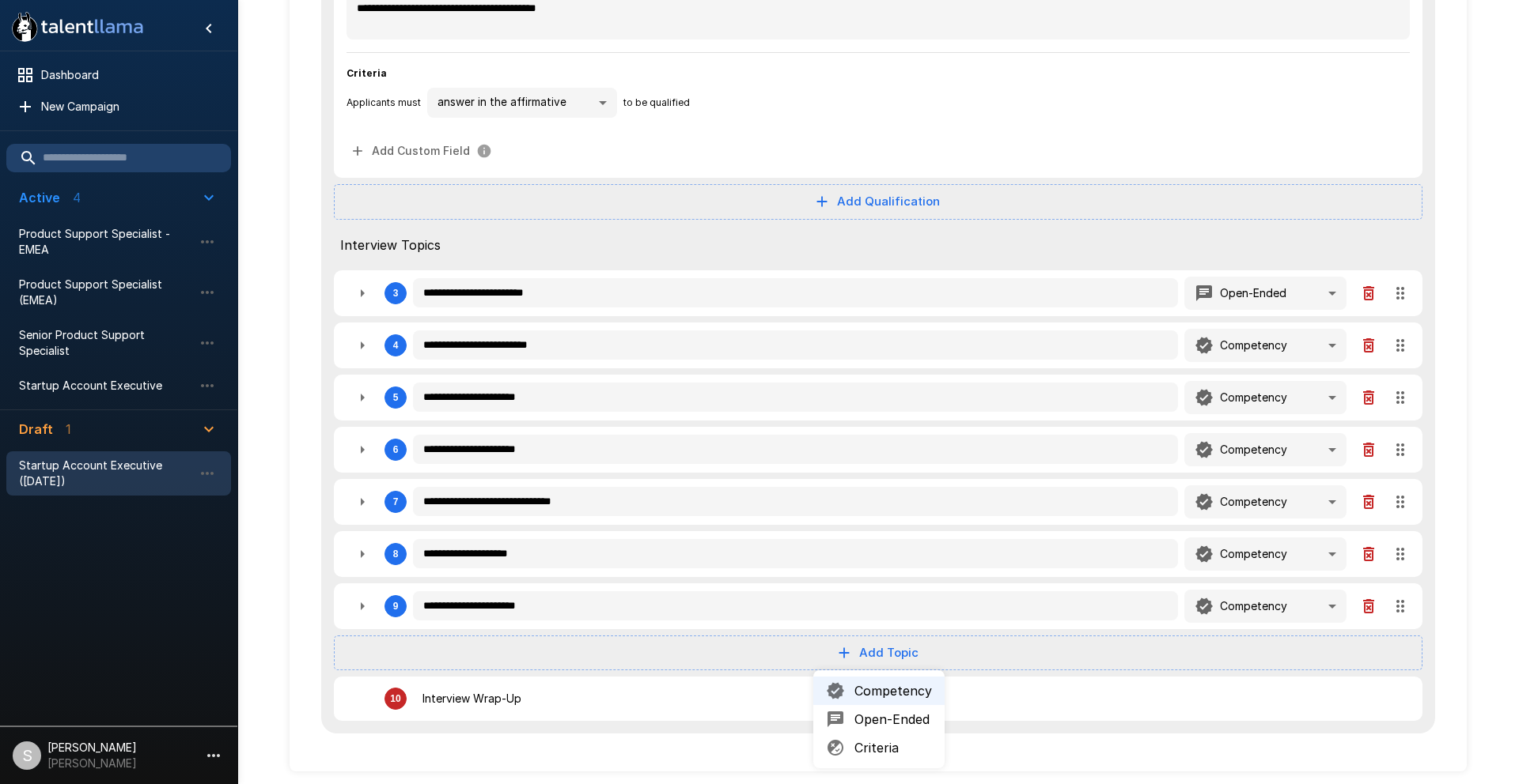
type textarea "*"
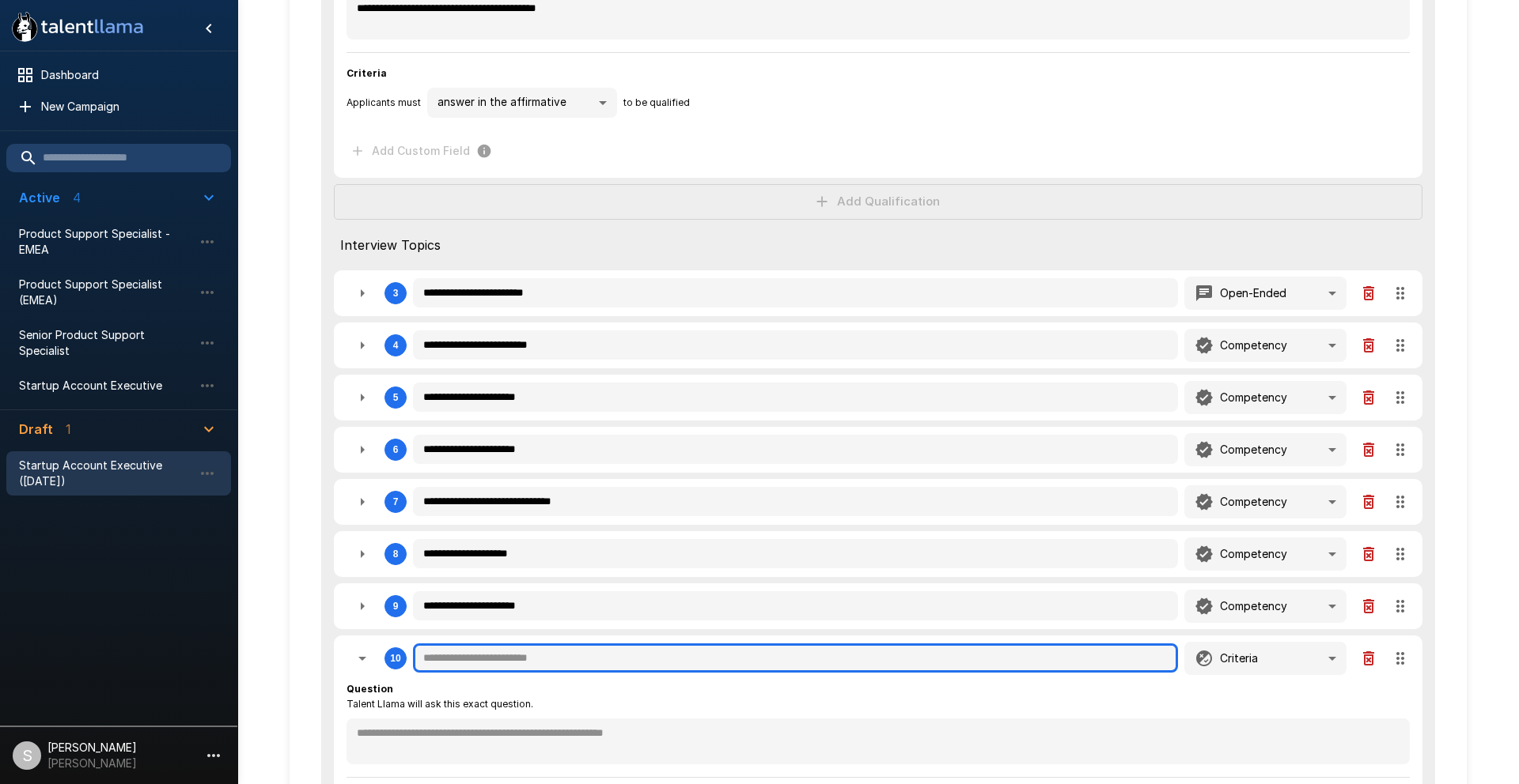
click at [580, 657] on input "text" at bounding box center [795, 658] width 765 height 30
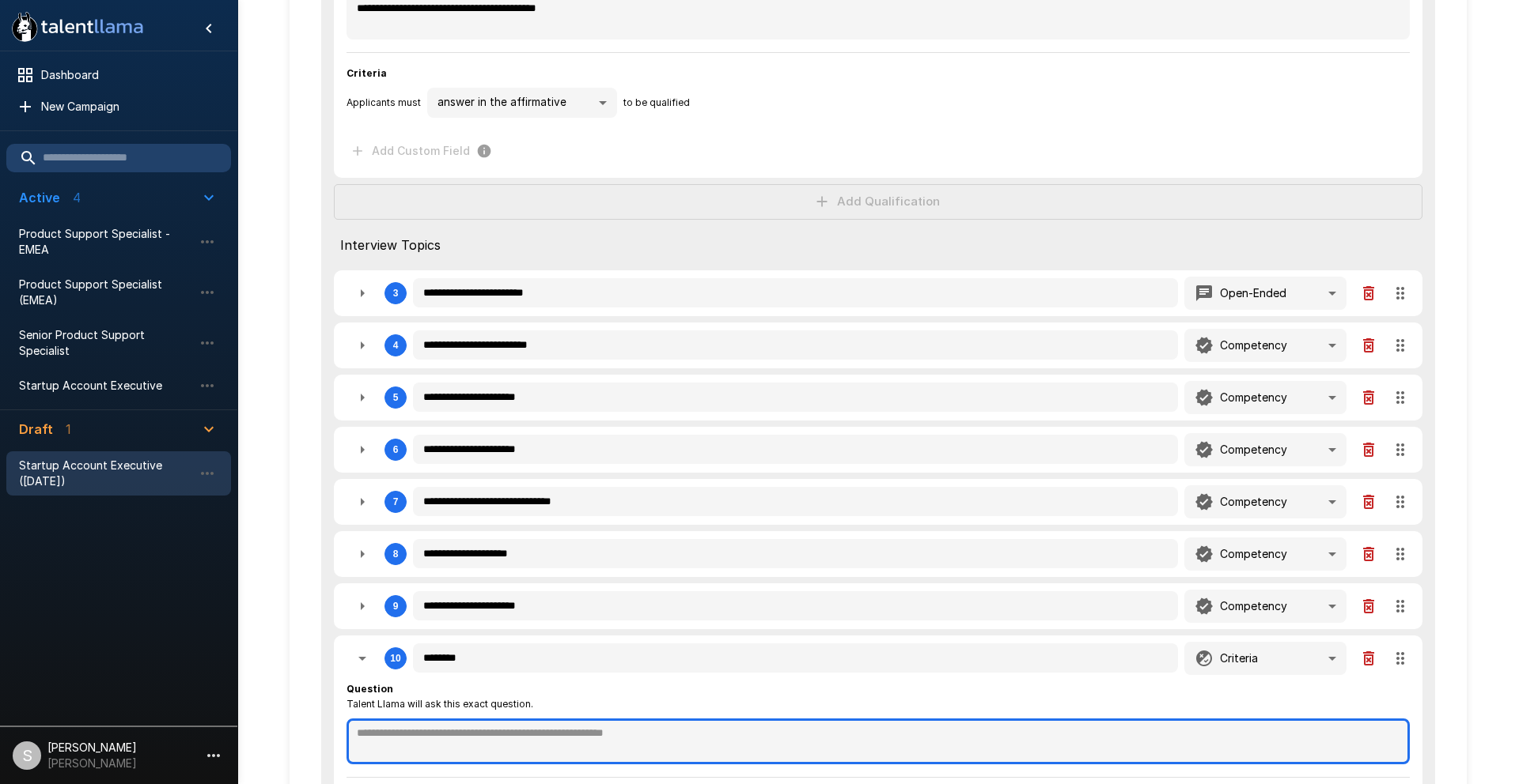
click at [569, 730] on textarea at bounding box center [878, 742] width 1063 height 46
drag, startPoint x: 524, startPoint y: 730, endPoint x: 325, endPoint y: 722, distance: 199.2
click at [325, 722] on div "**********" at bounding box center [878, 397] width 1114 height 1223
drag, startPoint x: 608, startPoint y: 733, endPoint x: 585, endPoint y: 733, distance: 23.0
click at [585, 733] on textarea "**********" at bounding box center [878, 742] width 1063 height 46
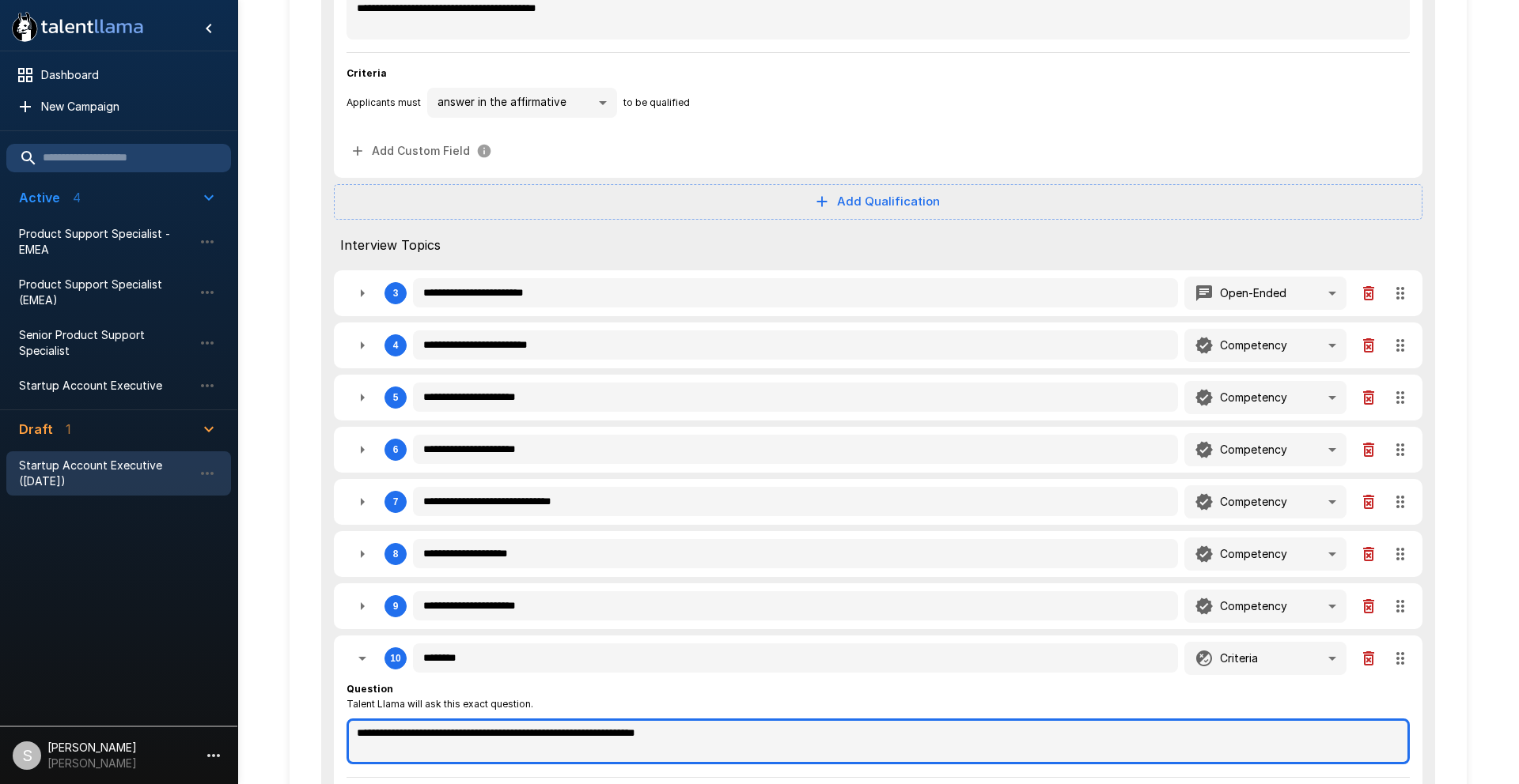
click at [742, 737] on textarea "**********" at bounding box center [878, 742] width 1063 height 46
click at [627, 732] on textarea "**********" at bounding box center [878, 742] width 1063 height 46
click at [842, 732] on textarea "**********" at bounding box center [878, 742] width 1063 height 46
click at [561, 735] on textarea "**********" at bounding box center [878, 742] width 1063 height 46
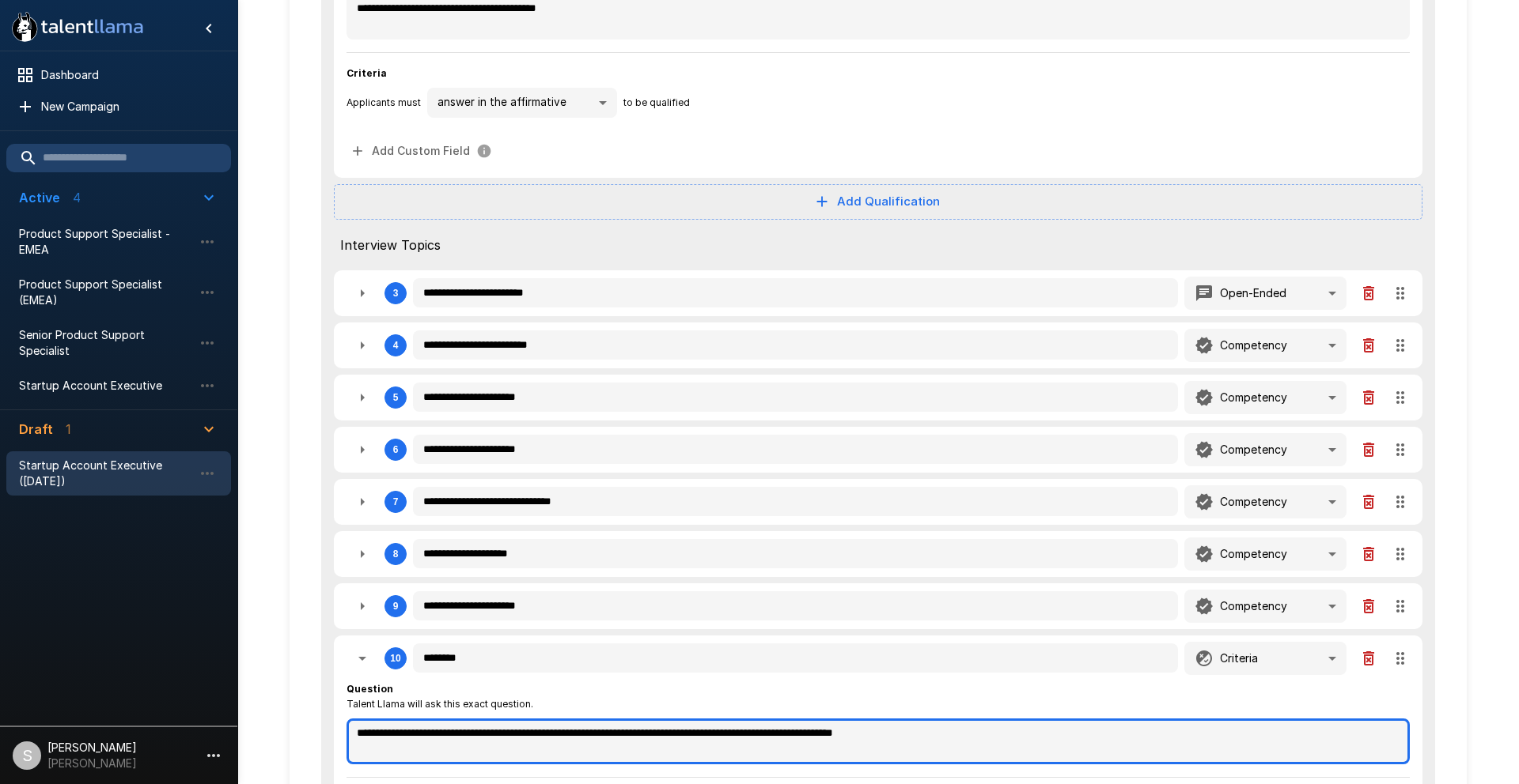
click at [561, 735] on textarea "**********" at bounding box center [878, 742] width 1063 height 46
click at [1005, 734] on textarea "**********" at bounding box center [878, 742] width 1063 height 46
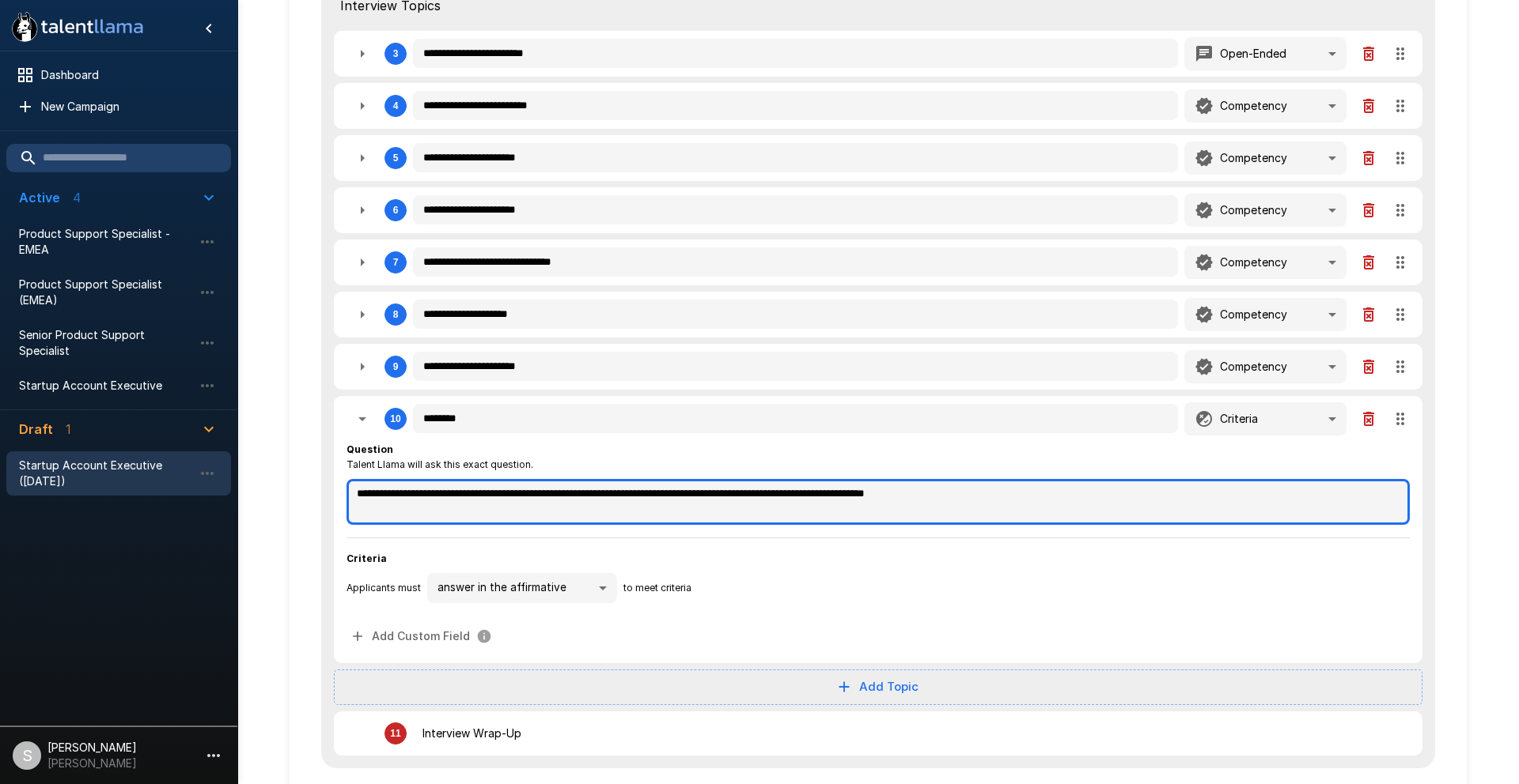
scroll to position [693, 0]
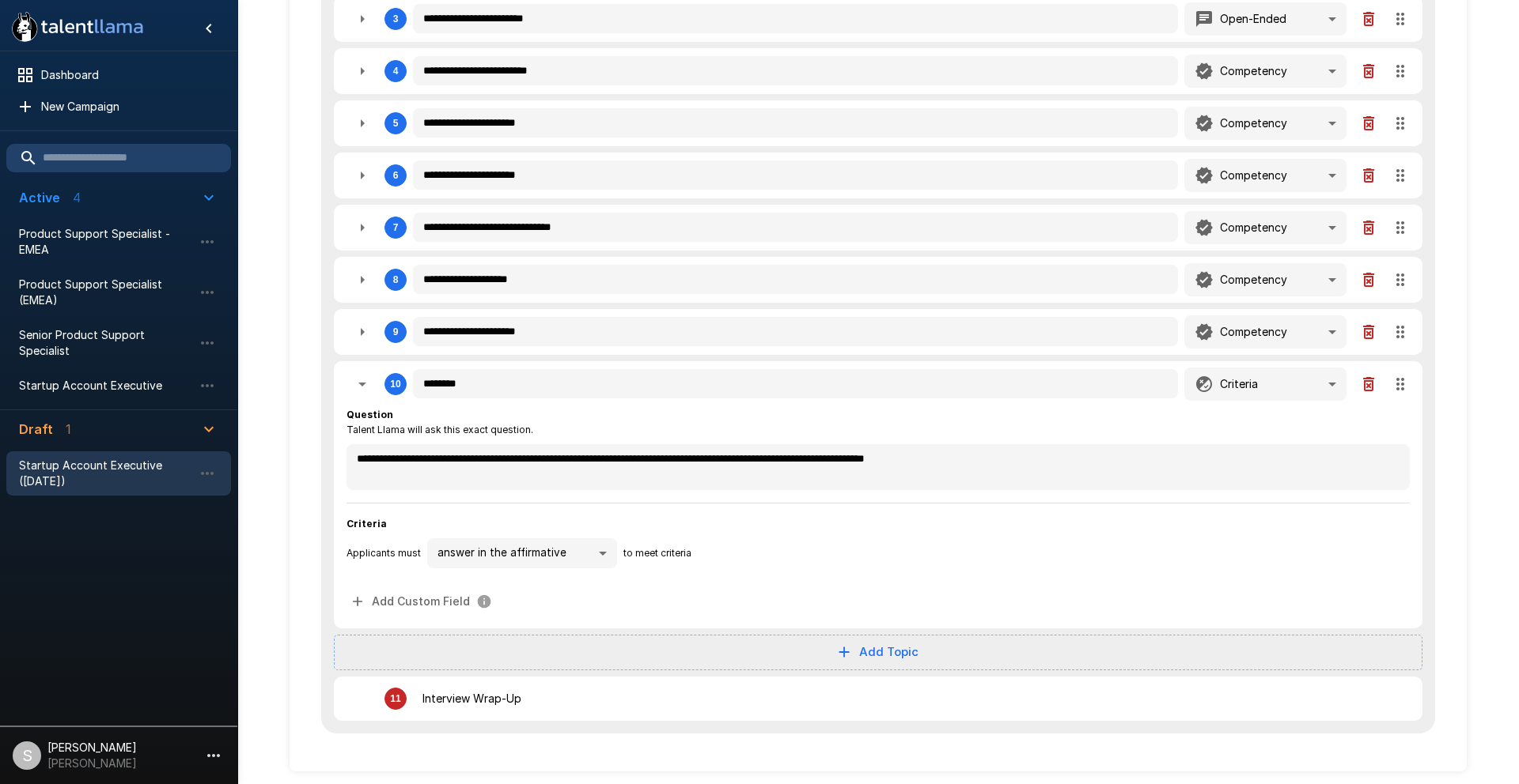
click at [590, 590] on li "answer in the affirmative" at bounding box center [520, 588] width 190 height 28
click at [362, 384] on icon "button" at bounding box center [362, 385] width 8 height 4
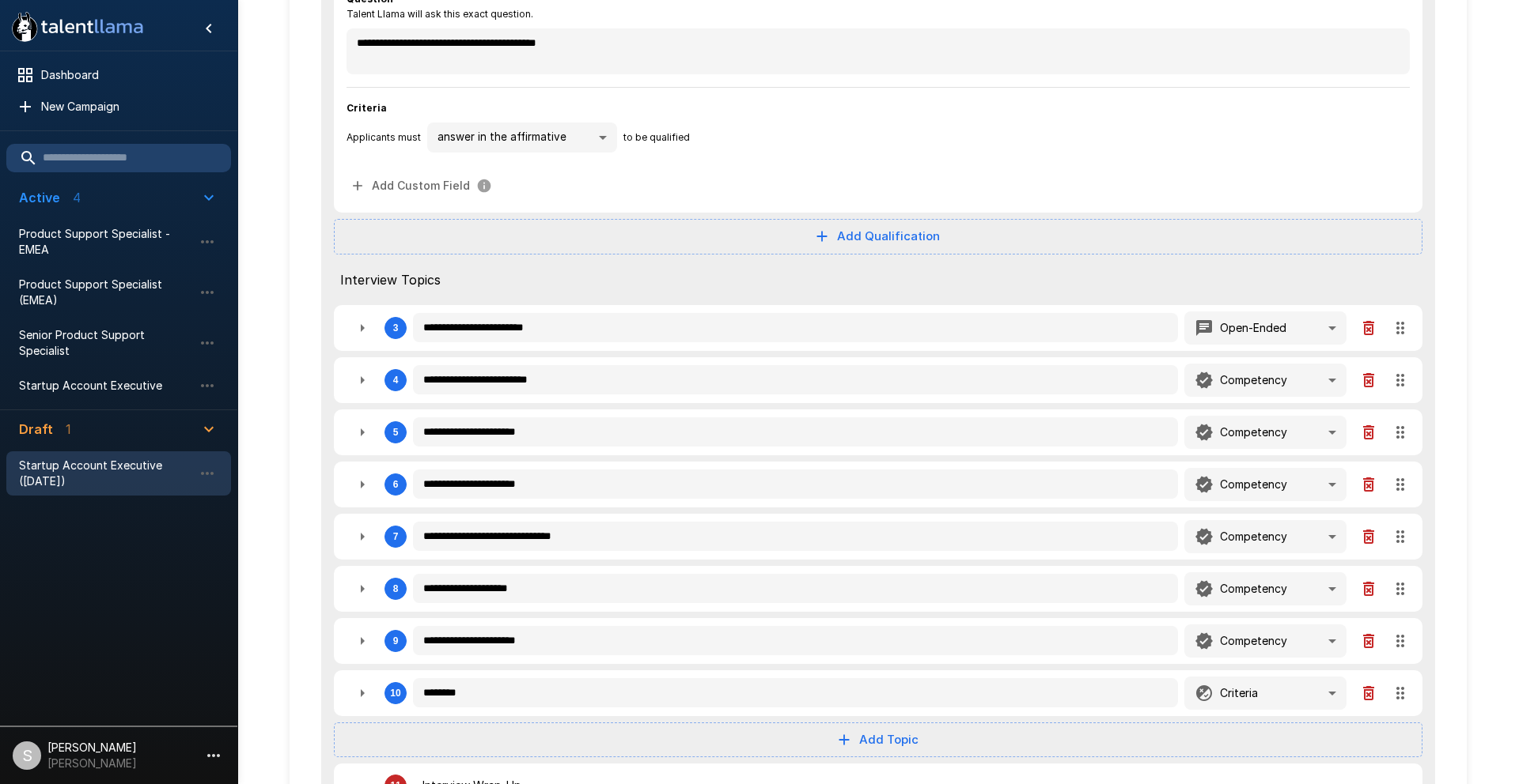
scroll to position [377, 0]
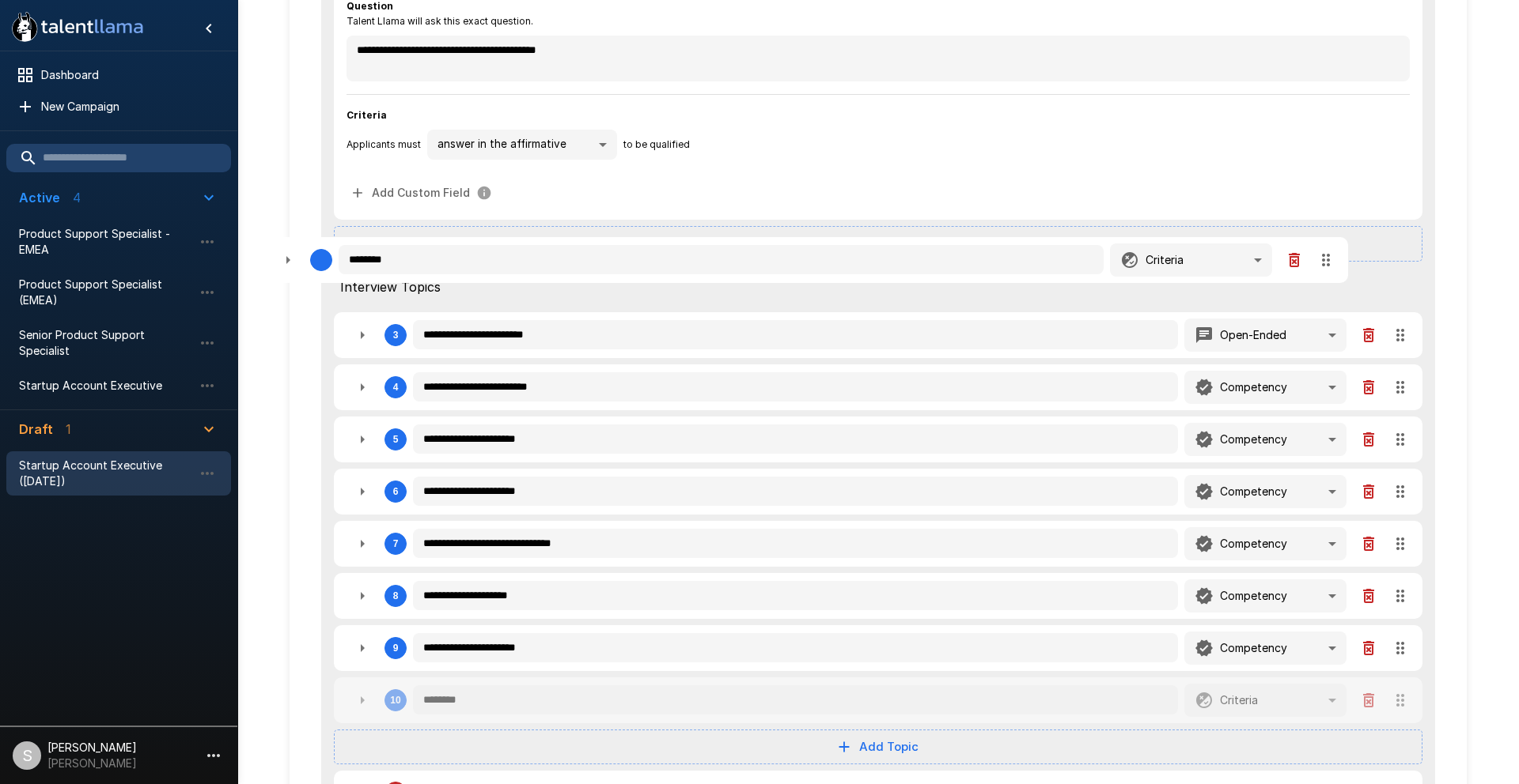
drag, startPoint x: 1398, startPoint y: 703, endPoint x: 1324, endPoint y: 256, distance: 453.1
click at [1324, 256] on div "**********" at bounding box center [878, 327] width 1114 height 1000
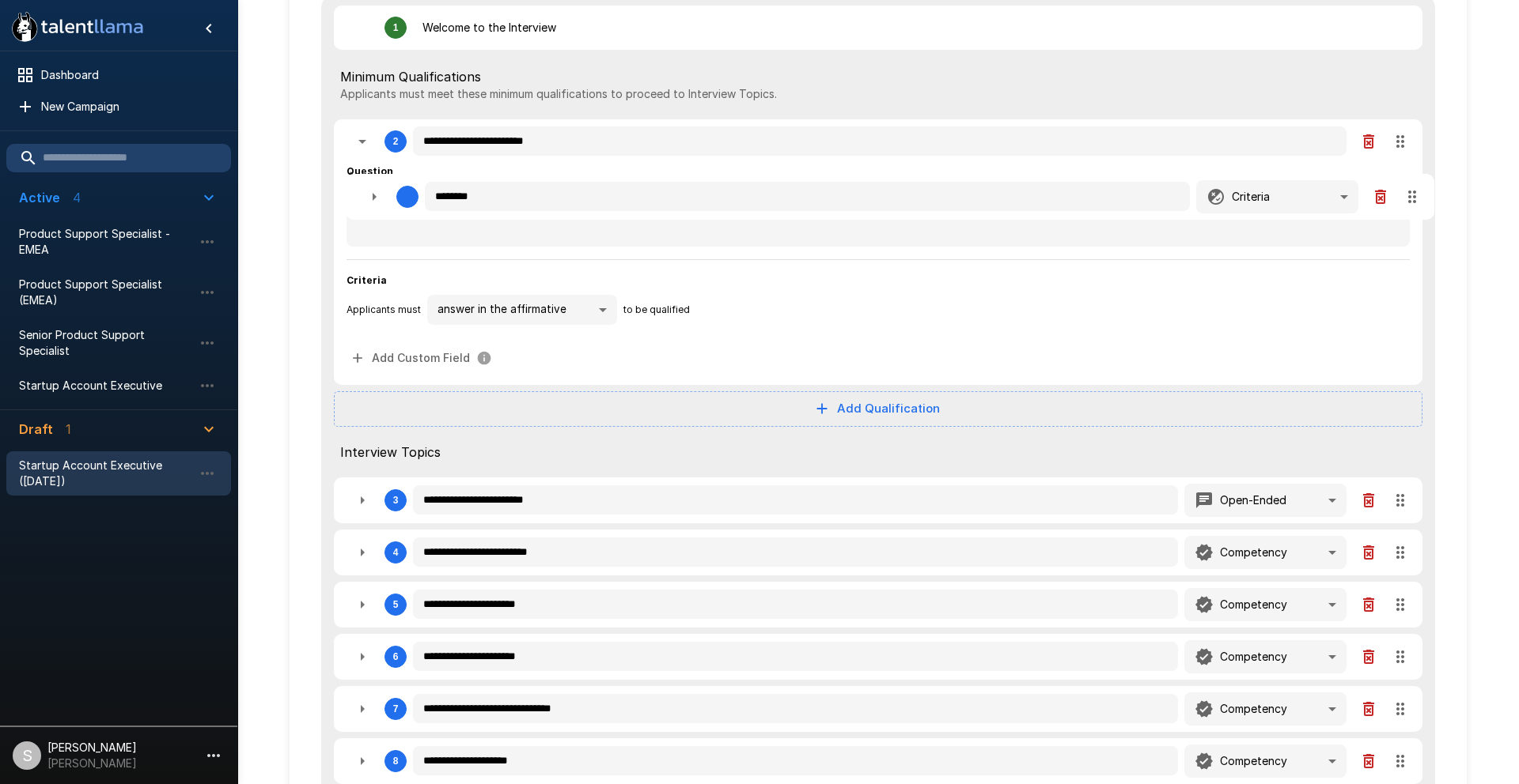
scroll to position [211, 0]
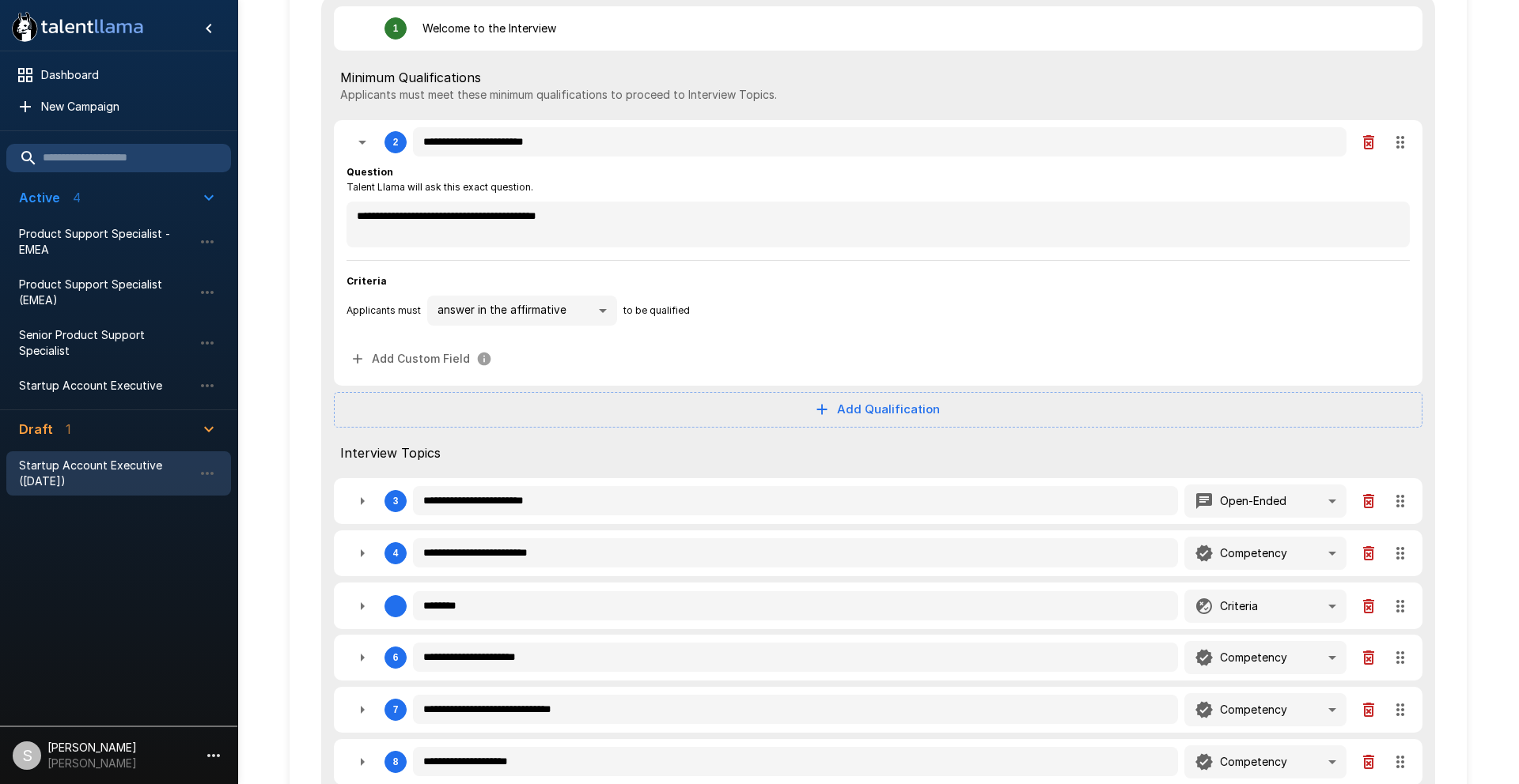
drag, startPoint x: 1406, startPoint y: 701, endPoint x: 1396, endPoint y: 378, distance: 323.2
click at [1396, 378] on div "**********" at bounding box center [878, 494] width 1114 height 1000
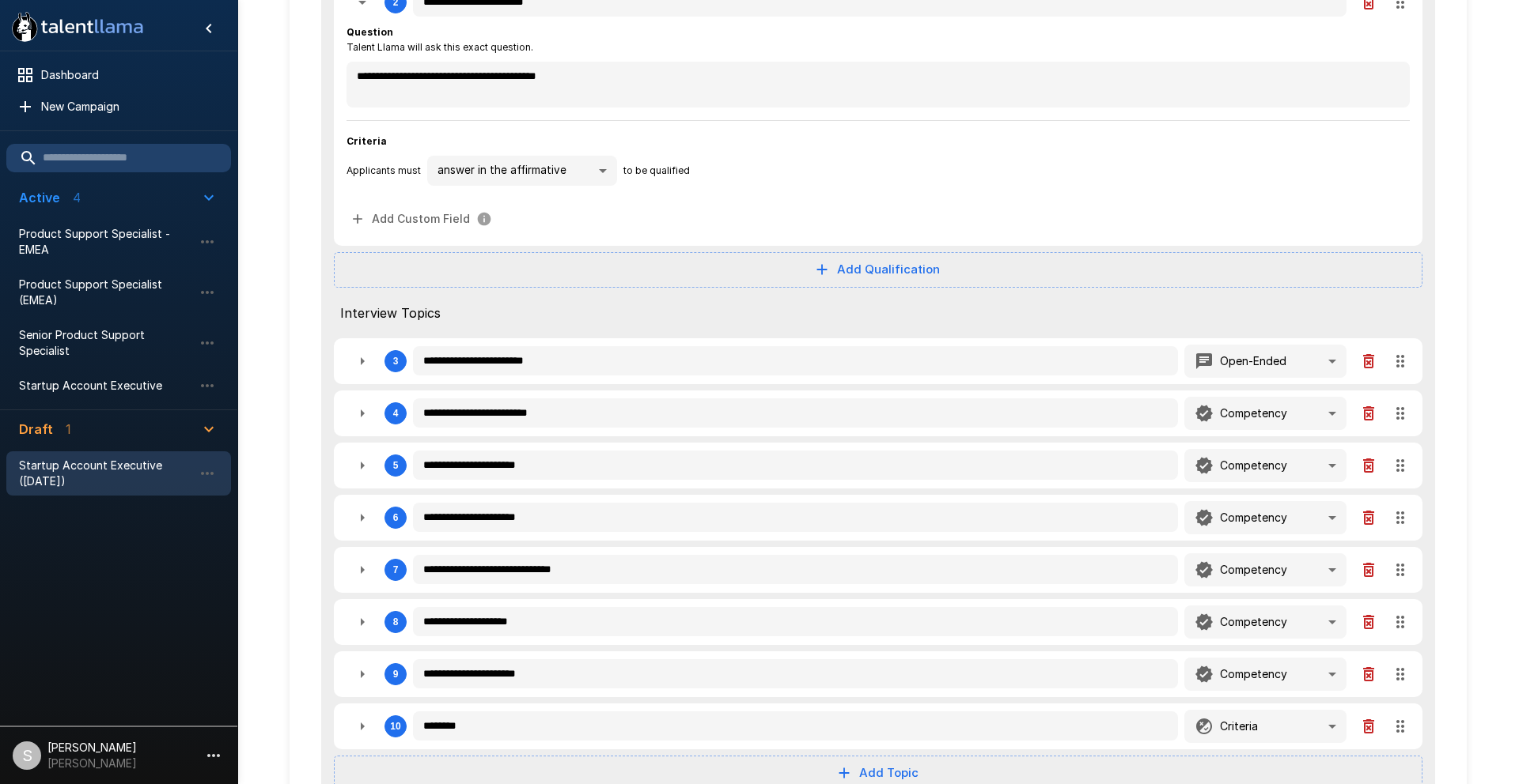
scroll to position [352, 0]
drag, startPoint x: 1404, startPoint y: 724, endPoint x: 1374, endPoint y: 341, distance: 384.2
click at [1374, 341] on div "**********" at bounding box center [878, 353] width 1114 height 1000
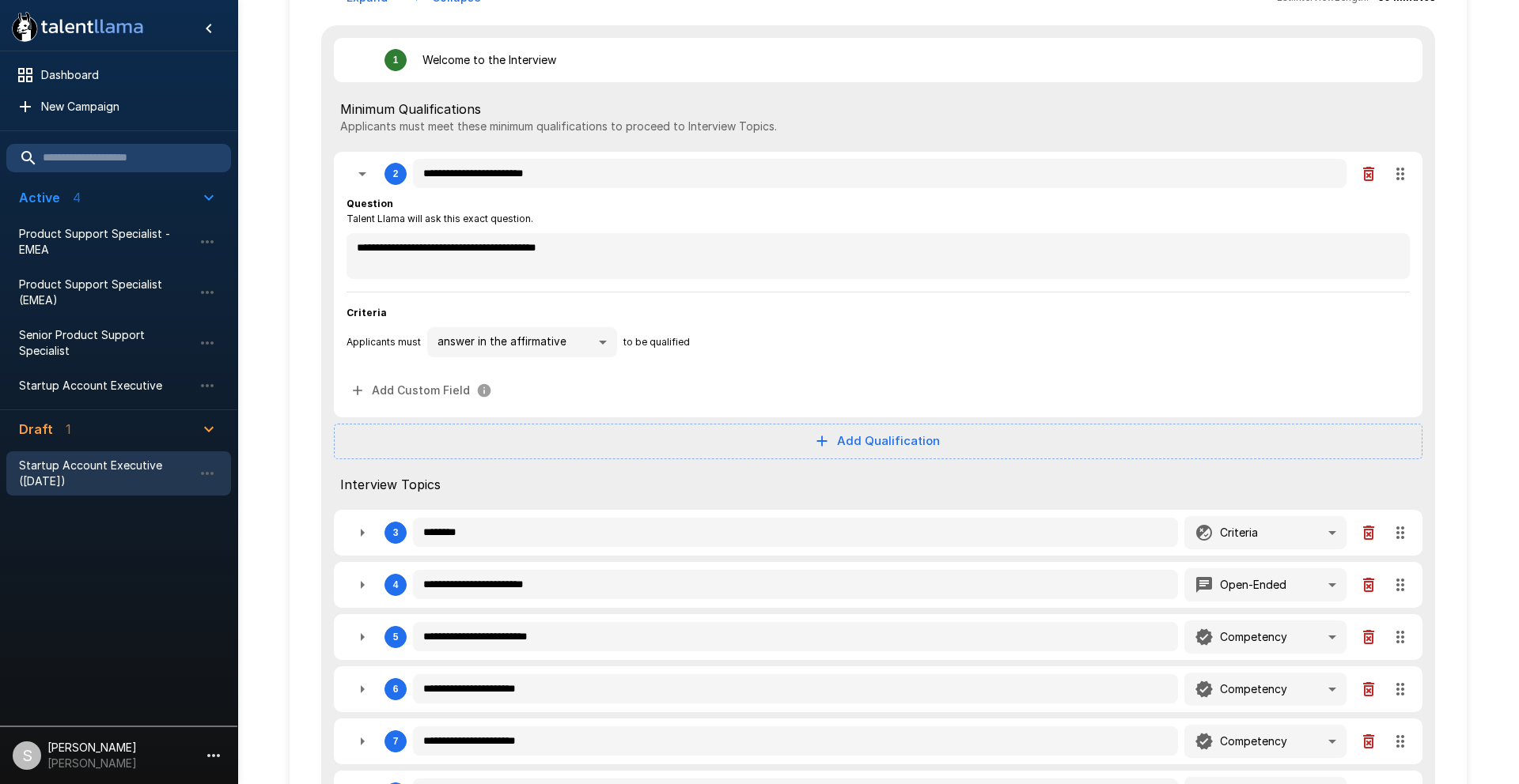
scroll to position [0, 0]
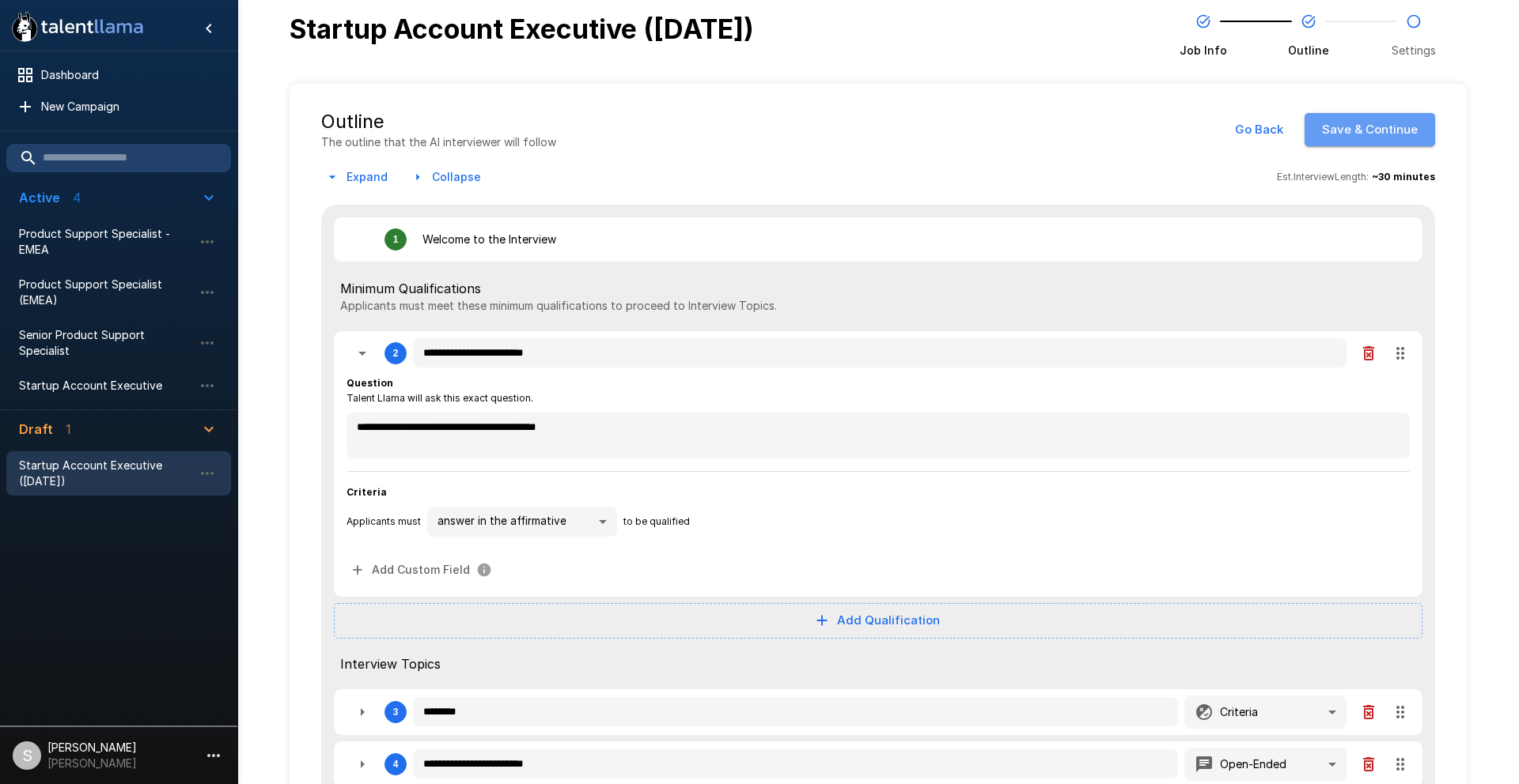
click at [1367, 121] on button "Save & Continue" at bounding box center [1369, 129] width 131 height 33
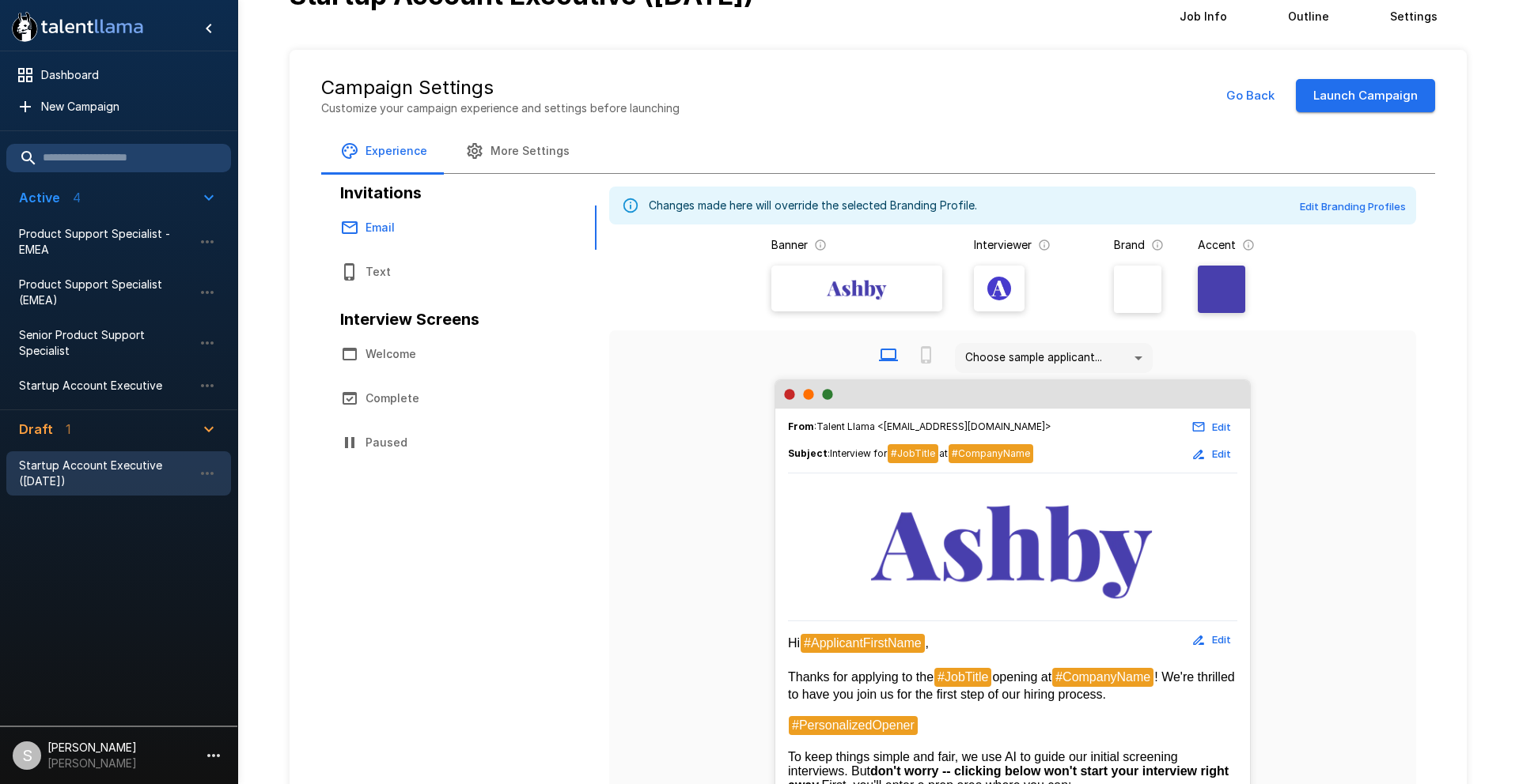
scroll to position [35, 0]
click at [1387, 94] on button "Launch Campaign" at bounding box center [1365, 95] width 139 height 33
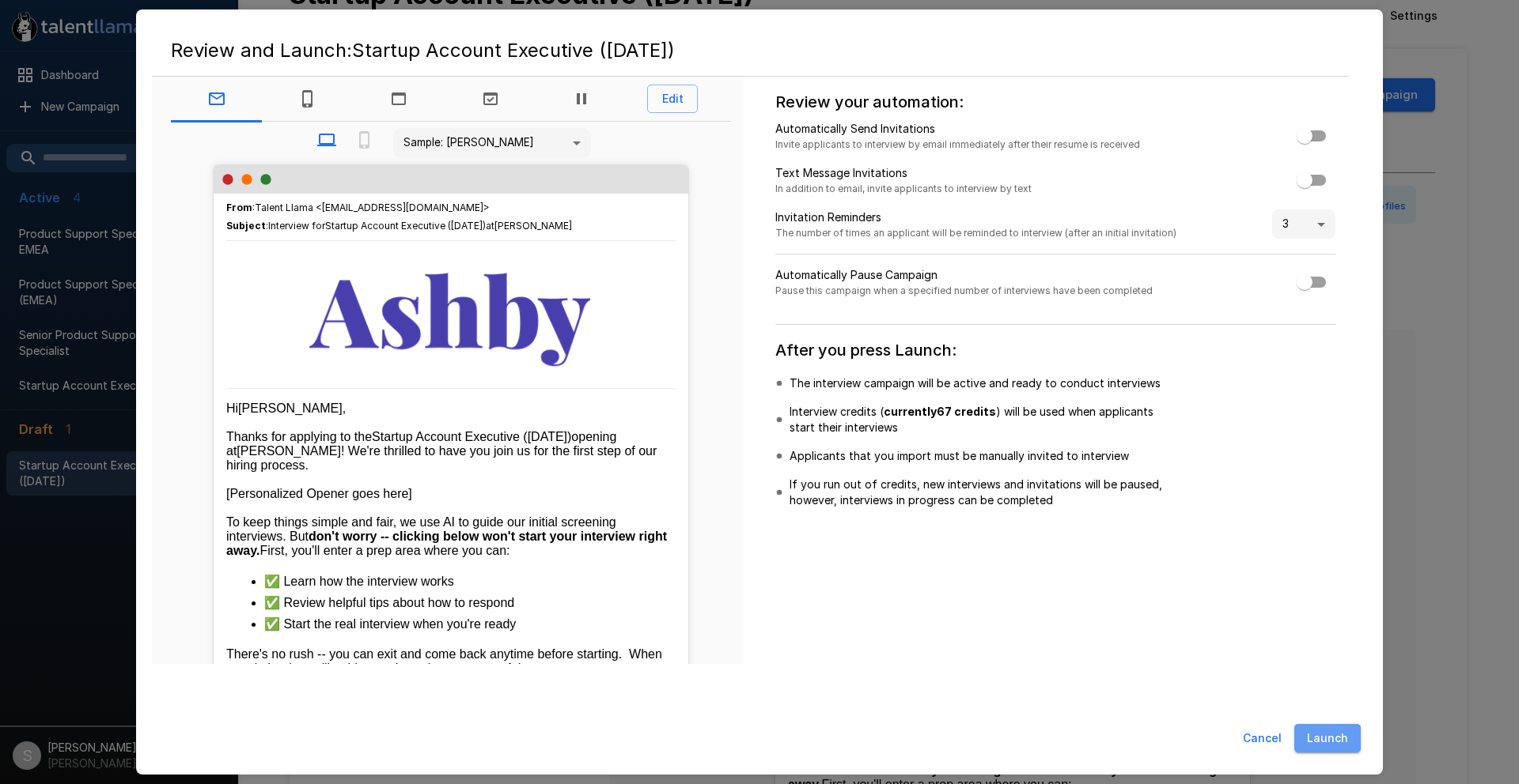
click at [1345, 742] on button "Launch" at bounding box center [1327, 739] width 67 height 29
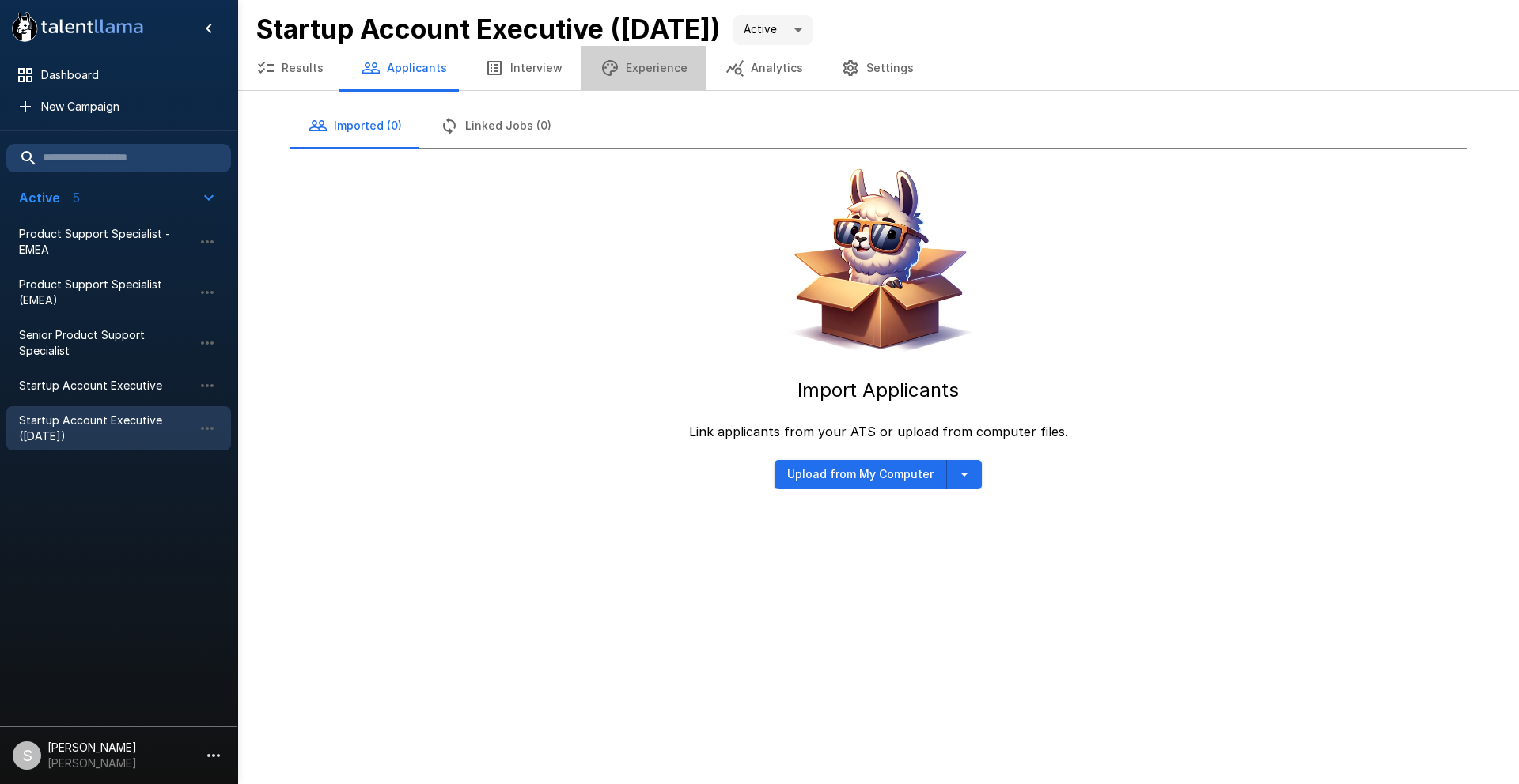
click at [647, 57] on button "Experience" at bounding box center [644, 68] width 125 height 44
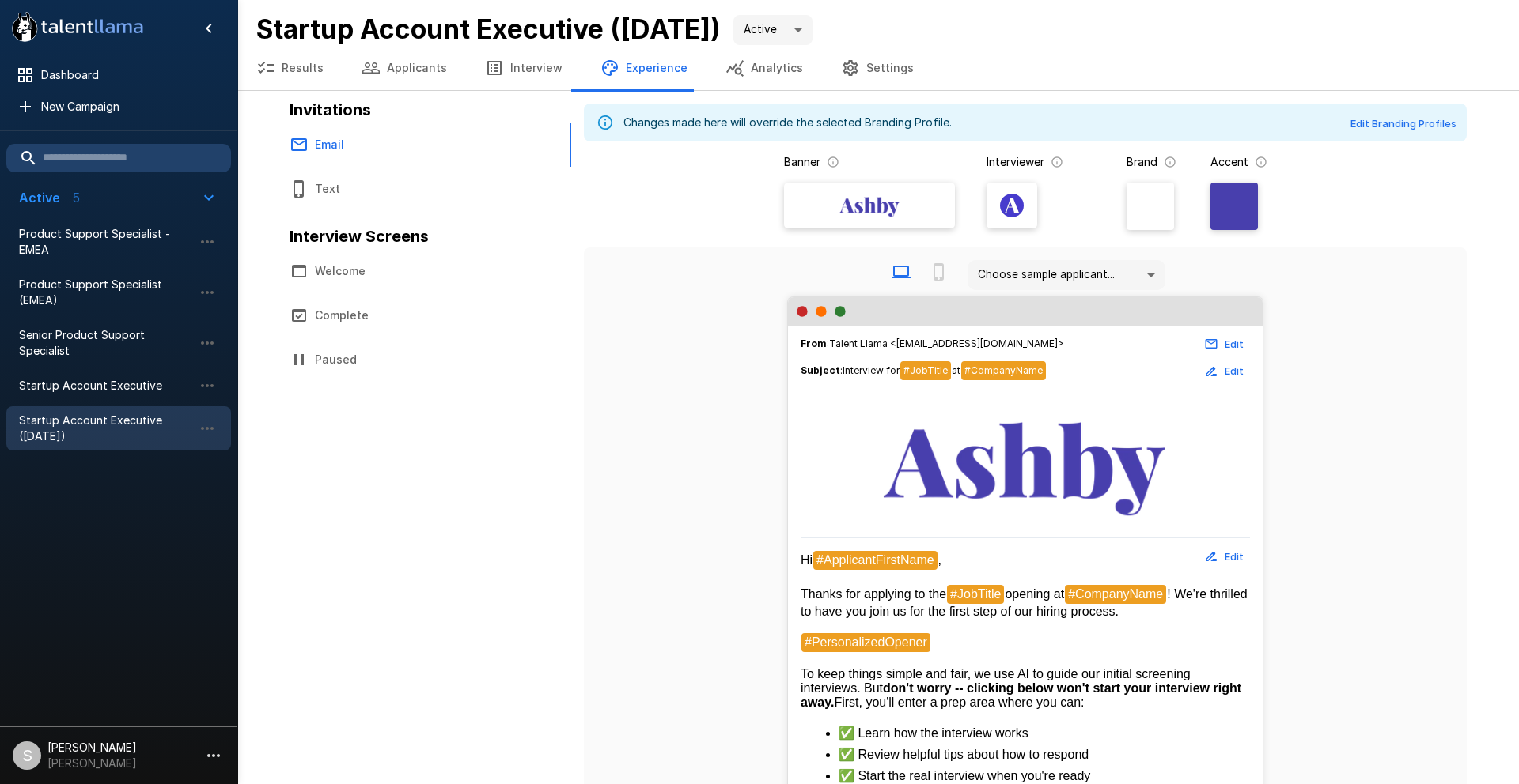
click at [377, 270] on button "Welcome" at bounding box center [412, 271] width 285 height 44
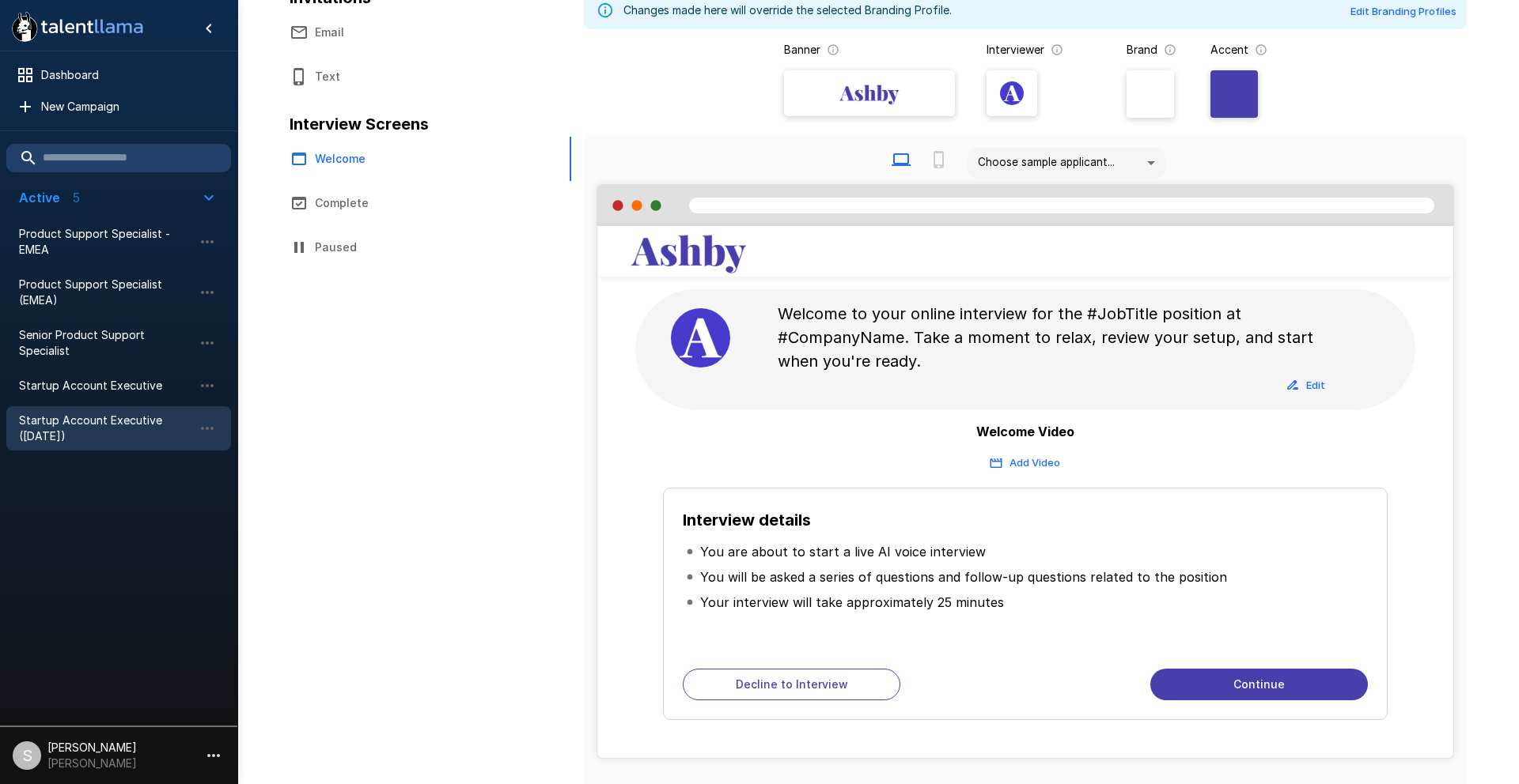
scroll to position [125, 0]
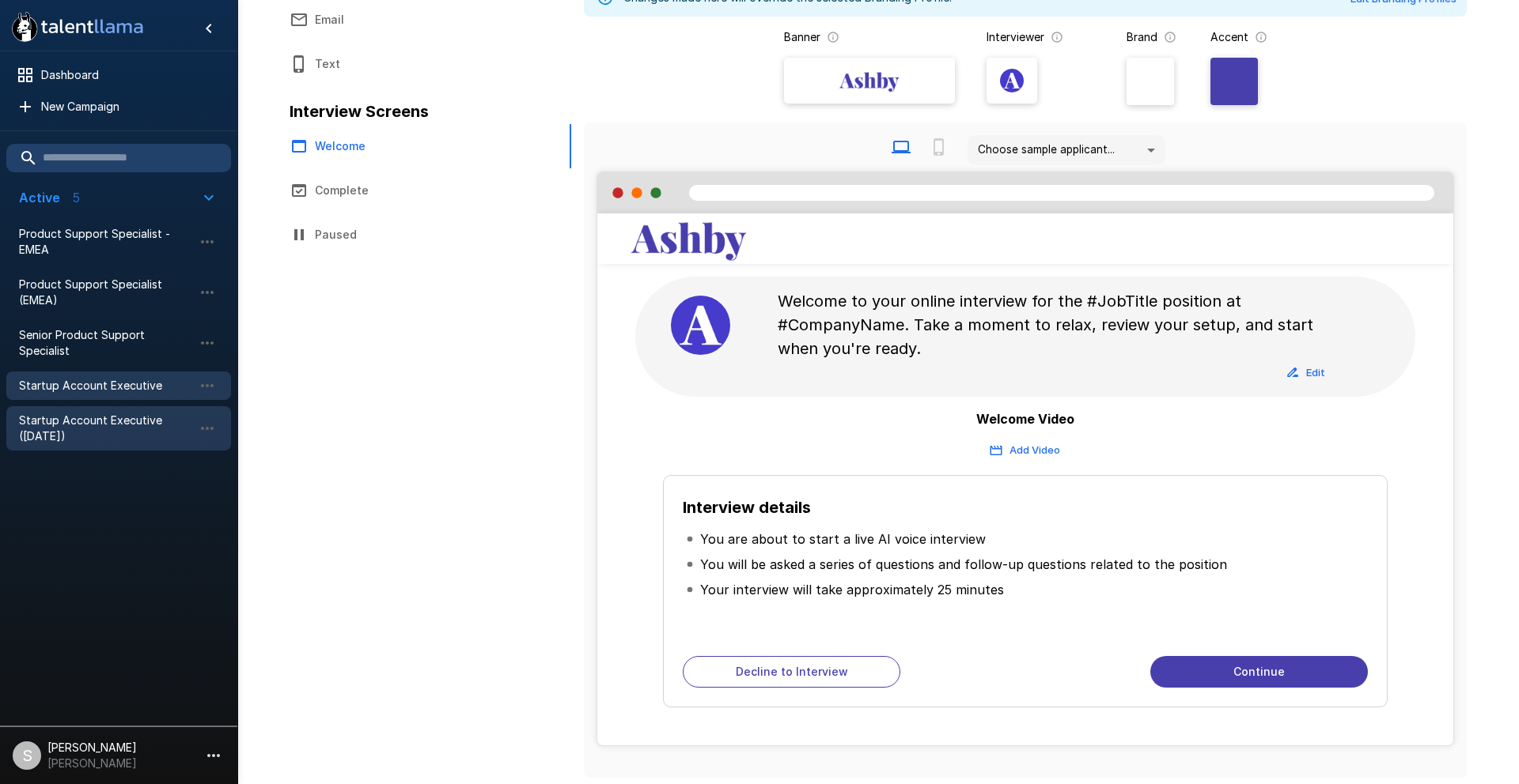
click at [114, 390] on span "Startup Account Executive" at bounding box center [105, 386] width 174 height 15
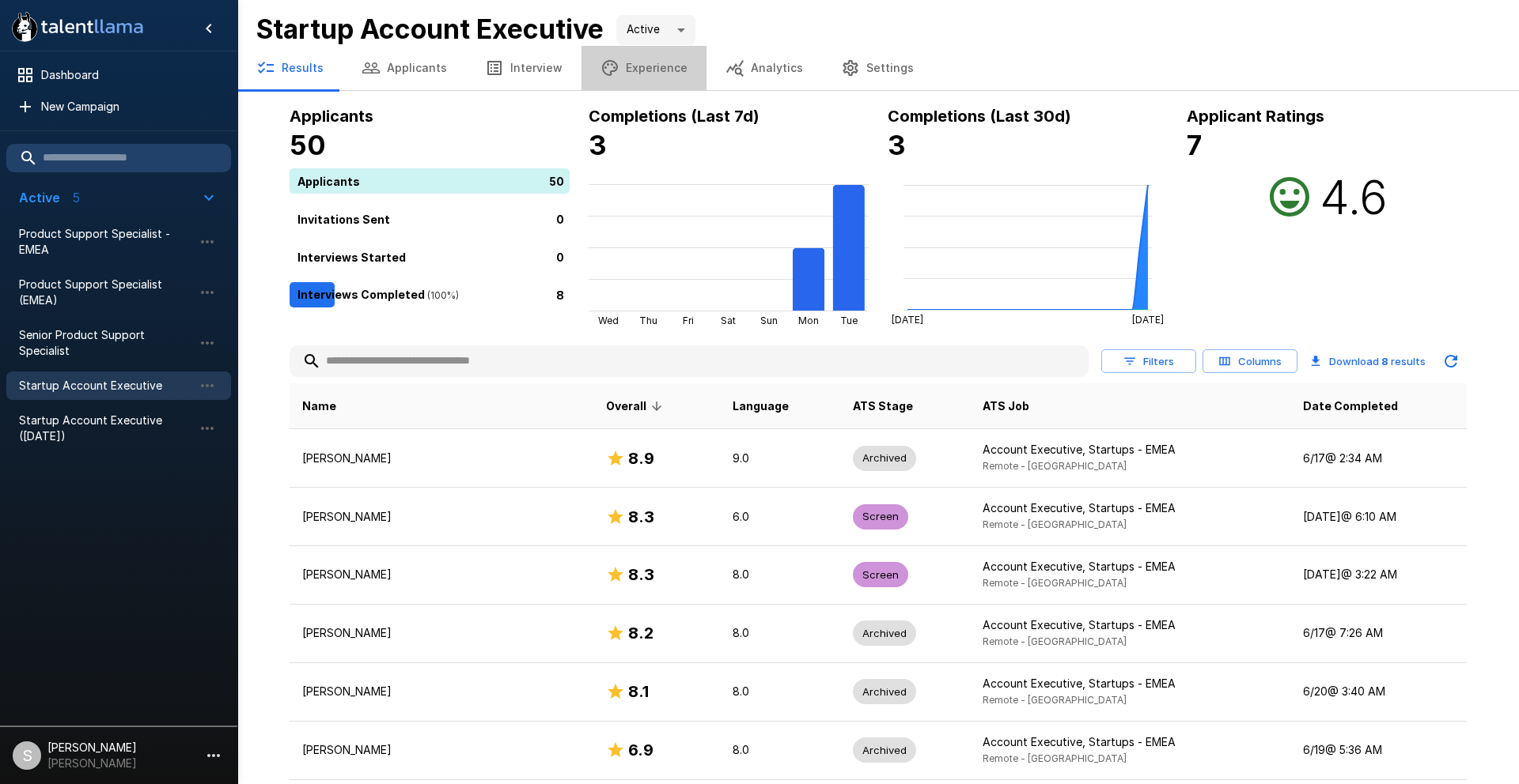
click at [637, 69] on button "Experience" at bounding box center [644, 68] width 125 height 44
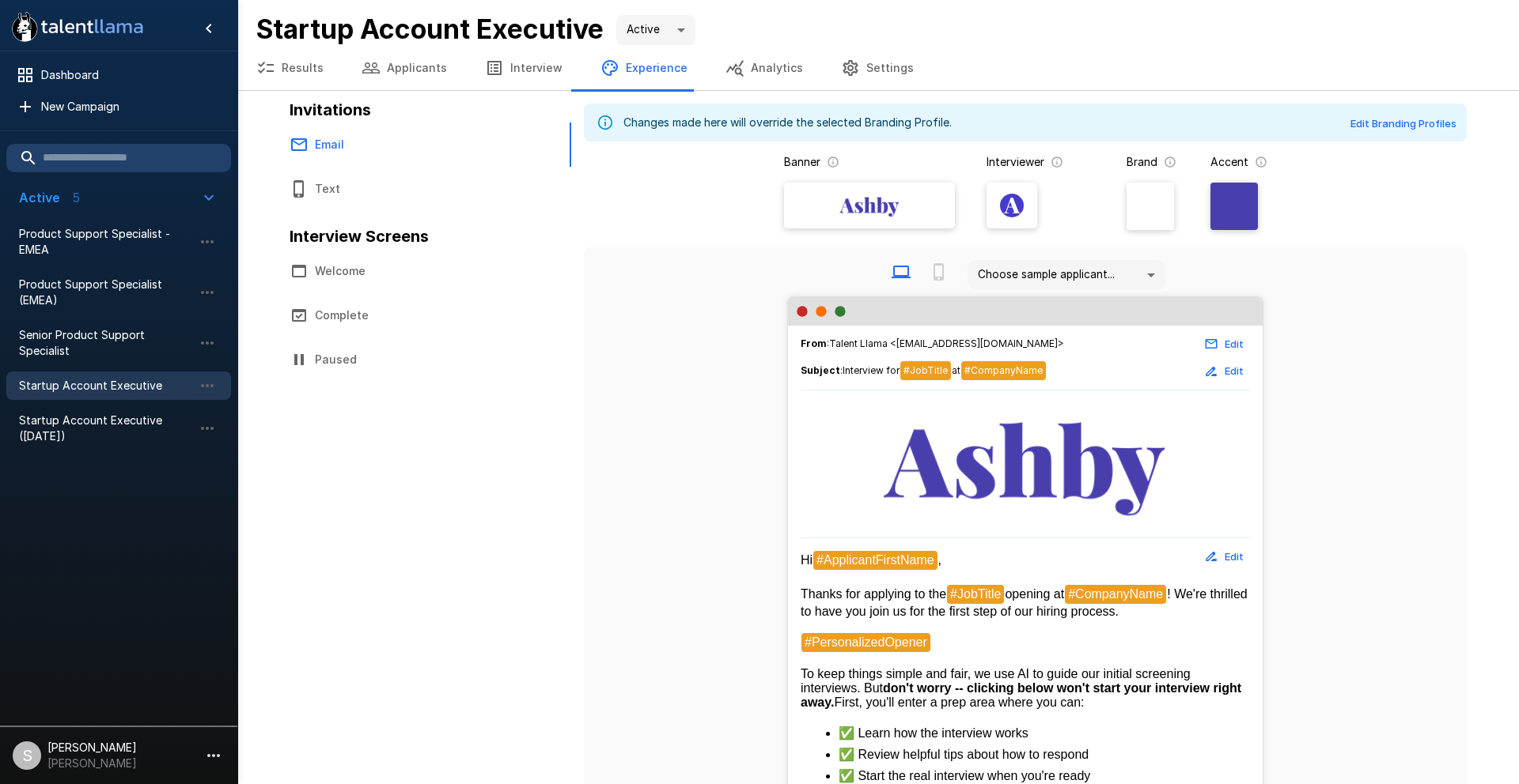
click at [356, 271] on button "Welcome" at bounding box center [412, 271] width 285 height 44
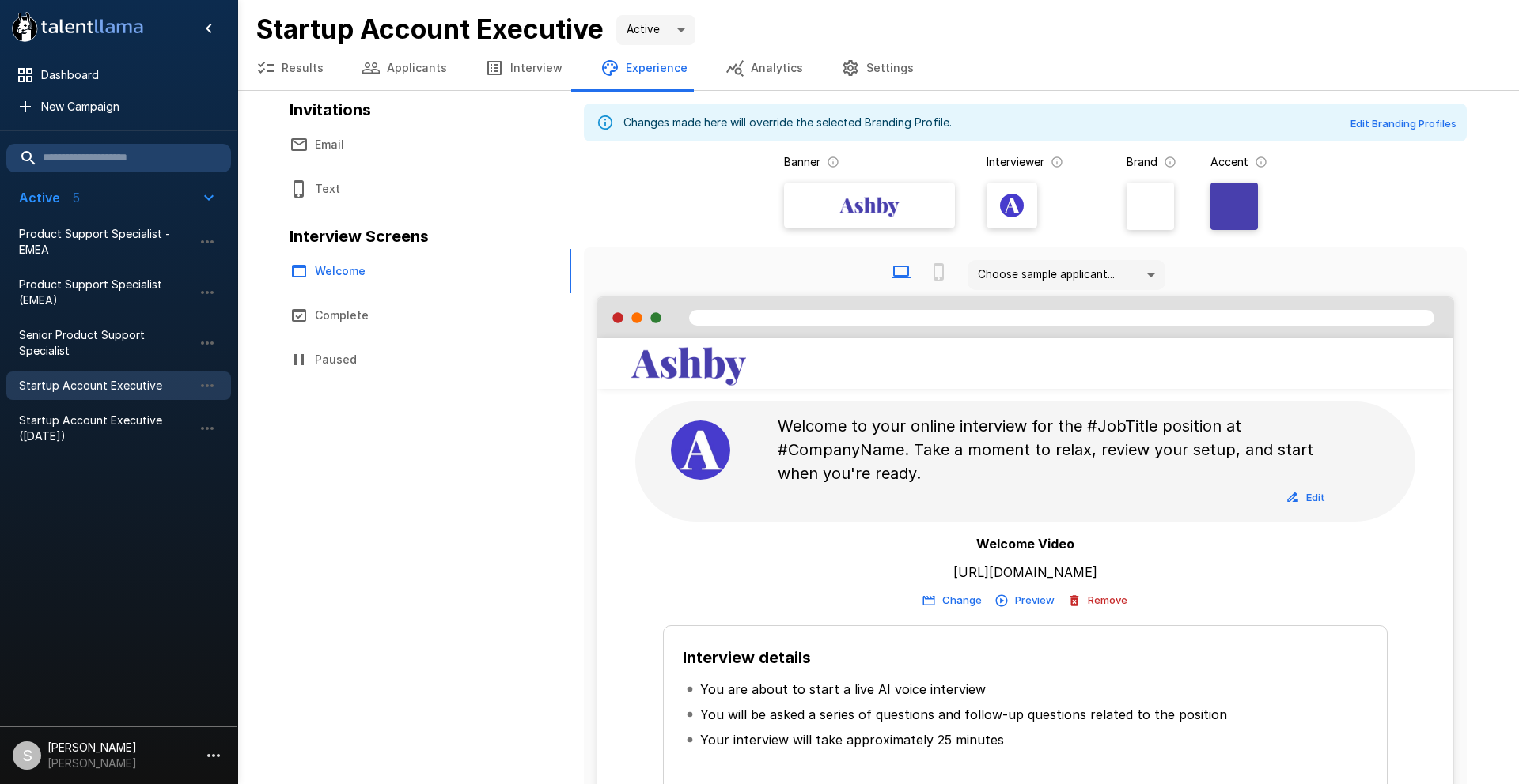
click at [1033, 569] on p "[URL][DOMAIN_NAME]" at bounding box center [1025, 573] width 144 height 19
copy div "[URL][DOMAIN_NAME] Change Preview Remove"
click at [120, 417] on span "Startup Account Executive ([DATE])" at bounding box center [105, 428] width 174 height 32
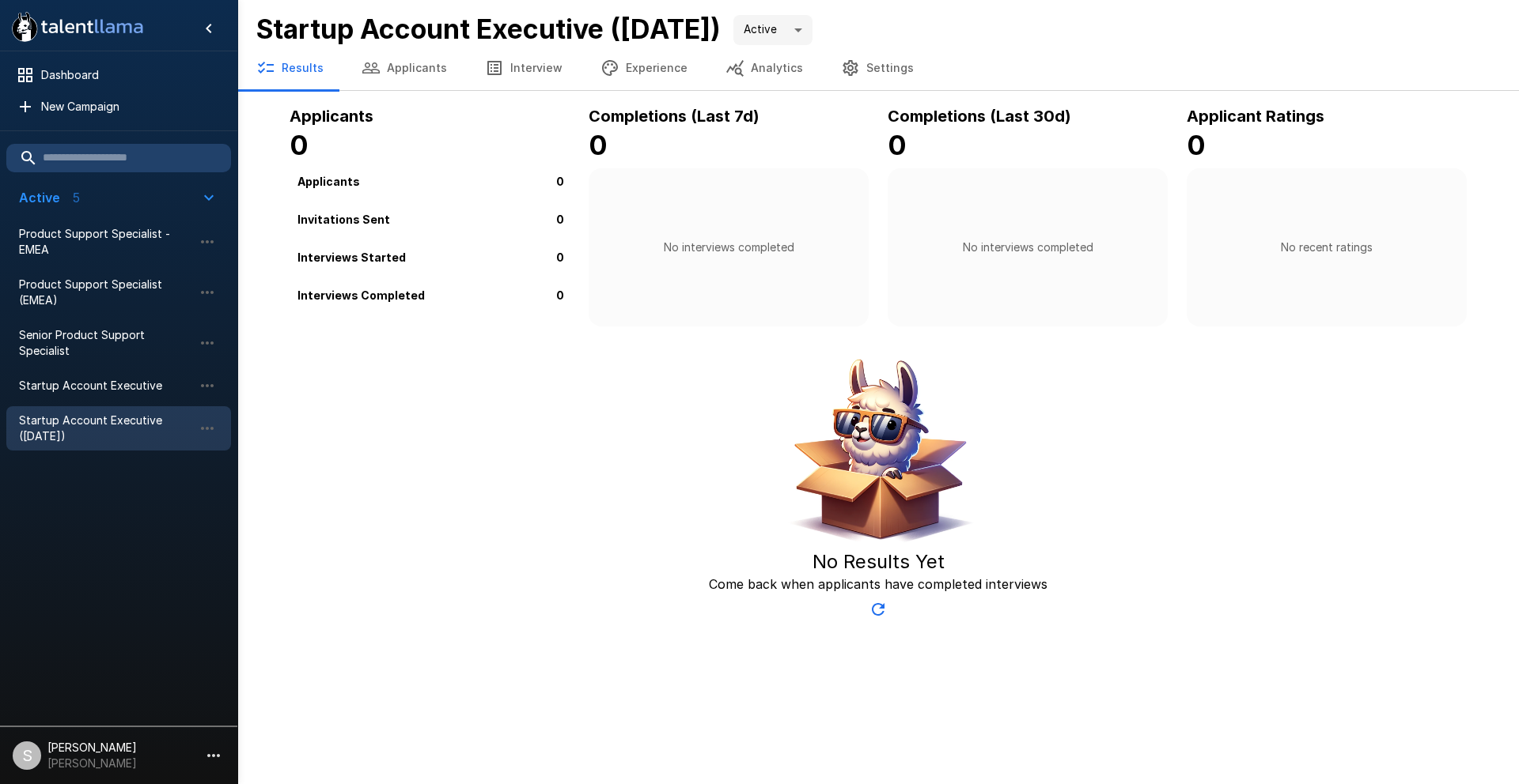
click at [636, 67] on button "Experience" at bounding box center [644, 68] width 125 height 44
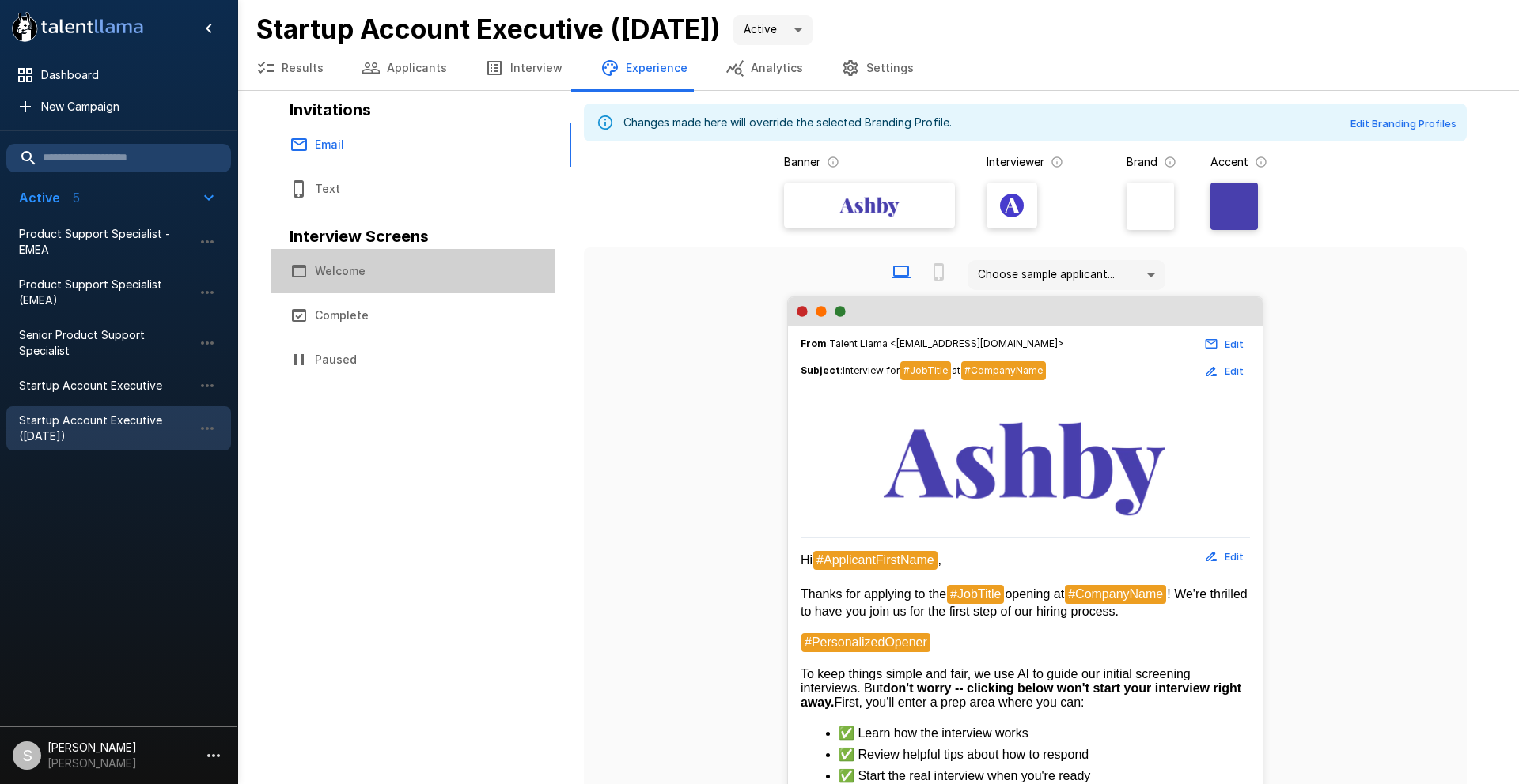
click at [404, 270] on button "Welcome" at bounding box center [412, 271] width 285 height 44
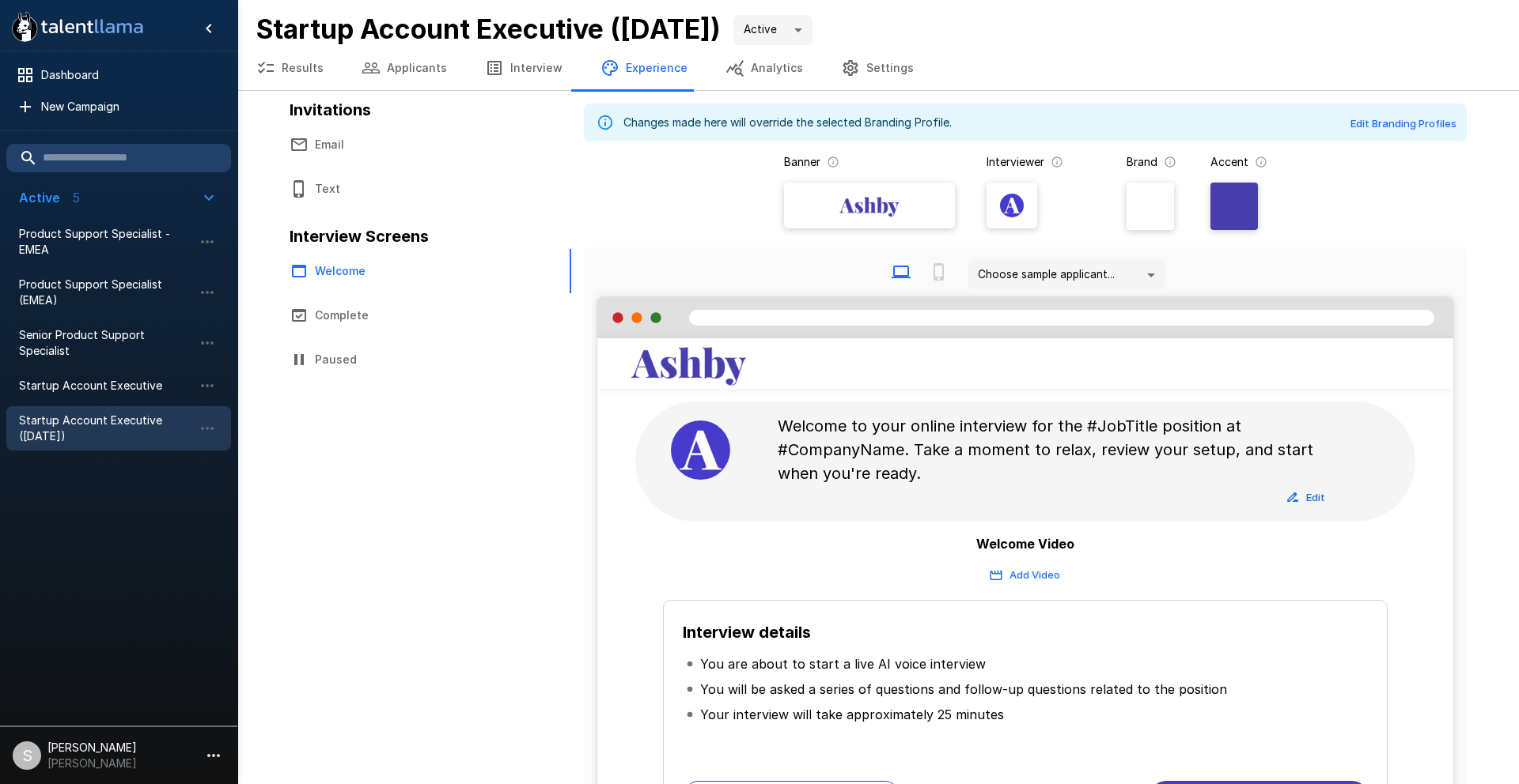
click at [1020, 576] on button "Add Video" at bounding box center [1025, 575] width 78 height 25
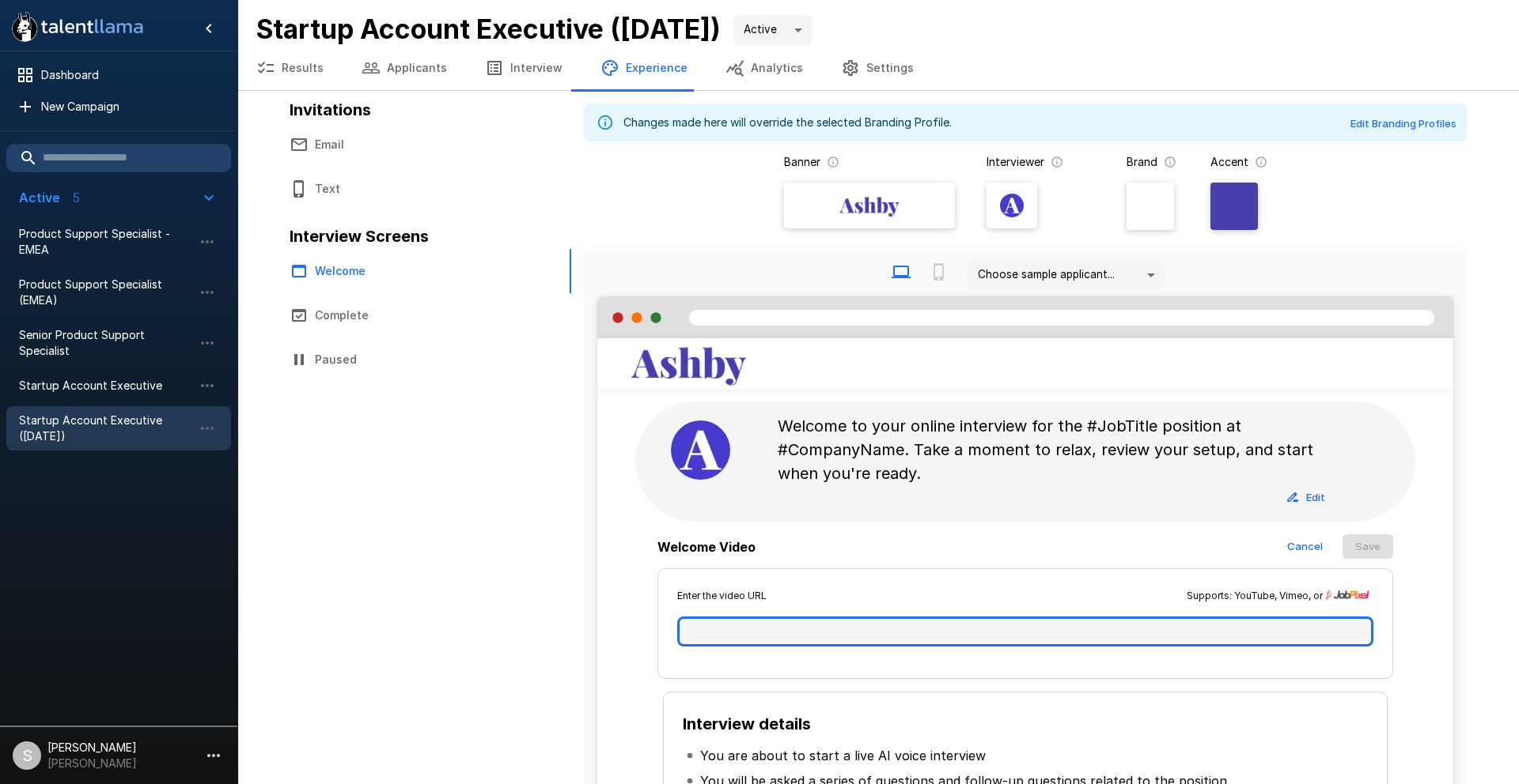
click at [872, 643] on input "text" at bounding box center [1025, 631] width 696 height 30
paste input "**********"
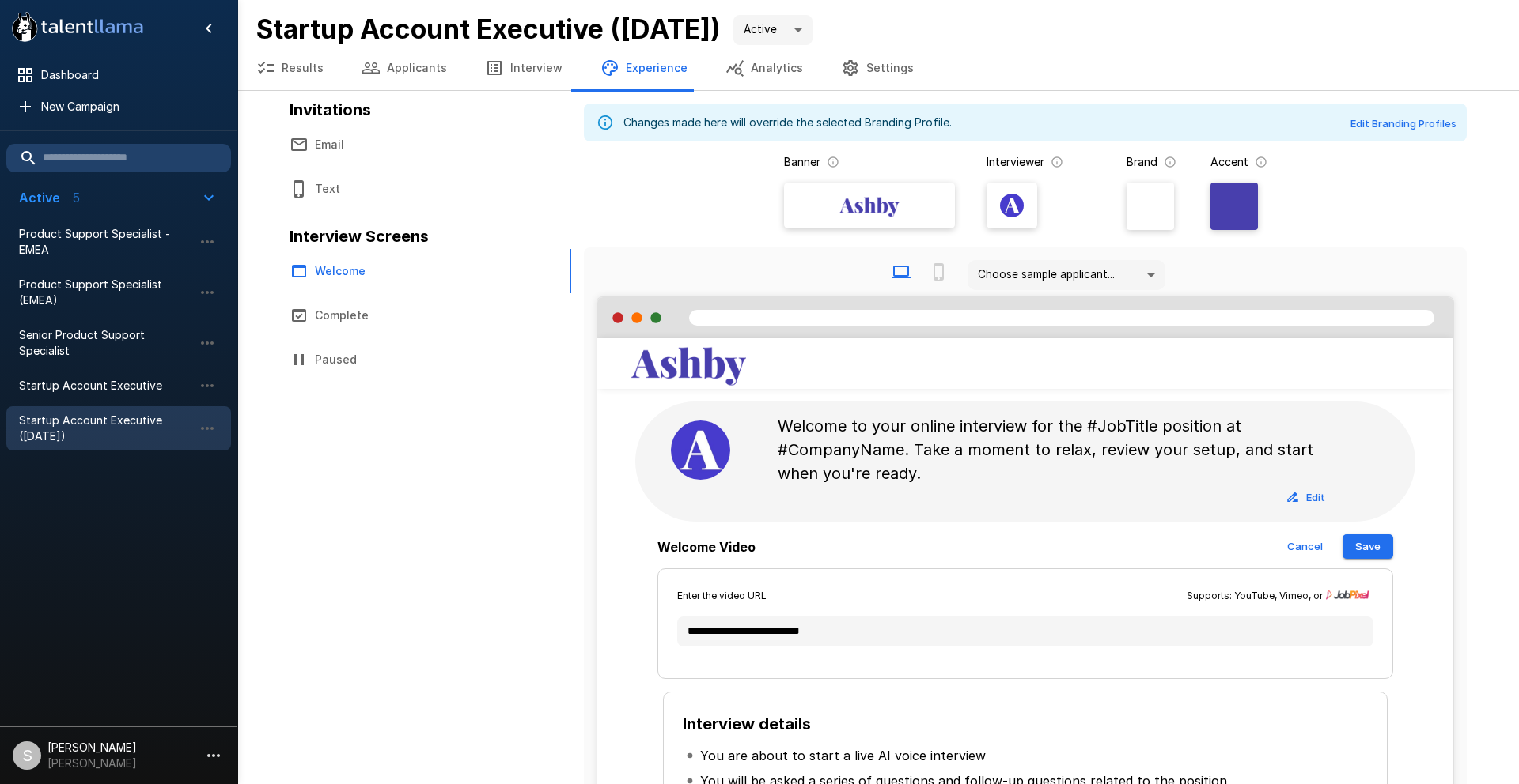
click at [1374, 542] on button "Save" at bounding box center [1368, 546] width 50 height 25
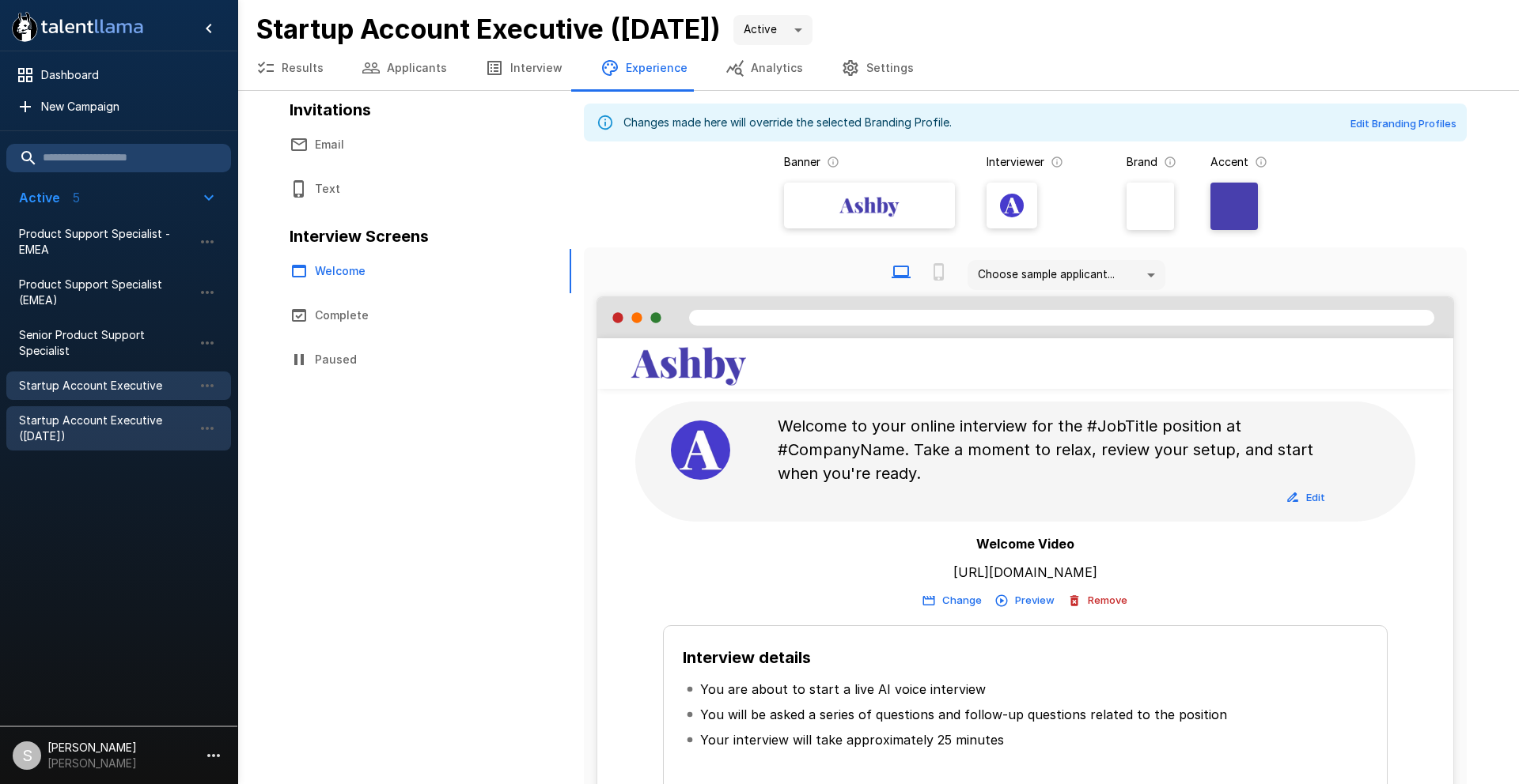
click at [133, 384] on span "Startup Account Executive" at bounding box center [105, 386] width 174 height 15
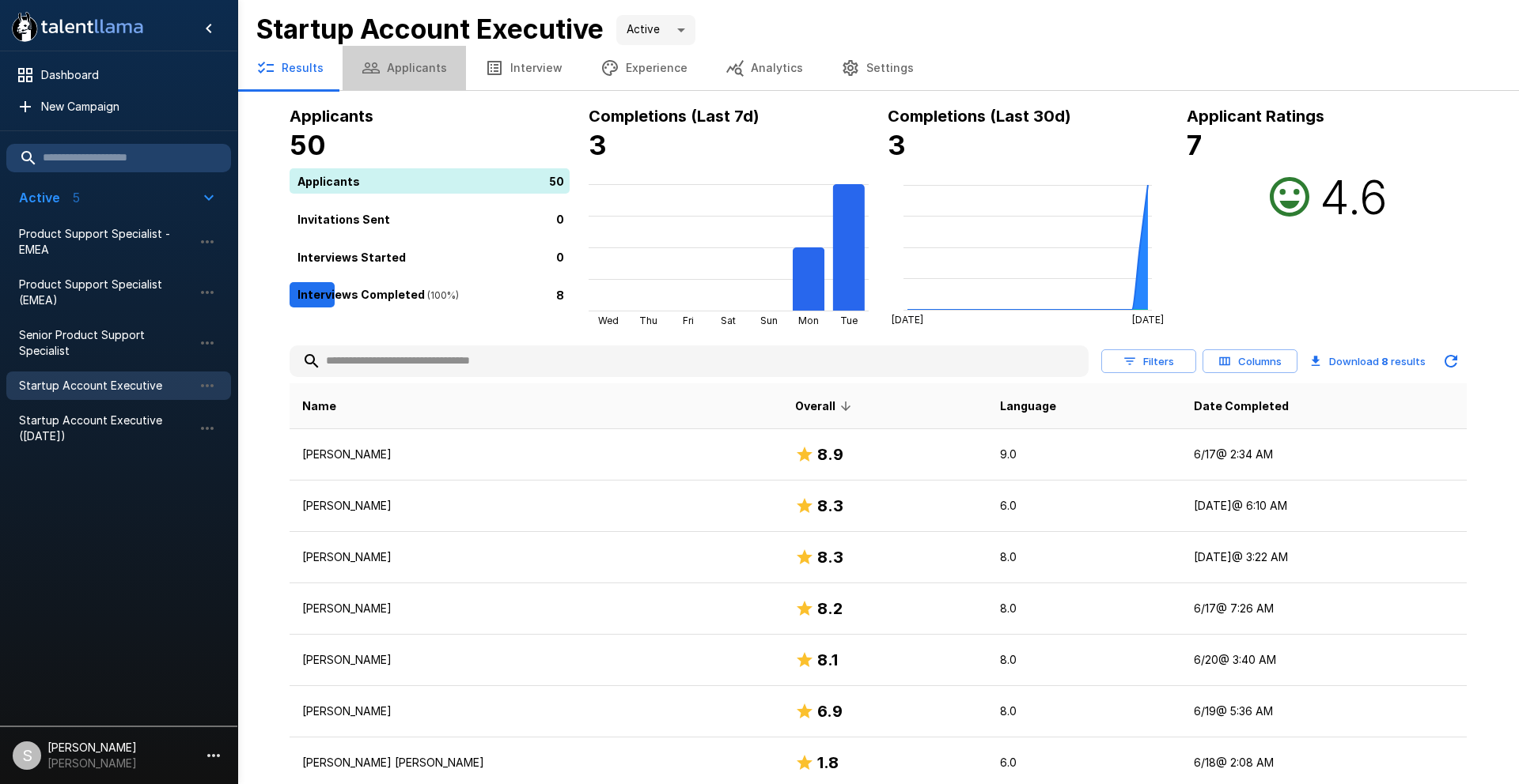
click at [407, 72] on button "Applicants" at bounding box center [404, 68] width 123 height 44
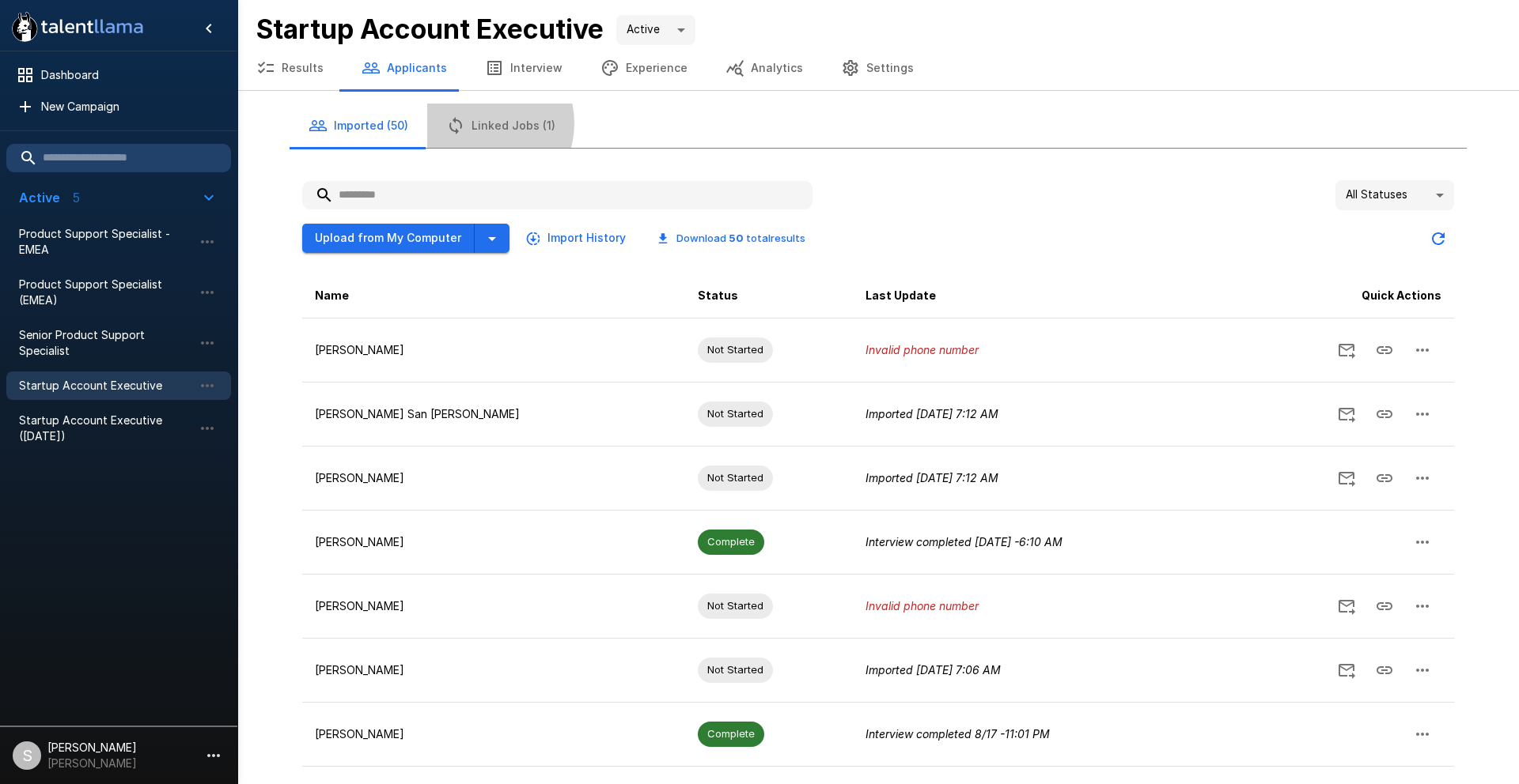
click at [479, 123] on button "Linked Jobs (1)" at bounding box center [500, 126] width 147 height 44
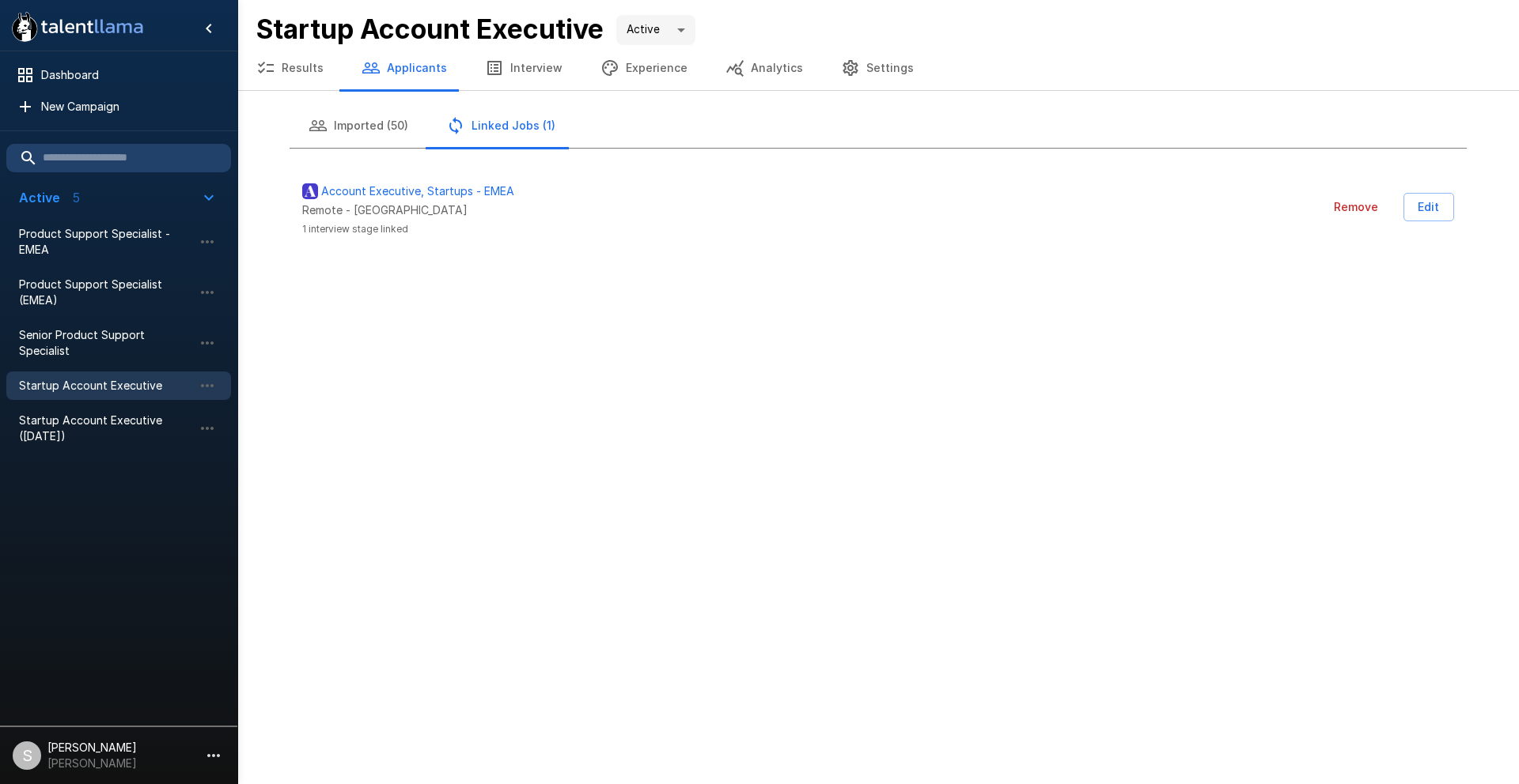
click at [1420, 200] on button "Edit" at bounding box center [1428, 208] width 50 height 29
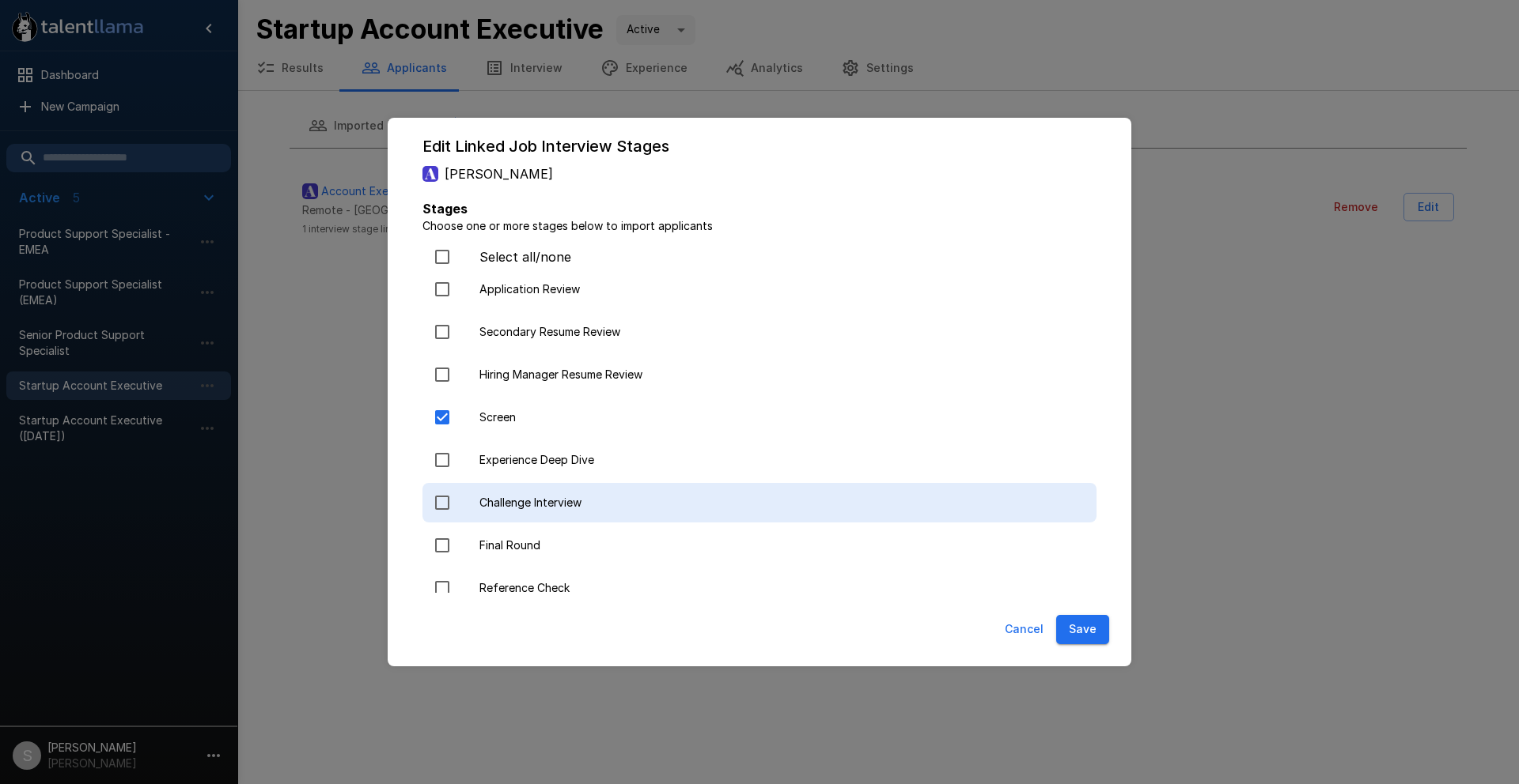
scroll to position [234, 0]
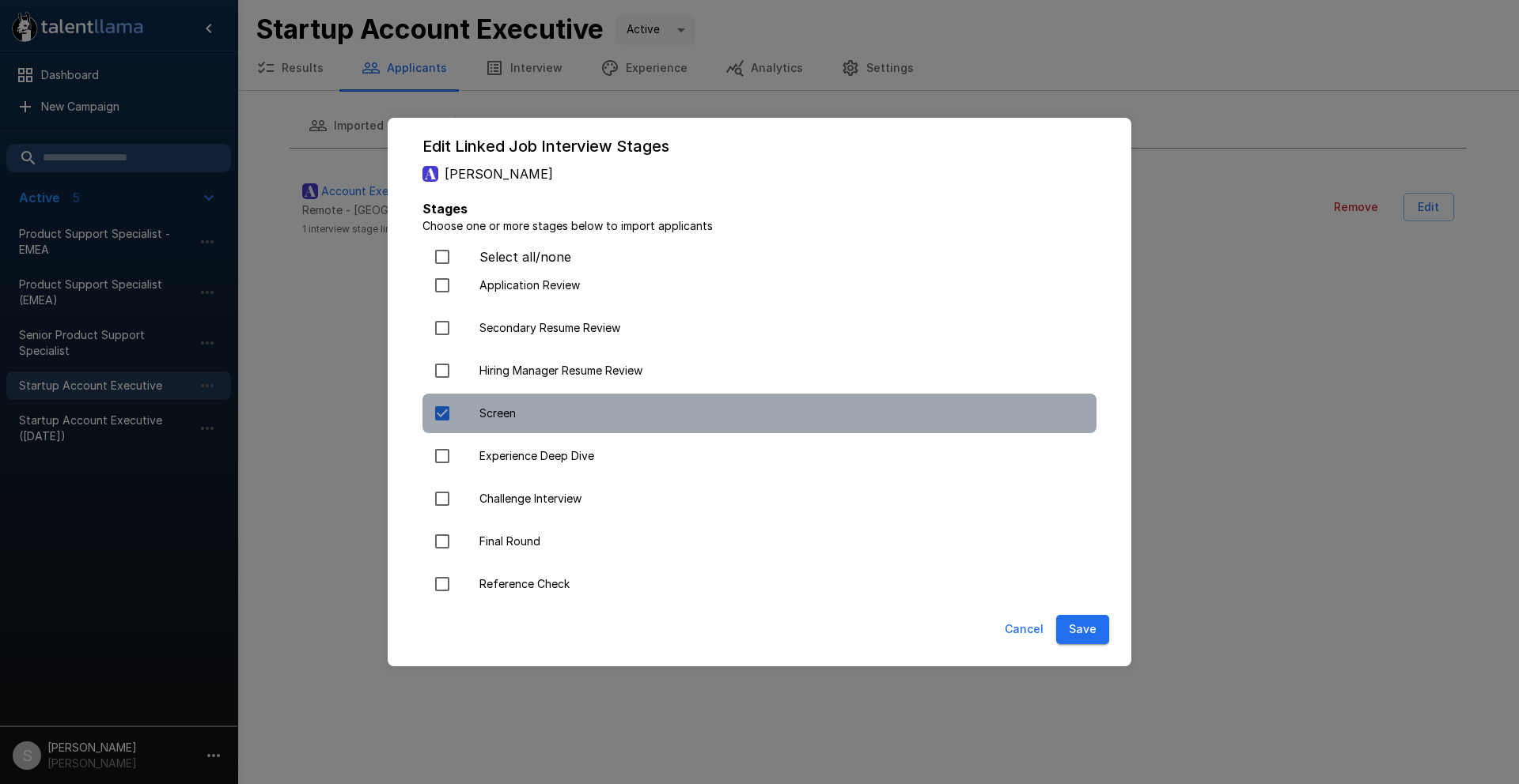
click at [534, 420] on span "Screen" at bounding box center [781, 413] width 605 height 15
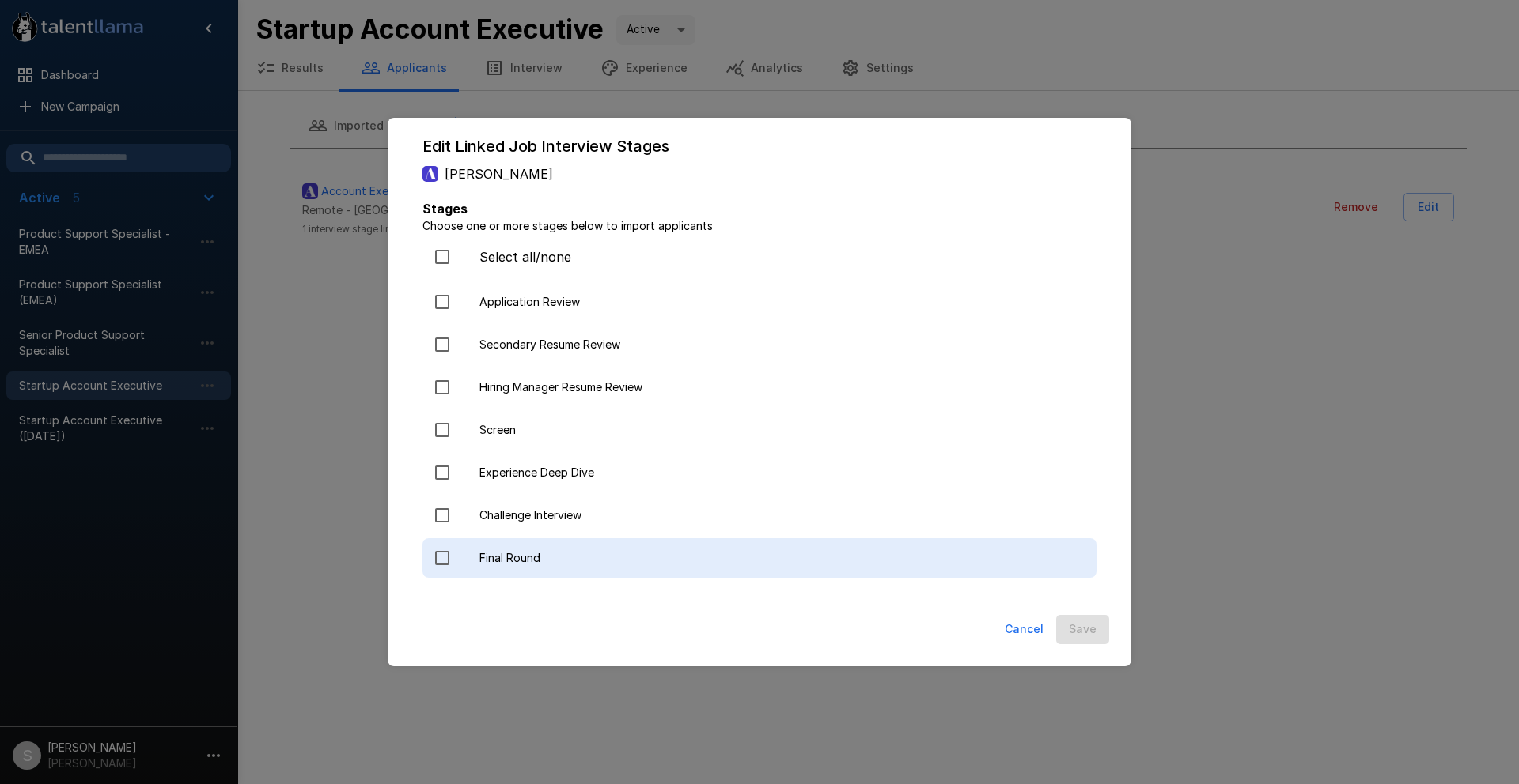
scroll to position [0, 0]
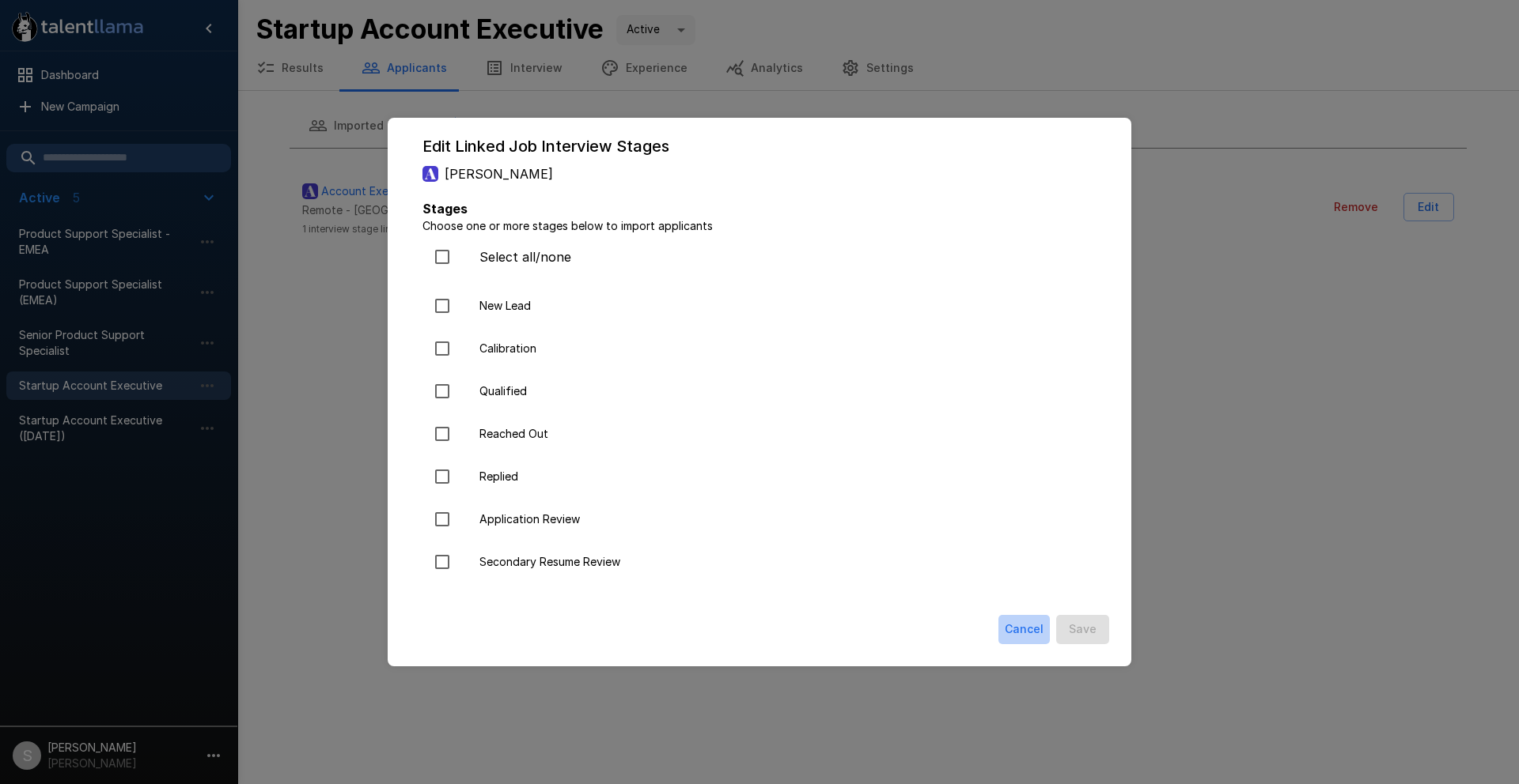
click at [1009, 628] on button "Cancel" at bounding box center [1024, 630] width 51 height 29
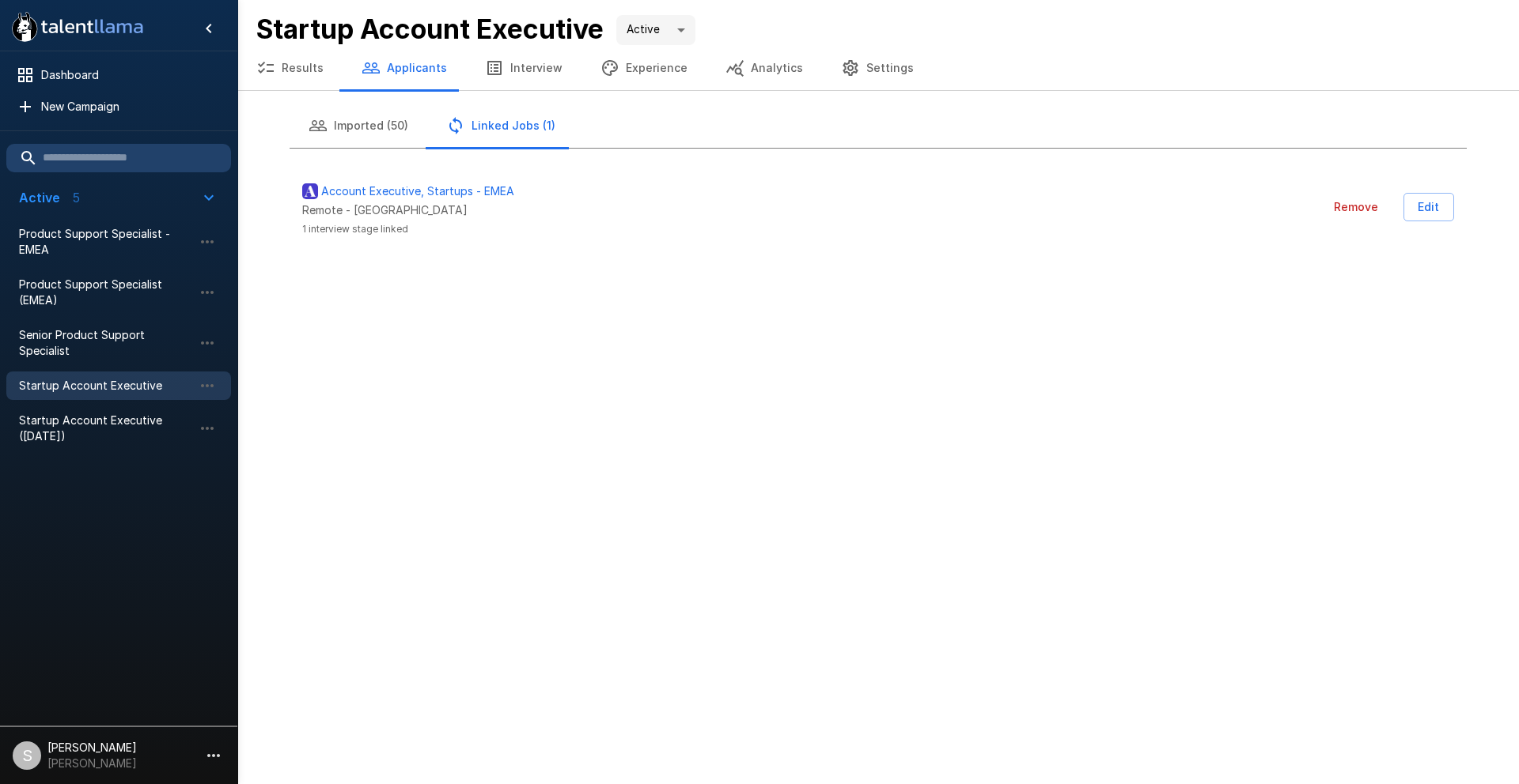
click at [1351, 205] on button "Remove" at bounding box center [1356, 208] width 57 height 29
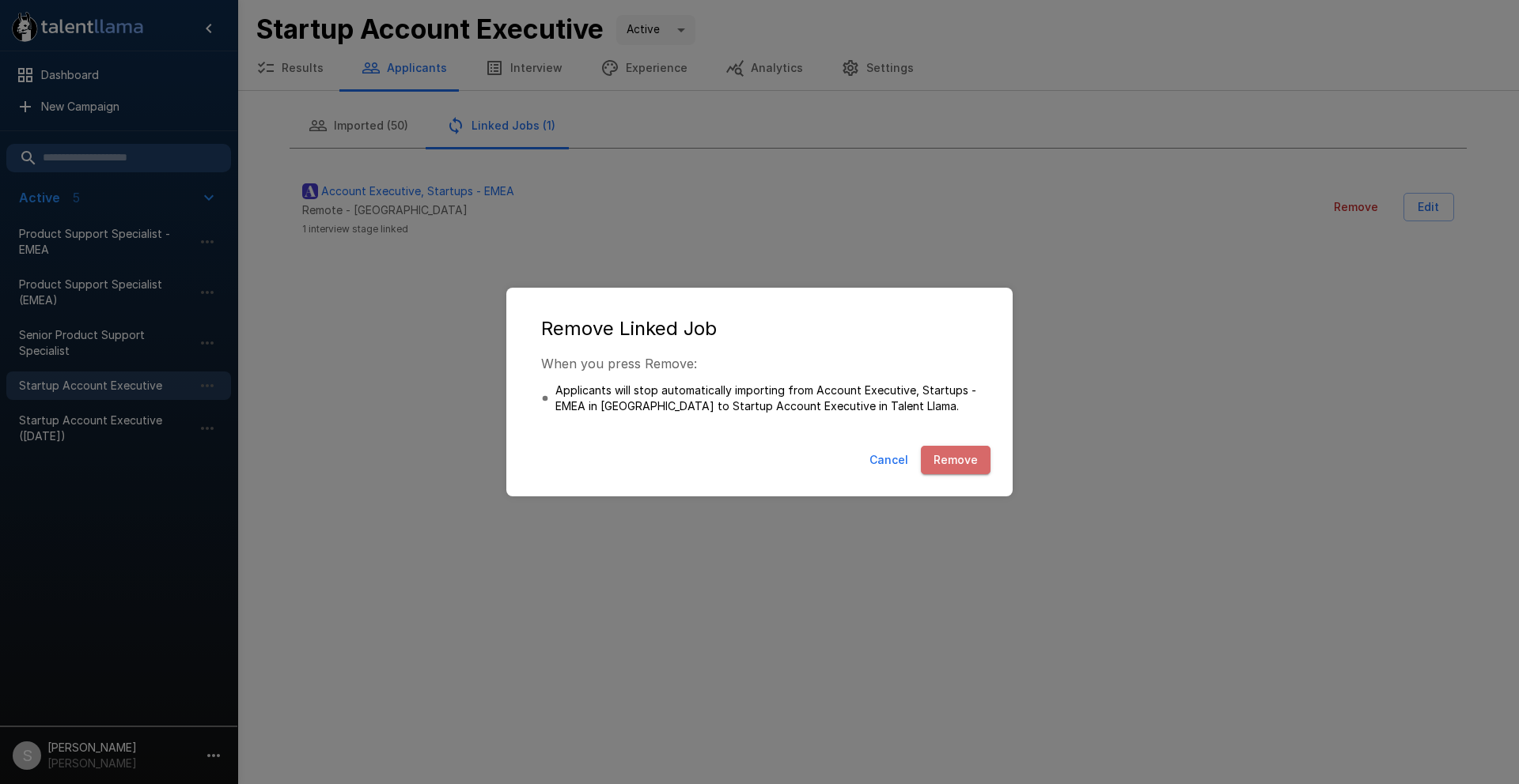
click at [959, 463] on button "Remove" at bounding box center [955, 461] width 69 height 29
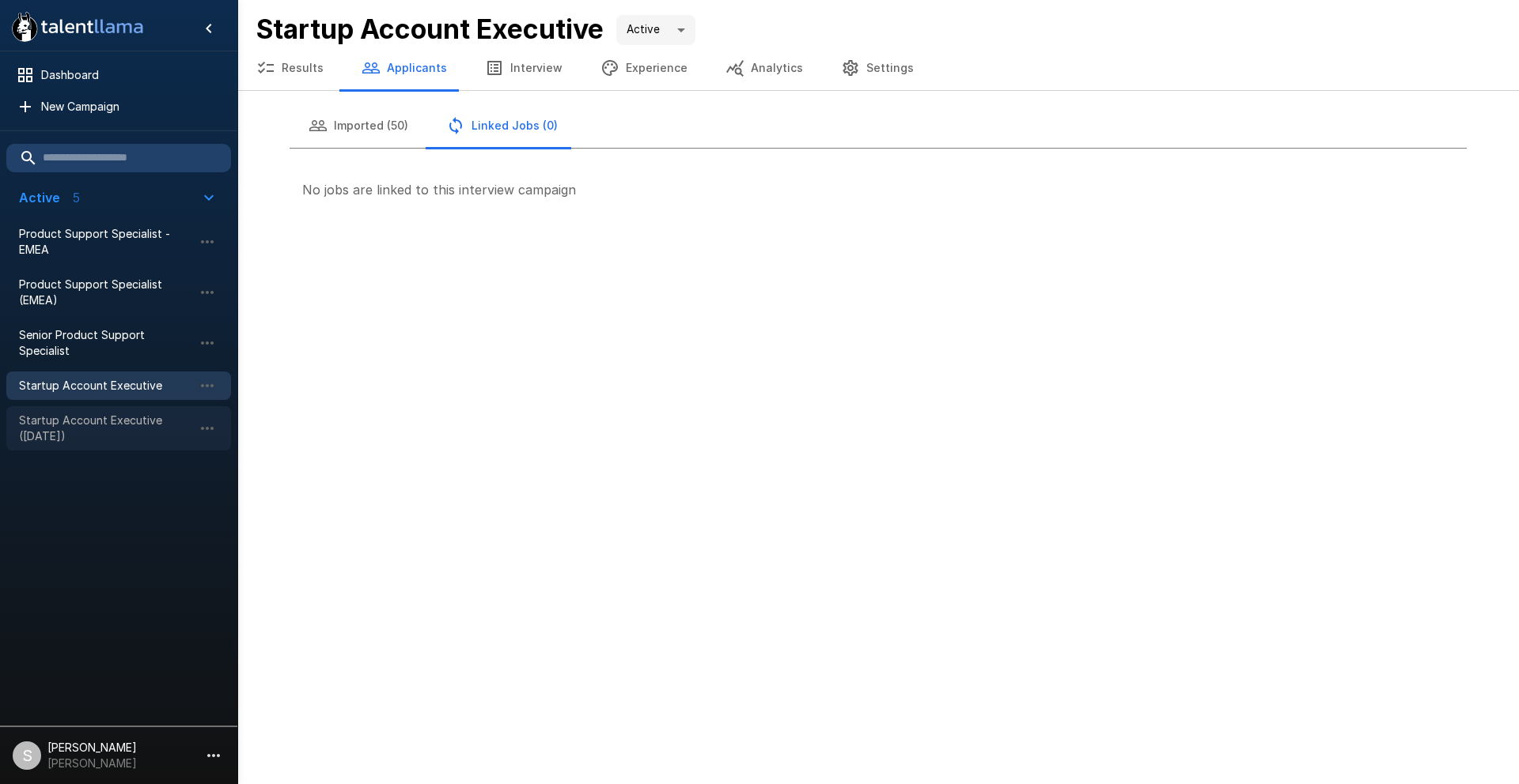
click at [156, 423] on span "Startup Account Executive ([DATE])" at bounding box center [105, 428] width 174 height 32
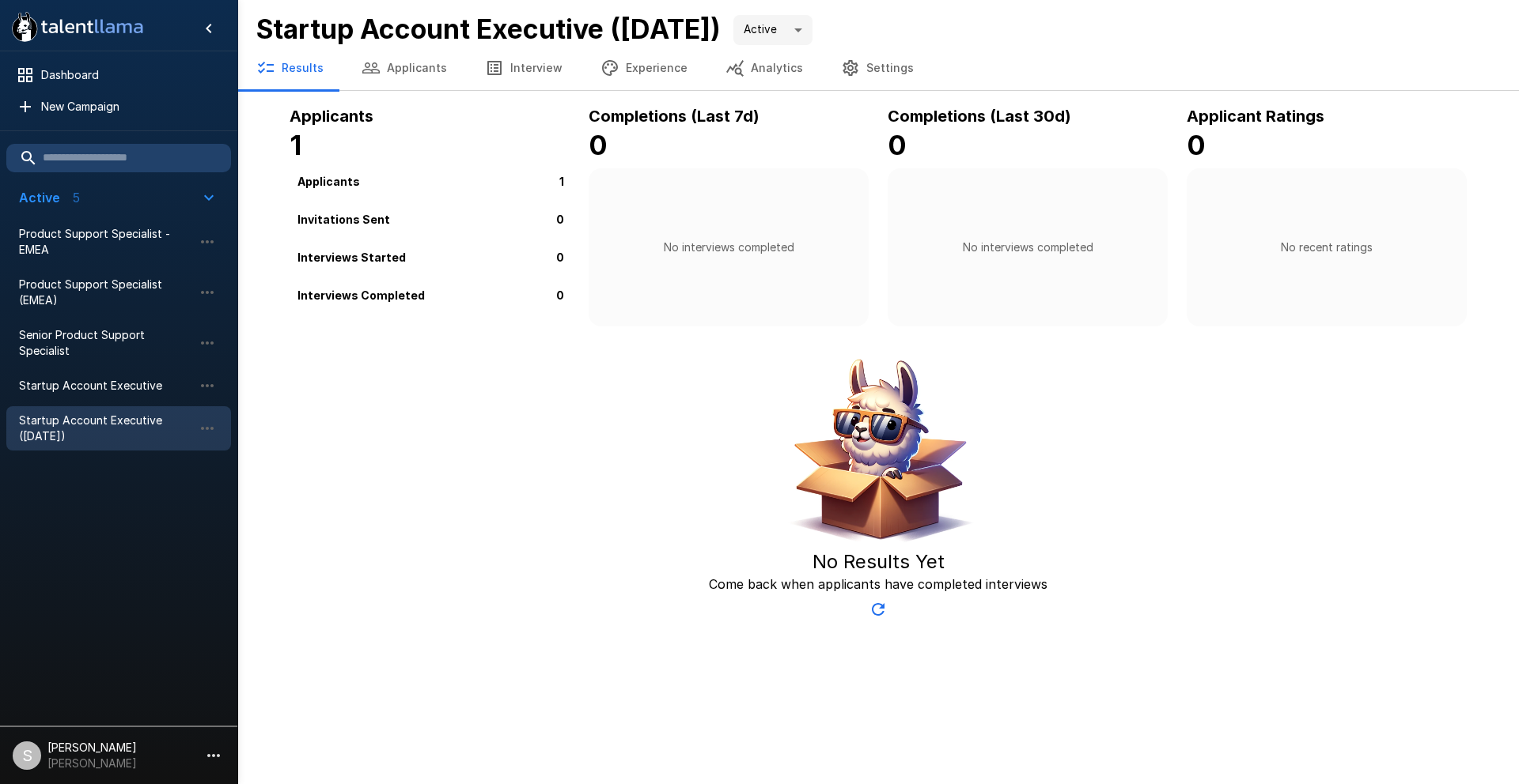
click at [427, 69] on button "Applicants" at bounding box center [404, 68] width 123 height 44
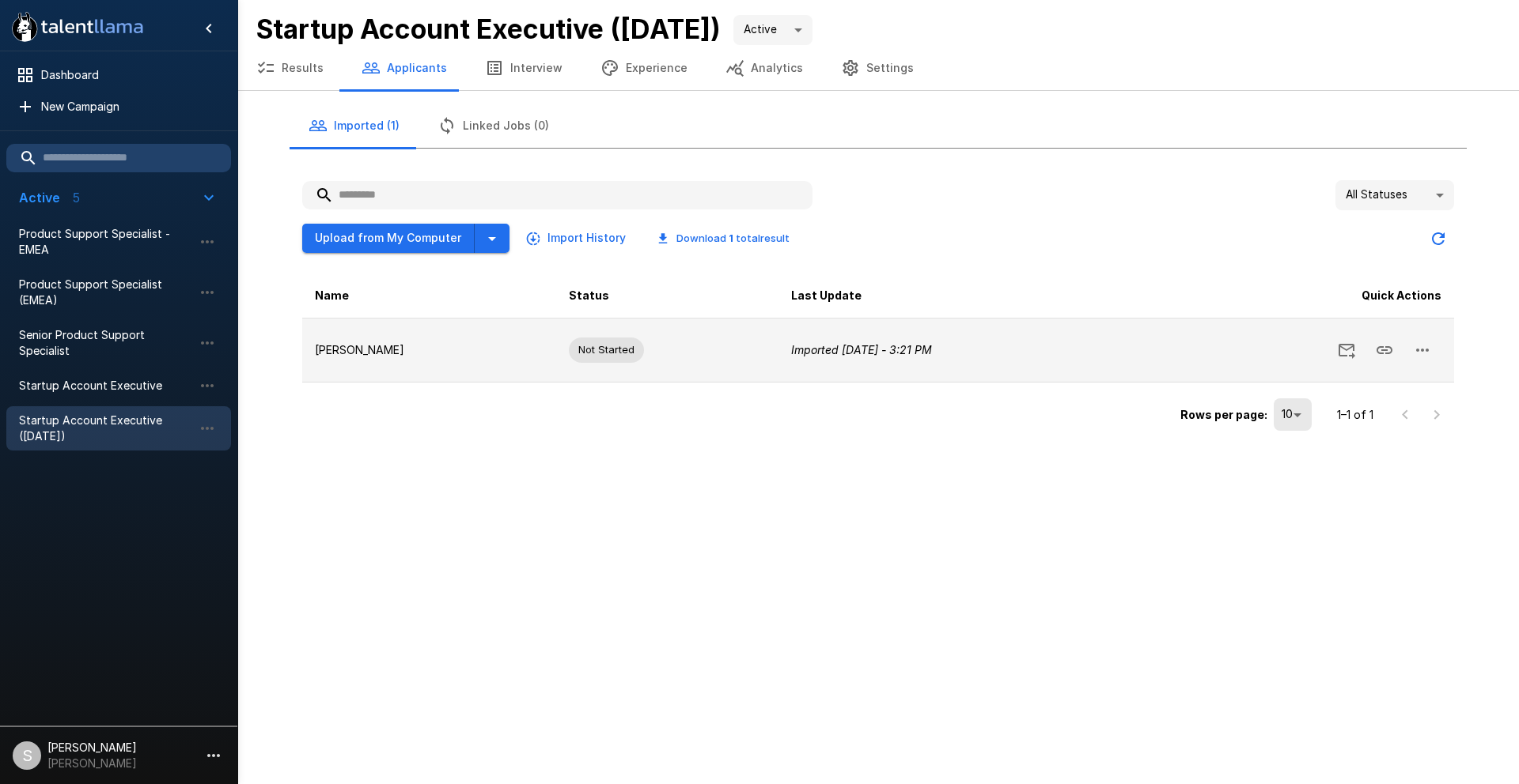
click at [1418, 351] on icon "button" at bounding box center [1422, 351] width 13 height 3
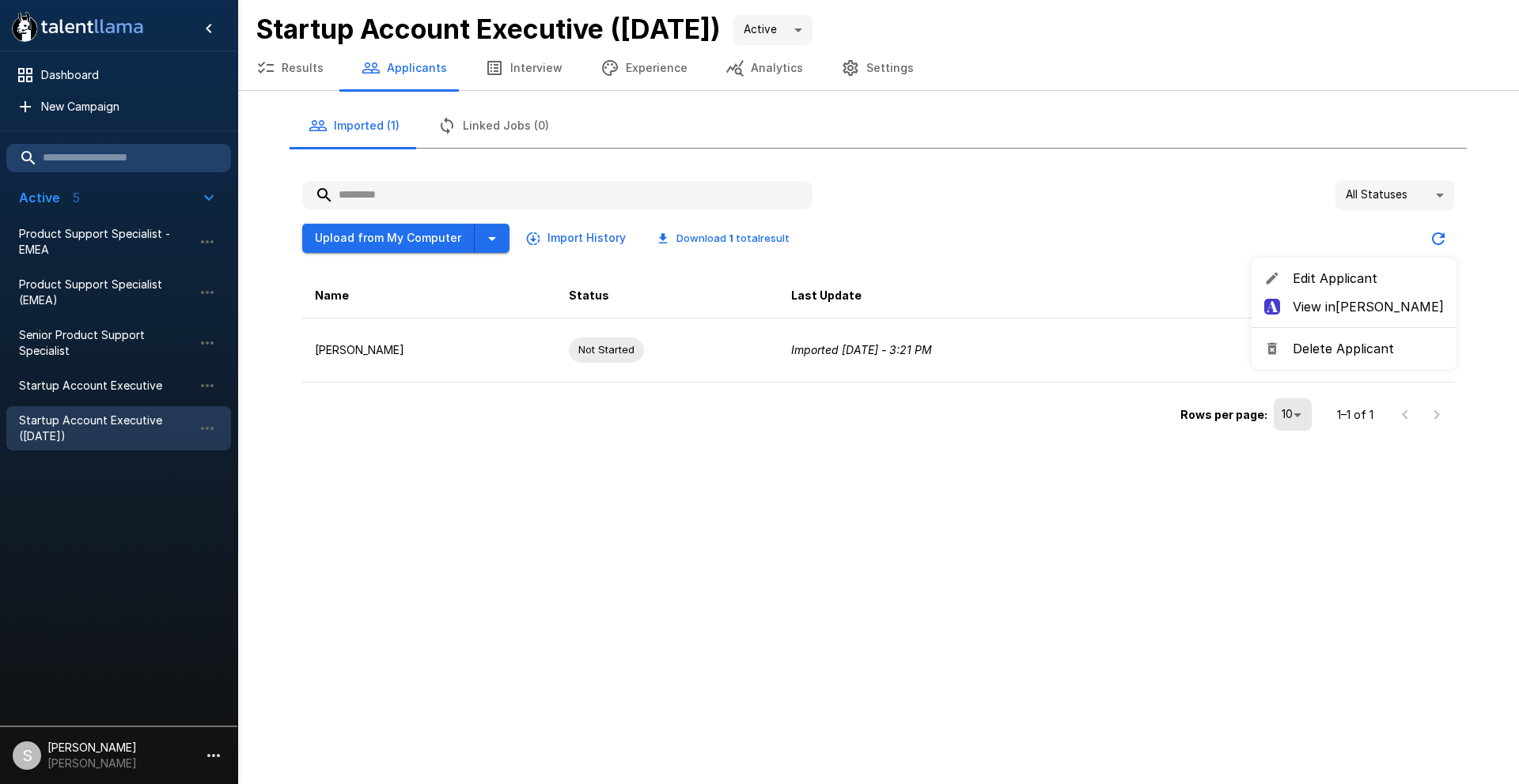
click at [1343, 350] on span "Delete Applicant" at bounding box center [1368, 349] width 151 height 19
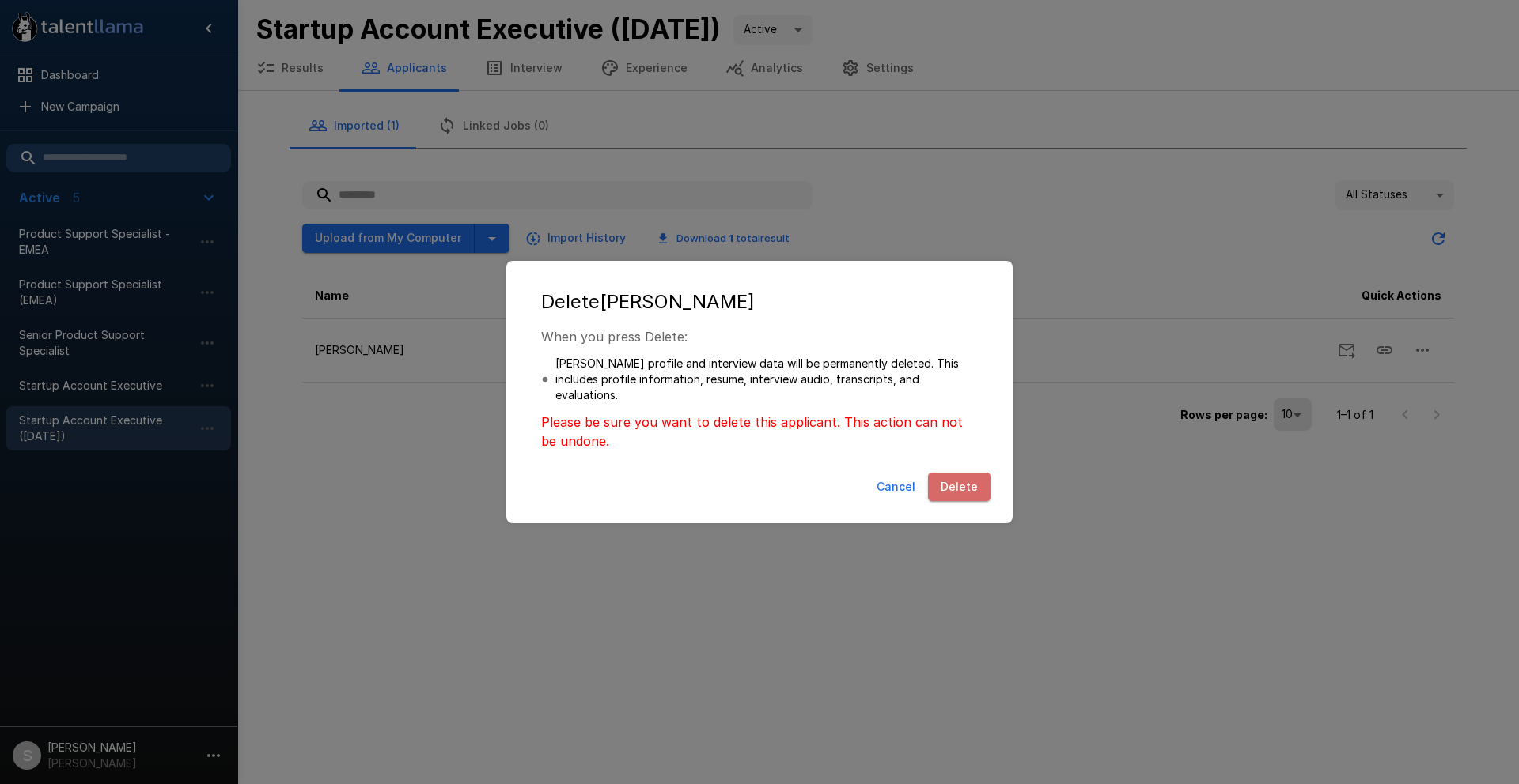
click at [957, 482] on button "Delete" at bounding box center [959, 487] width 62 height 29
